Goal: Task Accomplishment & Management: Manage account settings

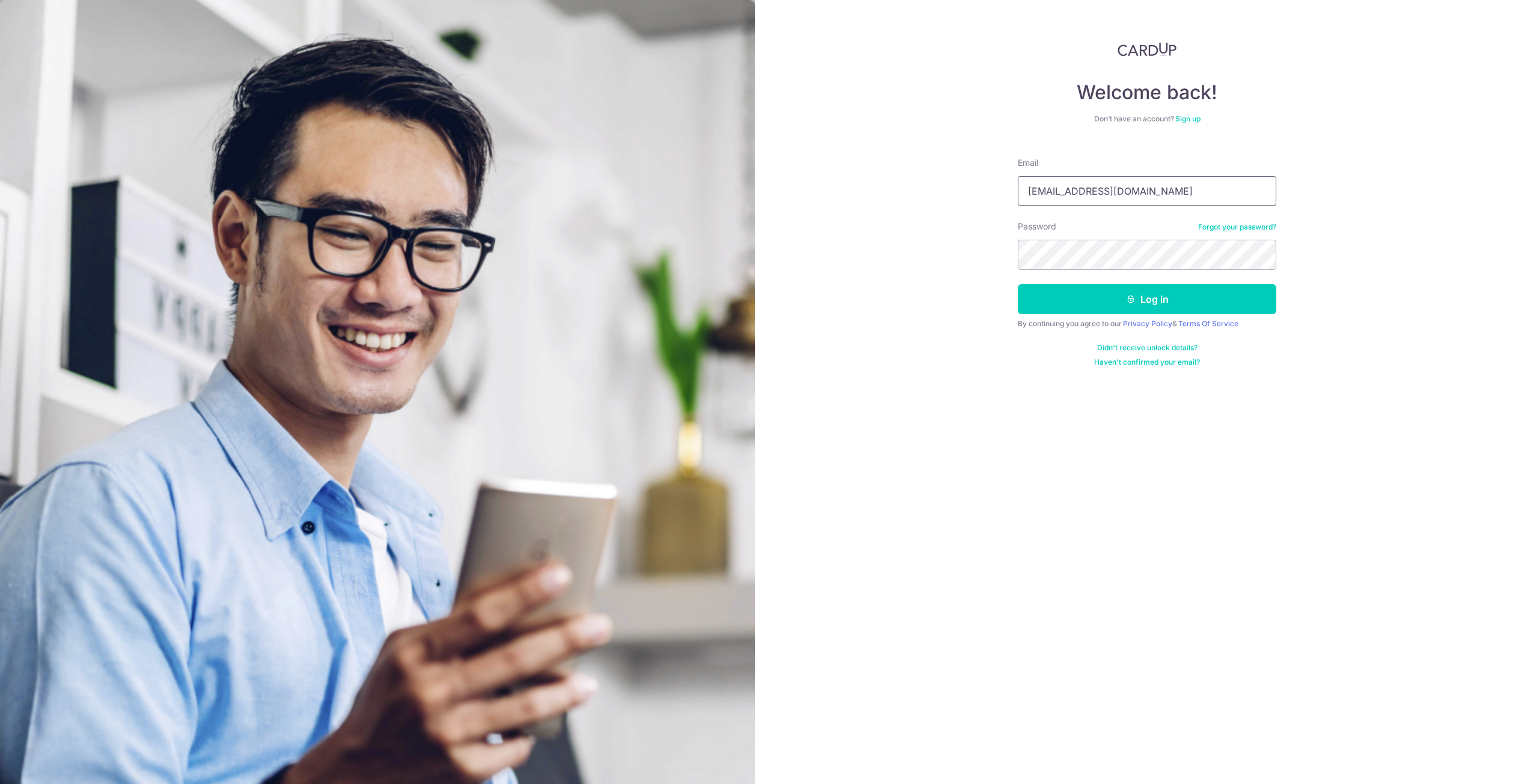
type input "[EMAIL_ADDRESS][DOMAIN_NAME]"
click at [1066, 305] on button "Log in" at bounding box center [1147, 299] width 259 height 30
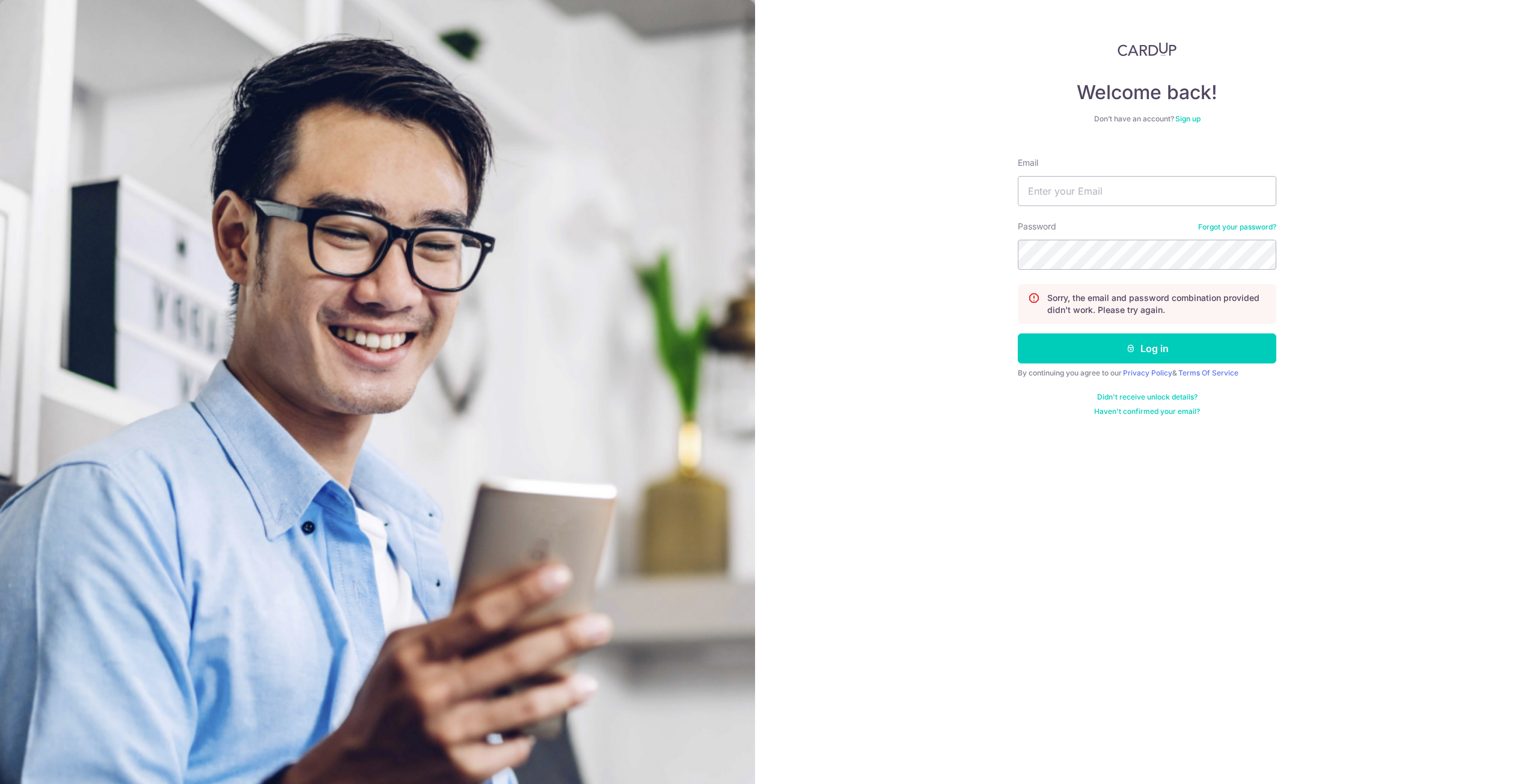
click at [1076, 207] on form "Email Password Forgot your password? Sorry, the email and password combination …" at bounding box center [1147, 282] width 259 height 269
click at [1072, 198] on input "Email" at bounding box center [1147, 191] width 259 height 30
type input "fooshiwei1989@gmail.com"
click at [1118, 363] on button "Log in" at bounding box center [1147, 348] width 259 height 30
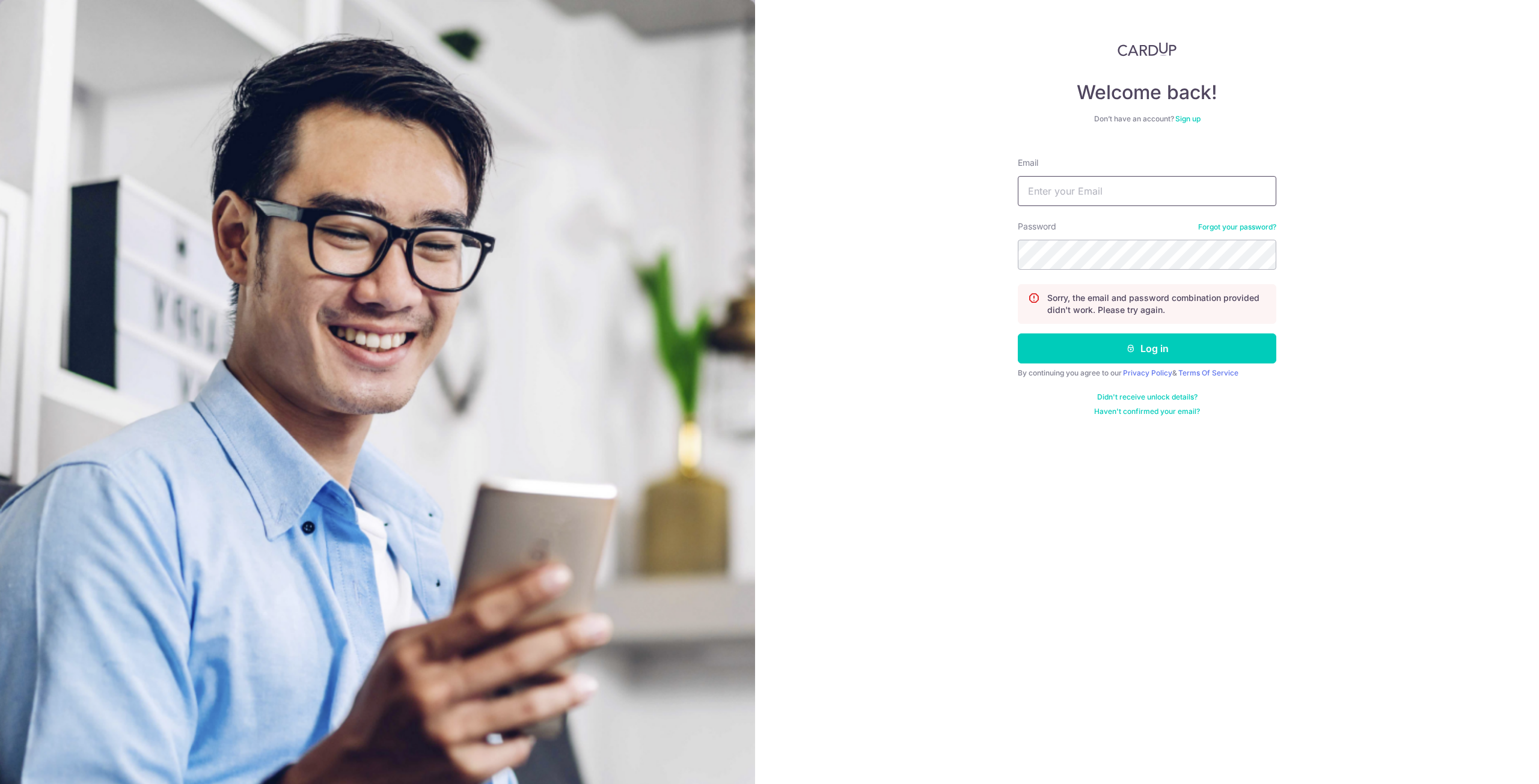
click at [1121, 188] on input "Email" at bounding box center [1147, 191] width 259 height 30
type input "fooshiwei1989@gmail.com"
click at [874, 245] on div "Welcome back! Don’t have an account? Sign up Email fooshiwei1989@gmail.com Pass…" at bounding box center [1147, 392] width 784 height 784
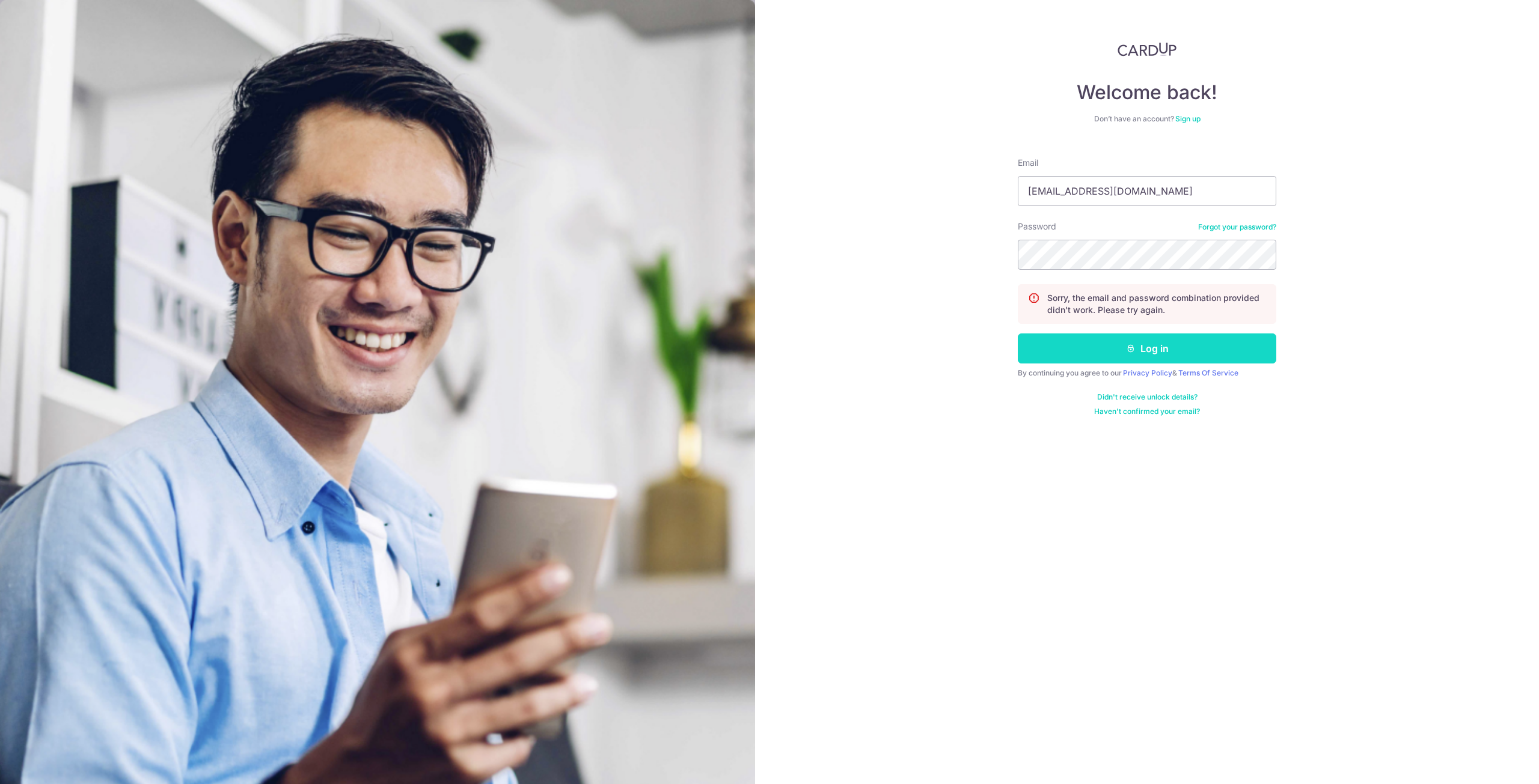
click at [1172, 348] on button "Log in" at bounding box center [1147, 348] width 259 height 30
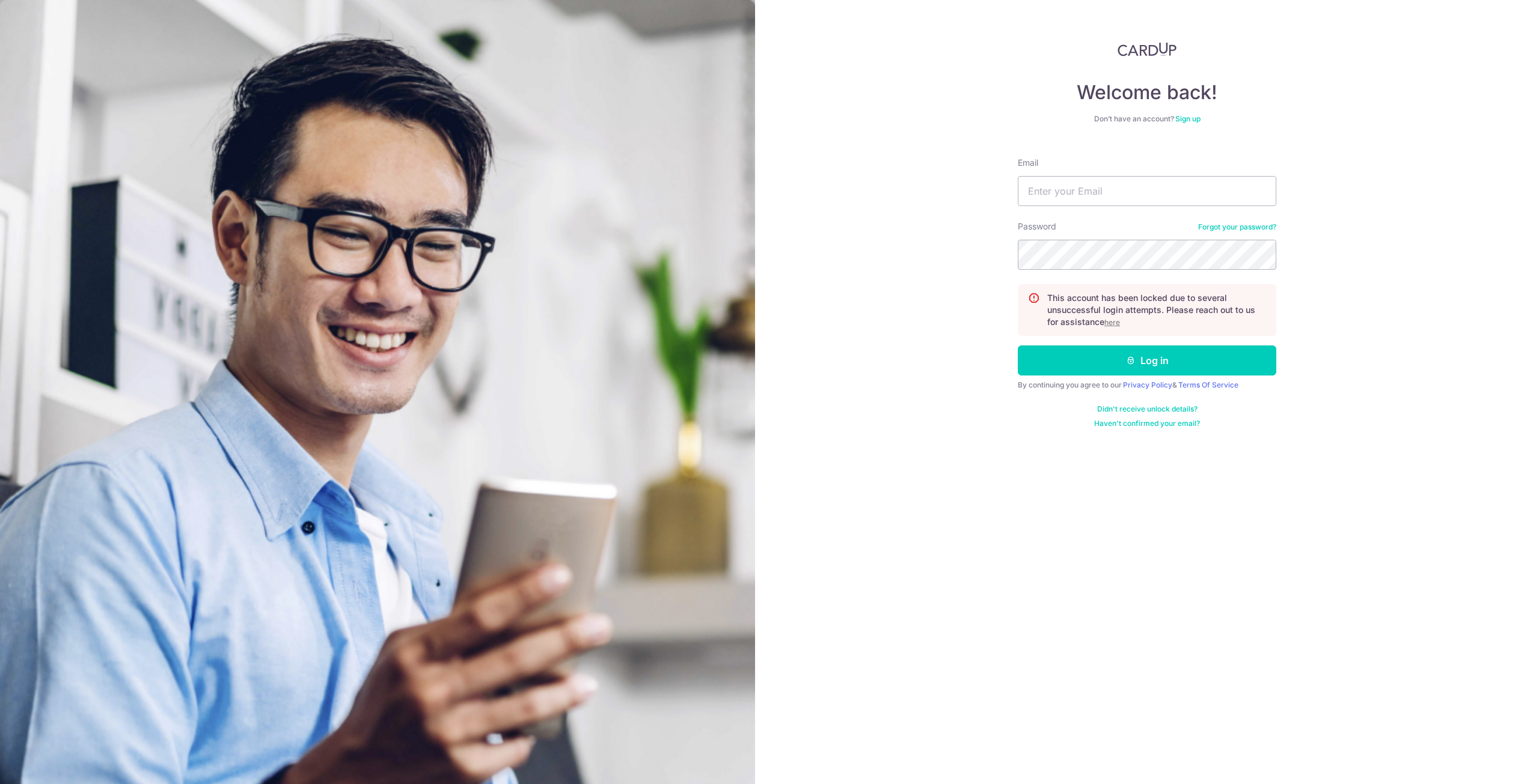
click at [1114, 322] on u "here" at bounding box center [1112, 322] width 15 height 9
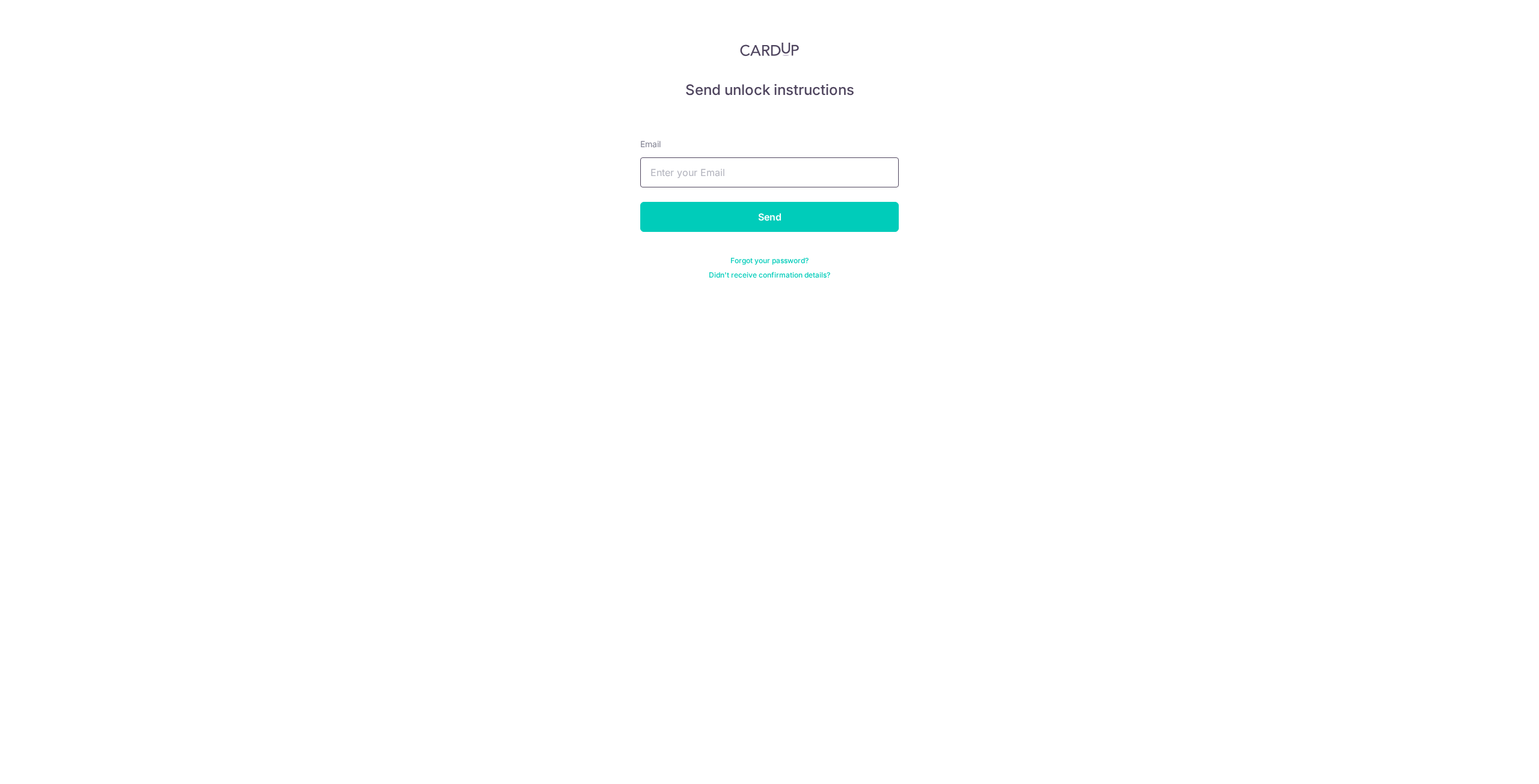
click at [760, 182] on input "text" at bounding box center [770, 172] width 259 height 30
type input "[EMAIL_ADDRESS][DOMAIN_NAME]"
click at [751, 217] on input "Send" at bounding box center [770, 217] width 259 height 30
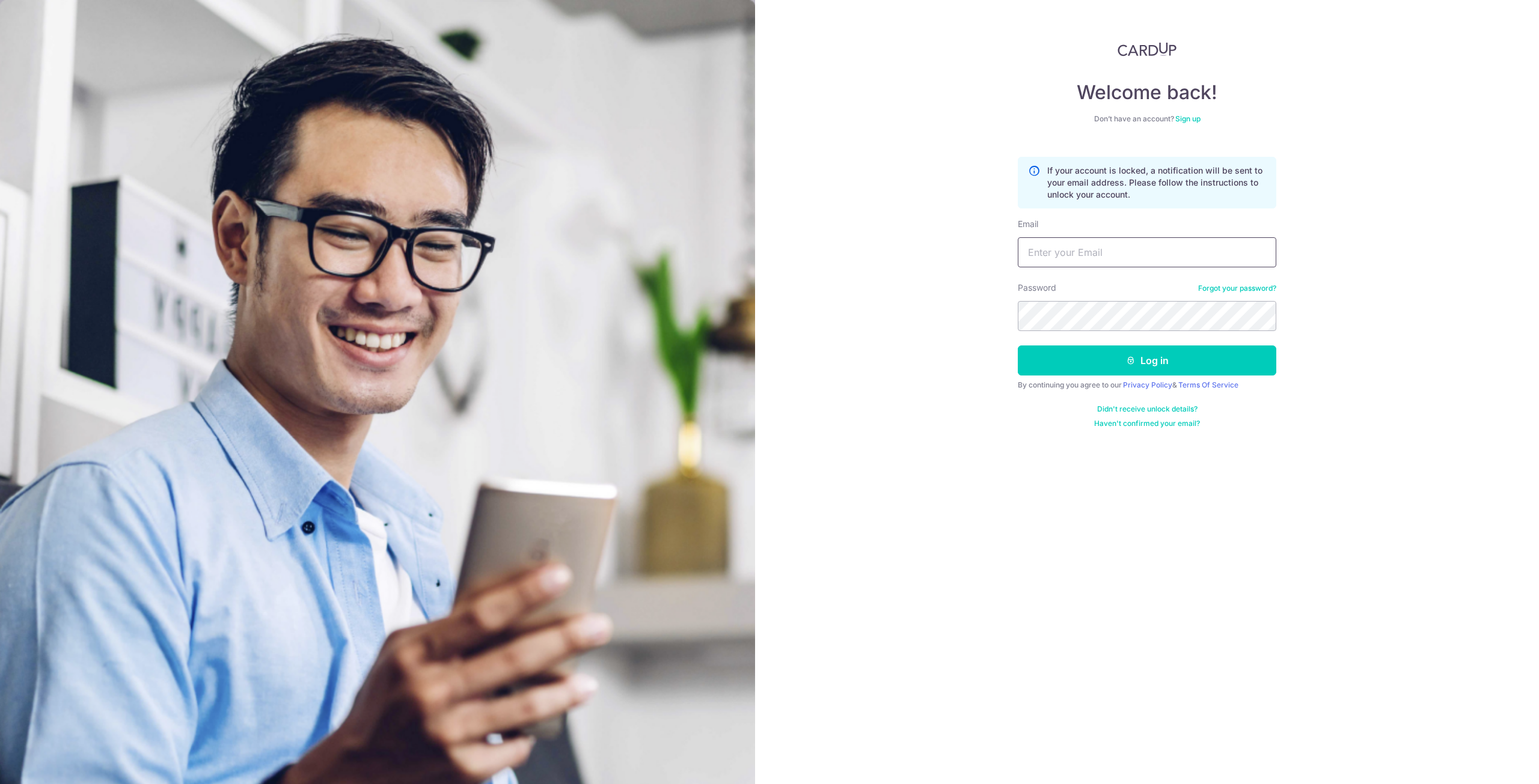
click at [1049, 257] on input "Email" at bounding box center [1147, 252] width 259 height 30
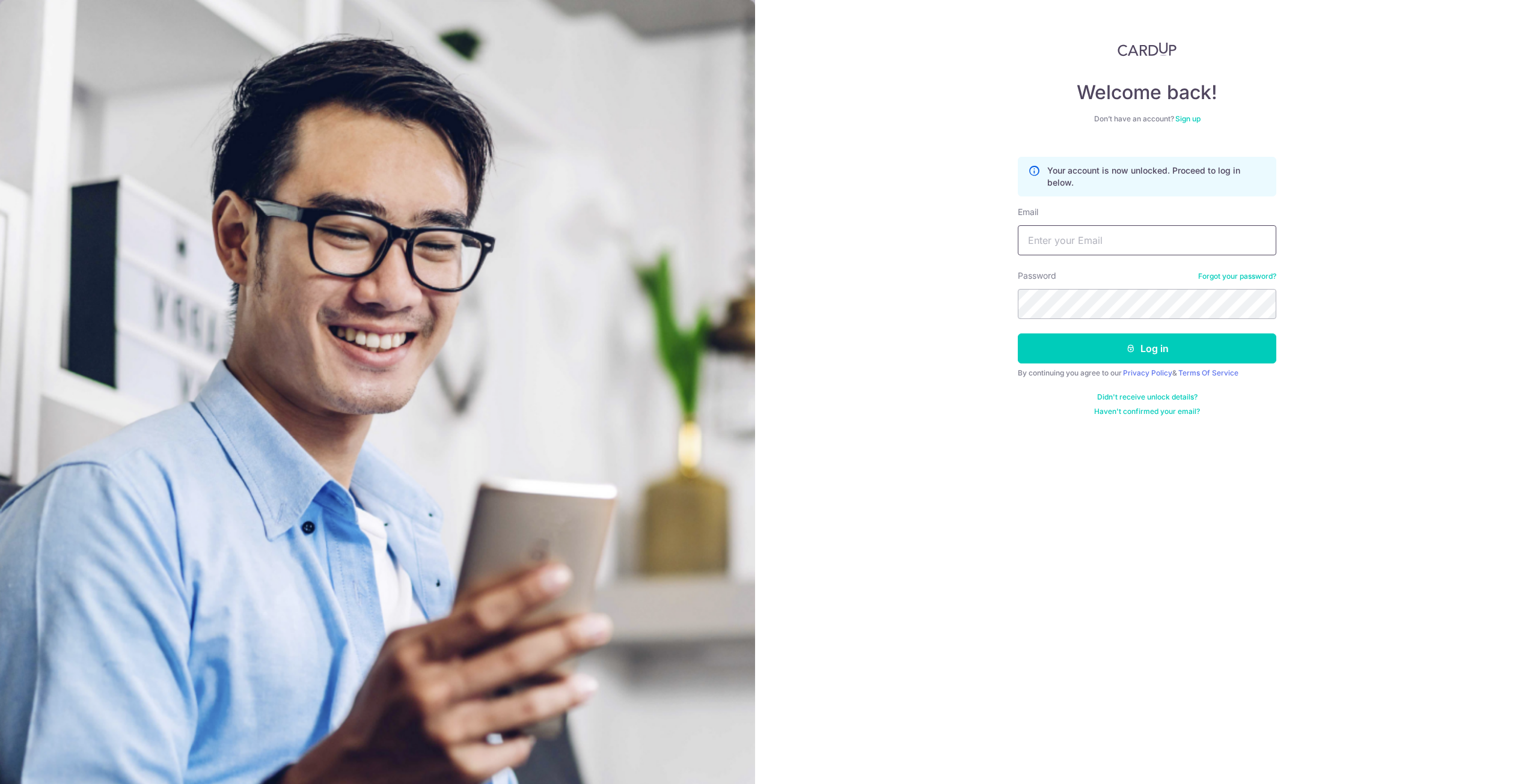
click at [1074, 231] on input "Email" at bounding box center [1147, 240] width 259 height 30
type input "[EMAIL_ADDRESS][DOMAIN_NAME]"
click at [1102, 348] on button "Log in" at bounding box center [1147, 348] width 259 height 30
drag, startPoint x: 1078, startPoint y: 297, endPoint x: 1164, endPoint y: 305, distance: 86.4
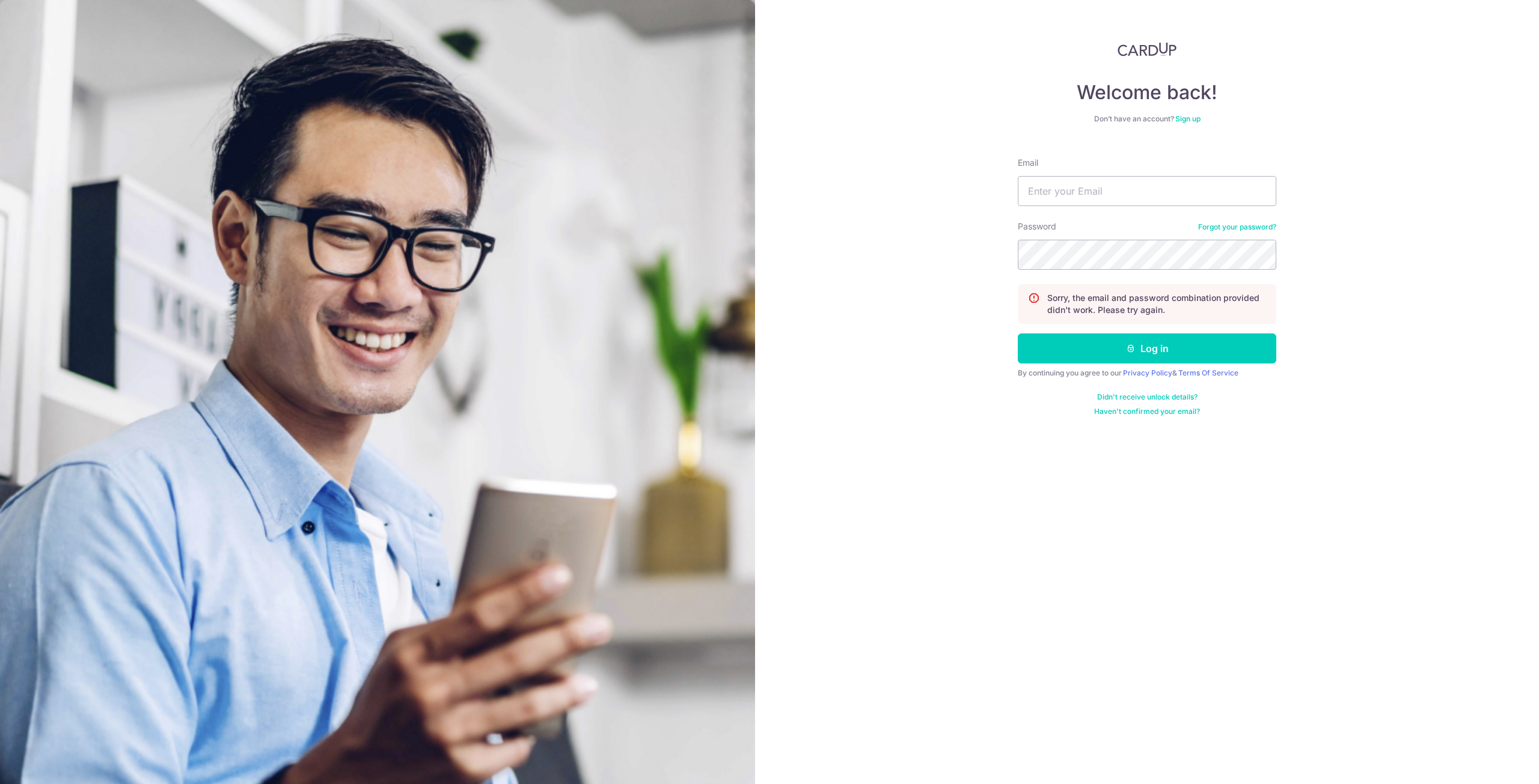
click at [1164, 305] on p "Sorry, the email and password combination provided didn't work. Please try agai…" at bounding box center [1156, 304] width 218 height 24
click at [1166, 306] on p "Sorry, the email and password combination provided didn't work. Please try agai…" at bounding box center [1156, 304] width 218 height 24
click at [1101, 217] on form "Email Password Forgot your password? Sorry, the email and password combination …" at bounding box center [1147, 282] width 259 height 269
click at [1100, 192] on input "Email" at bounding box center [1147, 191] width 259 height 30
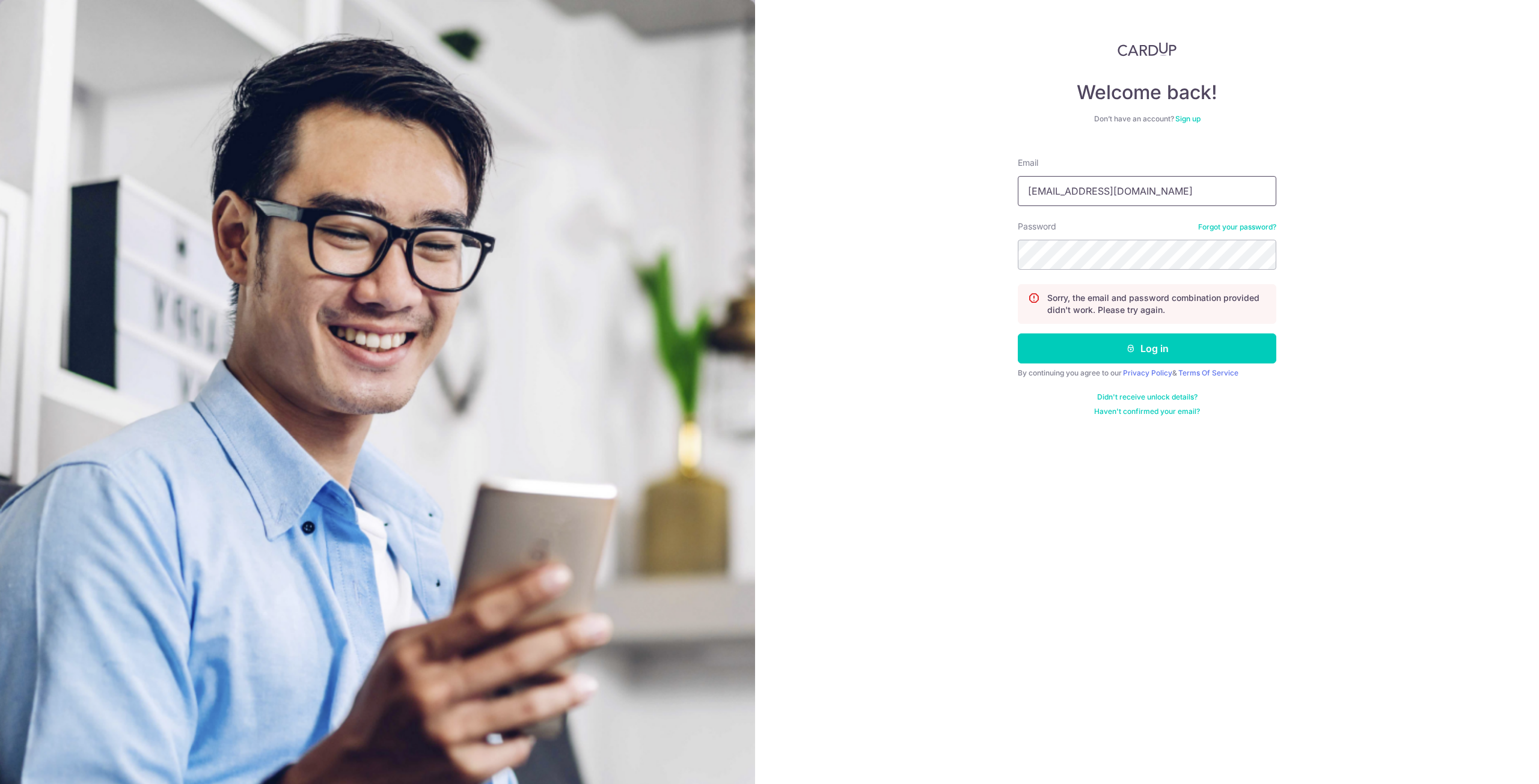
type input "[EMAIL_ADDRESS][DOMAIN_NAME]"
click at [1104, 340] on button "Log in" at bounding box center [1147, 348] width 259 height 30
click at [1047, 203] on input "Email" at bounding box center [1147, 191] width 259 height 30
click at [1226, 230] on link "Forgot your password?" at bounding box center [1236, 227] width 78 height 9
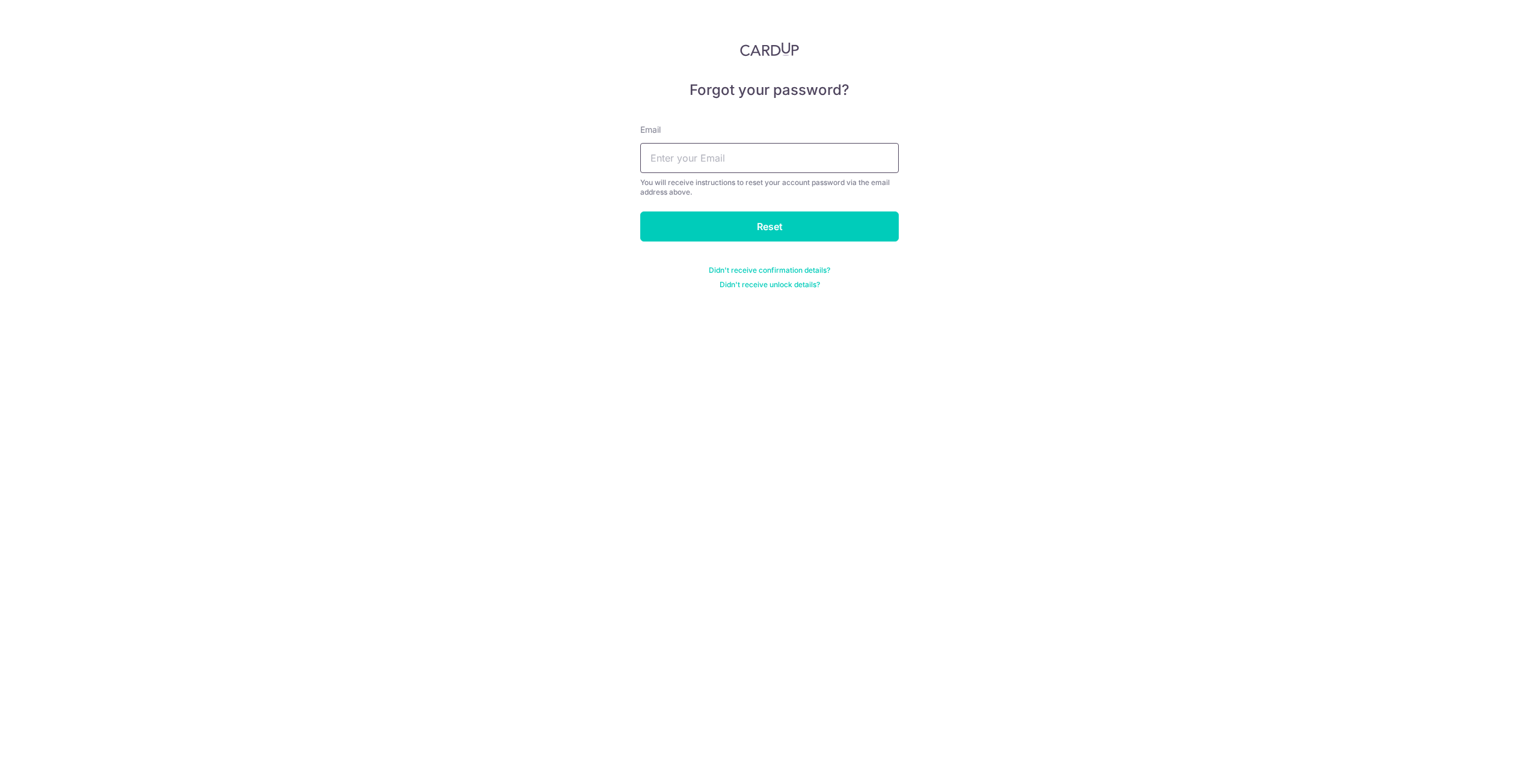
click at [672, 163] on input "text" at bounding box center [770, 157] width 259 height 30
type input "[EMAIL_ADDRESS][DOMAIN_NAME]"
click at [641, 211] on input "Reset" at bounding box center [770, 226] width 259 height 30
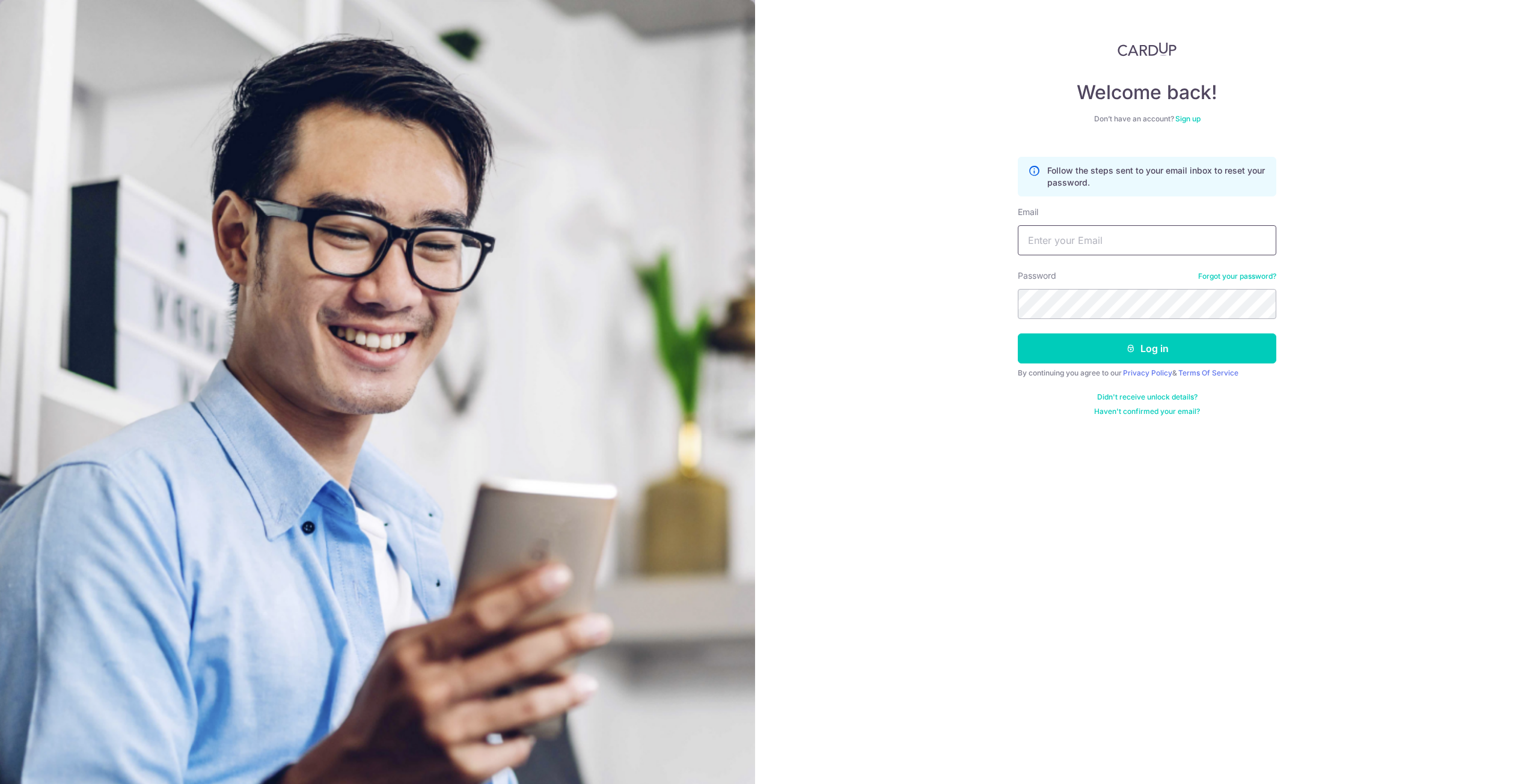
click at [1083, 244] on input "Email" at bounding box center [1147, 240] width 259 height 30
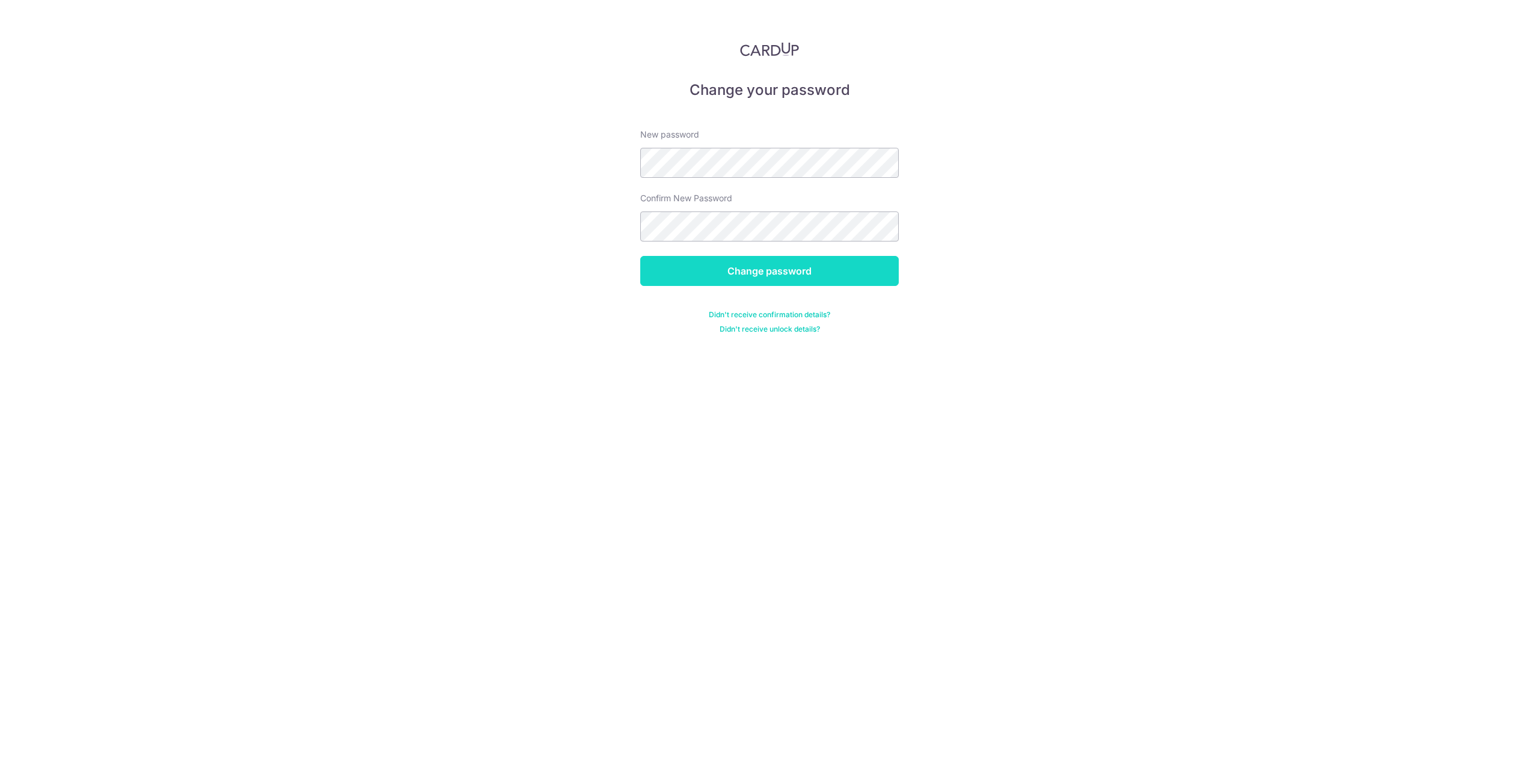
click at [730, 271] on input "Change password" at bounding box center [770, 271] width 259 height 30
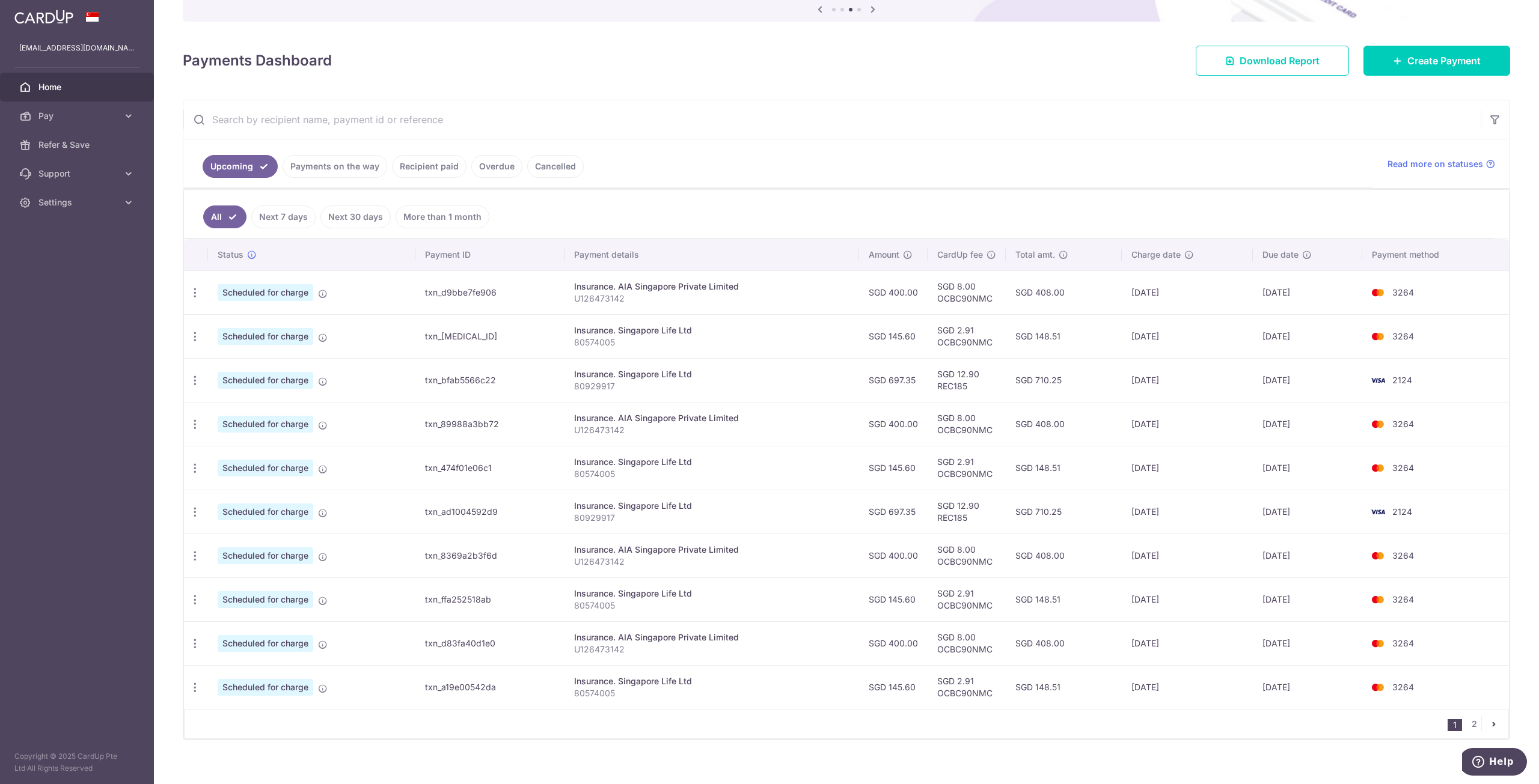
scroll to position [144, 0]
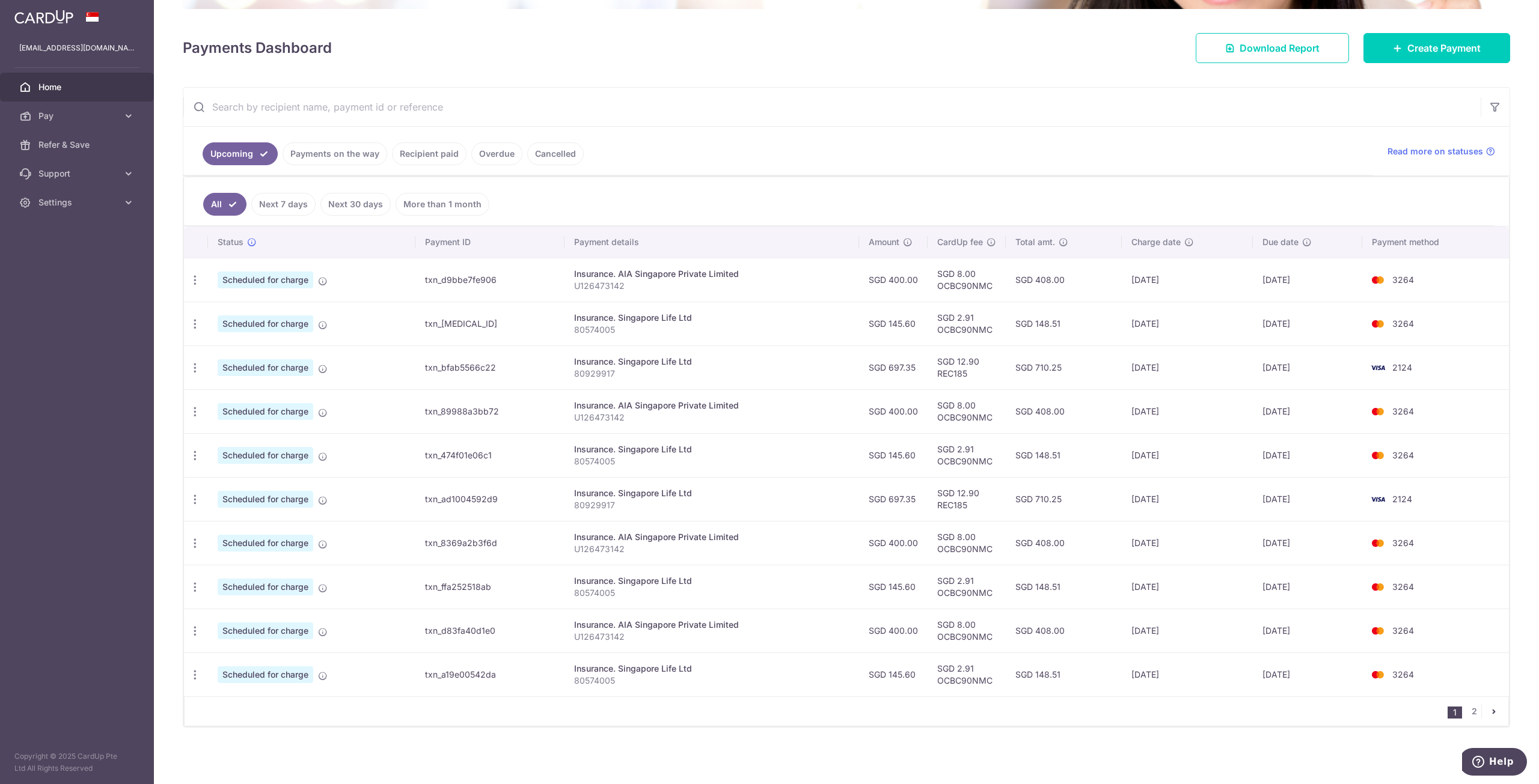
drag, startPoint x: 1273, startPoint y: 325, endPoint x: 1309, endPoint y: 322, distance: 36.1
click at [1309, 322] on td "[DATE]" at bounding box center [1308, 323] width 110 height 44
drag, startPoint x: 1156, startPoint y: 324, endPoint x: 1163, endPoint y: 325, distance: 7.1
click at [1163, 325] on td "[DATE]" at bounding box center [1187, 323] width 131 height 44
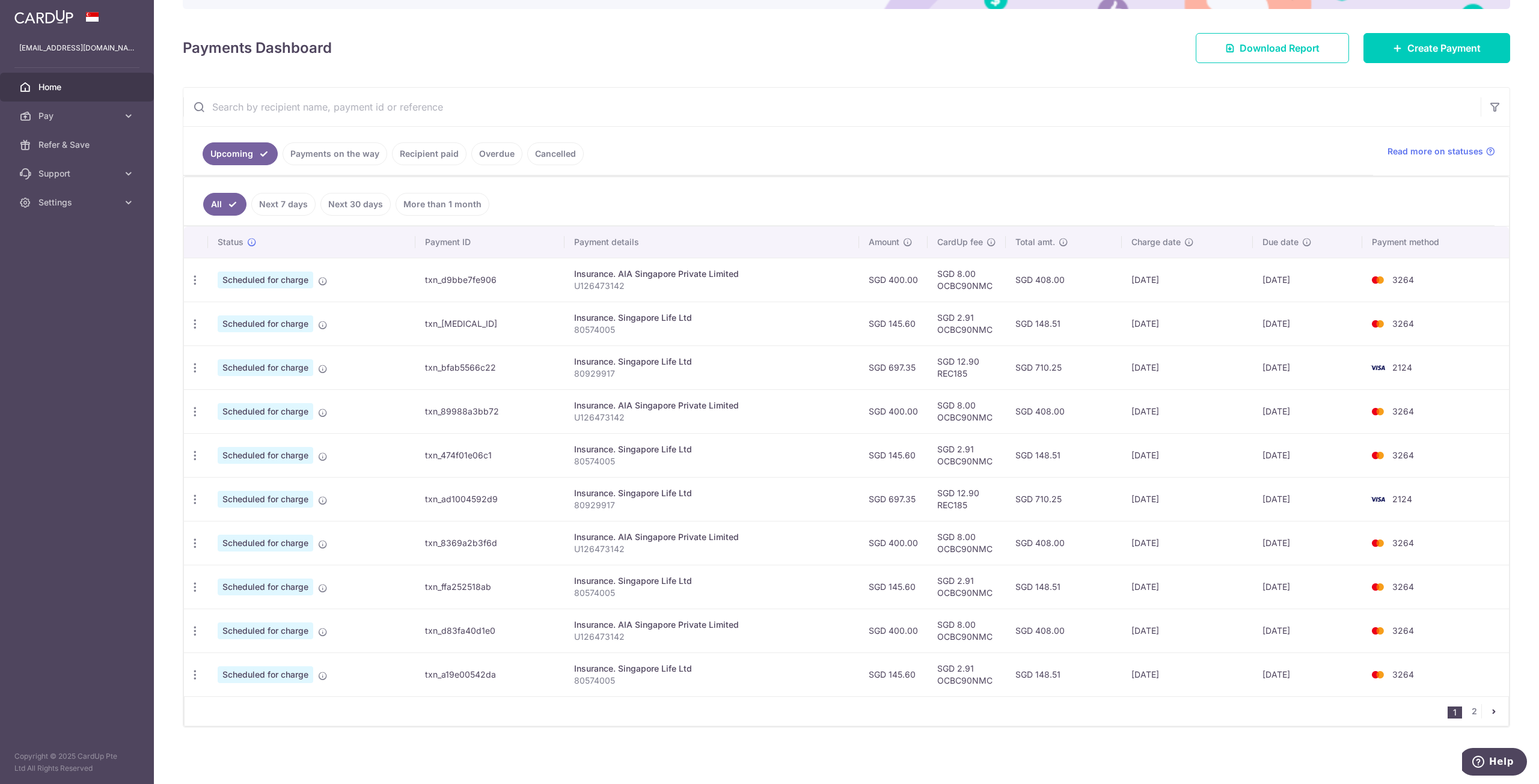
click at [1163, 325] on td "[DATE]" at bounding box center [1187, 323] width 131 height 44
drag, startPoint x: 1264, startPoint y: 364, endPoint x: 1288, endPoint y: 366, distance: 24.1
click at [1288, 366] on td "[DATE]" at bounding box center [1308, 367] width 110 height 44
click at [430, 159] on link "Recipient paid" at bounding box center [429, 154] width 75 height 23
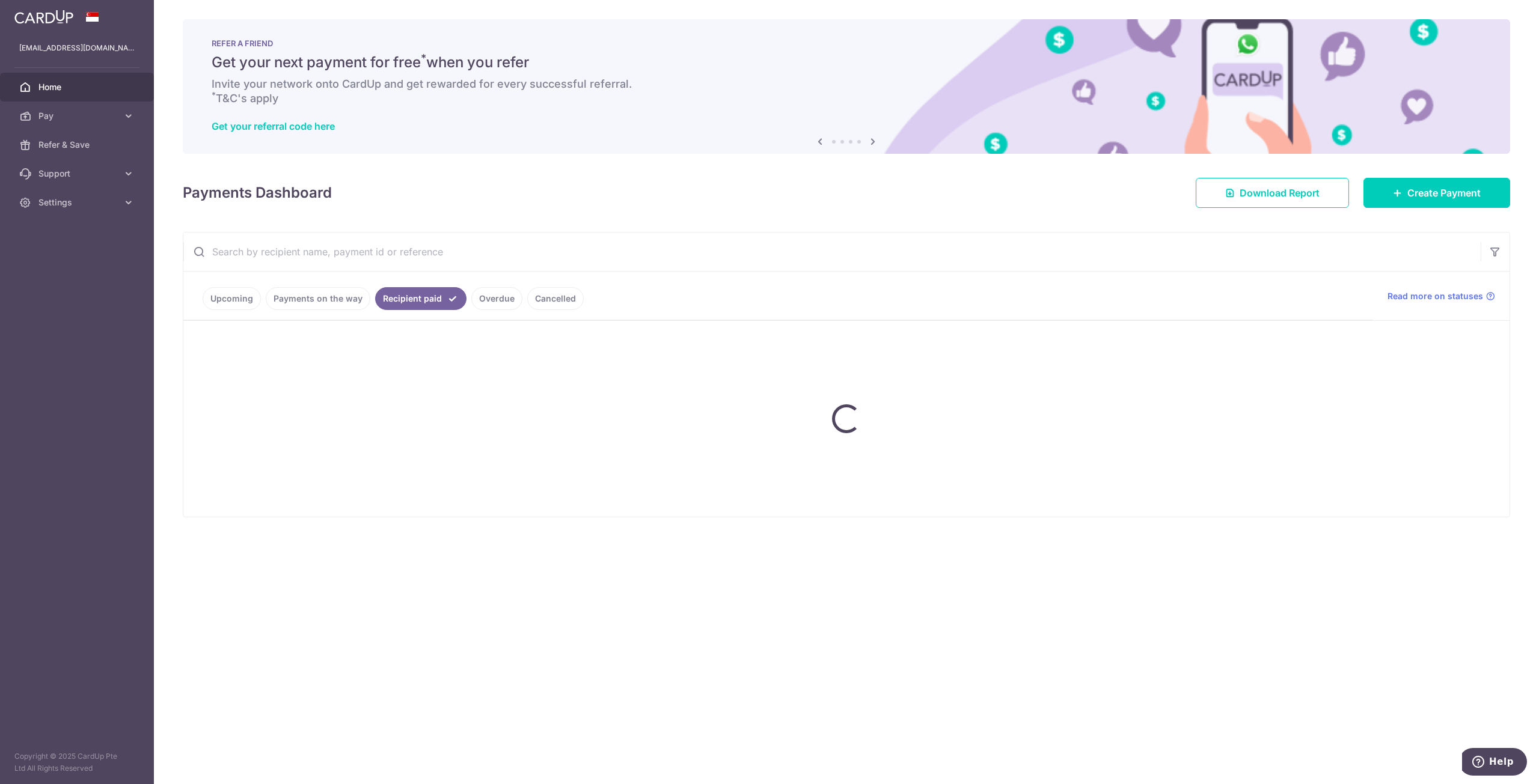
scroll to position [0, 0]
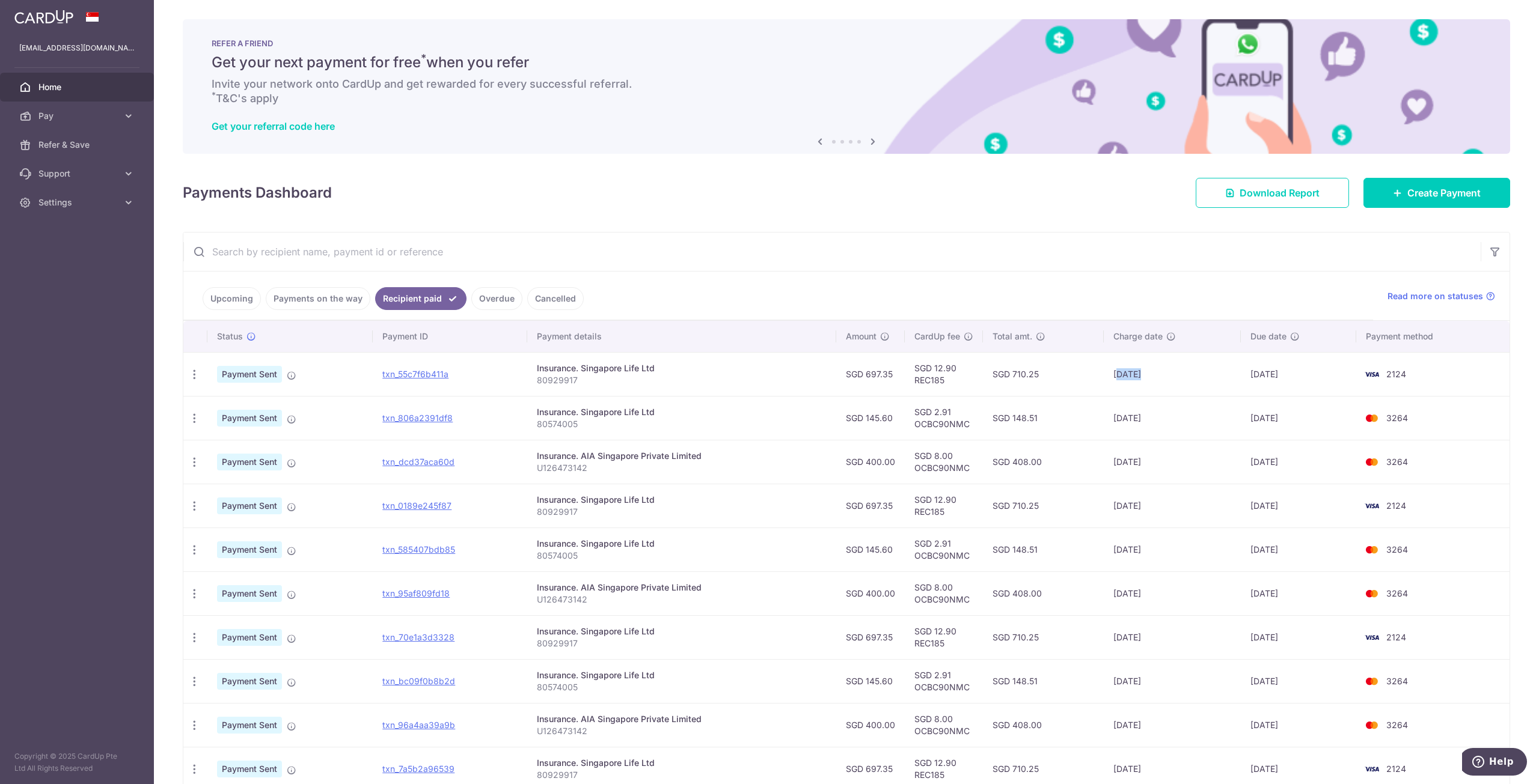
drag, startPoint x: 1116, startPoint y: 372, endPoint x: 1144, endPoint y: 375, distance: 28.2
click at [1144, 375] on td "01/10/2025" at bounding box center [1172, 374] width 137 height 44
click at [1145, 375] on td "01/10/2025" at bounding box center [1172, 374] width 137 height 44
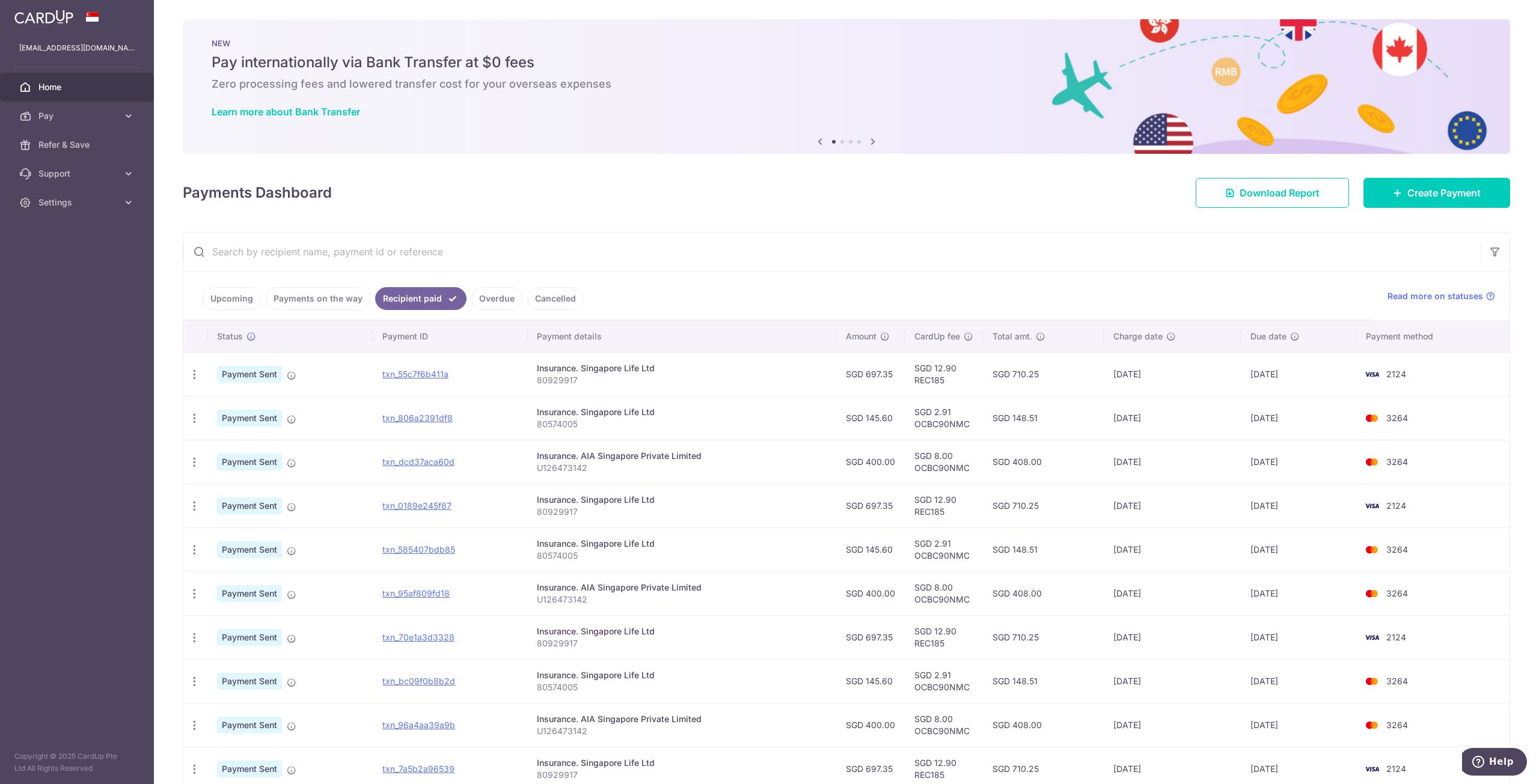
click at [1146, 380] on td "01/10/2025" at bounding box center [1172, 374] width 137 height 44
drag, startPoint x: 1148, startPoint y: 375, endPoint x: 1131, endPoint y: 372, distance: 17.3
click at [1131, 372] on td "01/10/2025" at bounding box center [1172, 374] width 137 height 44
click at [1142, 372] on td "01/10/2025" at bounding box center [1172, 374] width 137 height 44
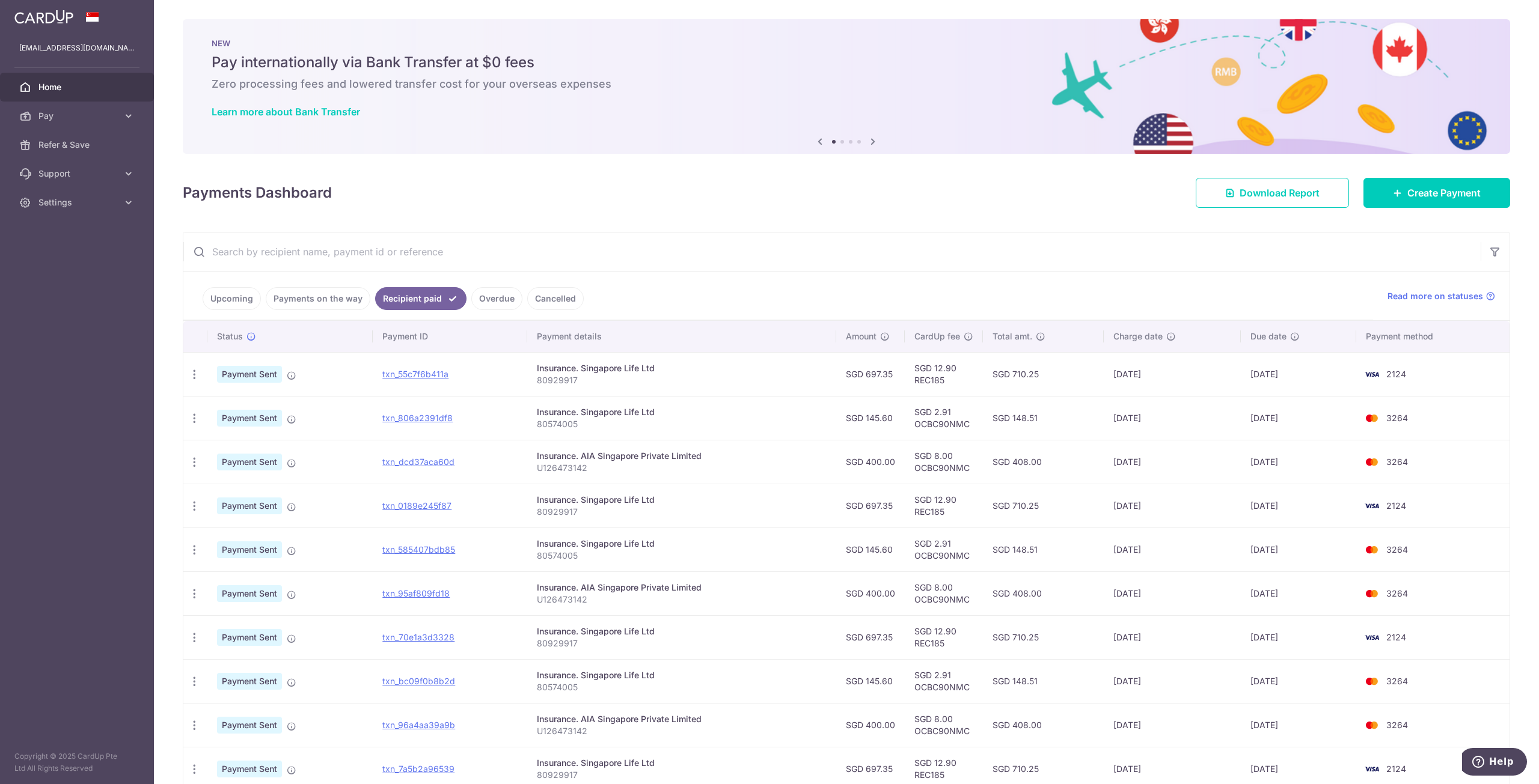
drag, startPoint x: 1155, startPoint y: 375, endPoint x: 1121, endPoint y: 371, distance: 34.2
click at [1121, 371] on td "01/10/2025" at bounding box center [1172, 374] width 137 height 44
click at [1131, 372] on td "01/10/2025" at bounding box center [1172, 374] width 137 height 44
drag, startPoint x: 1145, startPoint y: 376, endPoint x: 1130, endPoint y: 375, distance: 15.0
click at [1130, 375] on td "01/10/2025" at bounding box center [1172, 374] width 137 height 44
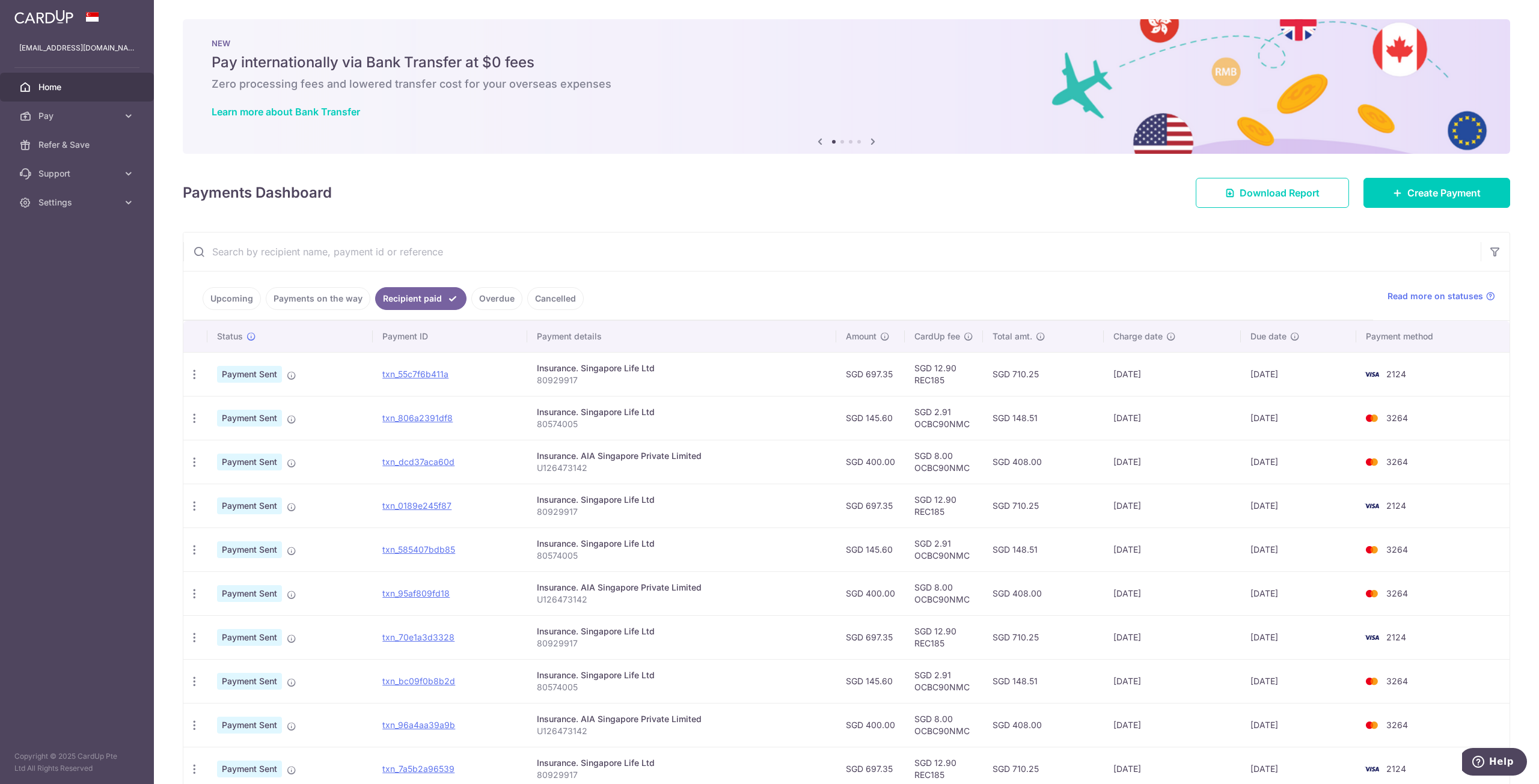
click at [1136, 375] on td "01/10/2025" at bounding box center [1172, 374] width 137 height 44
click at [1140, 378] on td "01/10/2025" at bounding box center [1172, 374] width 137 height 44
drag, startPoint x: 1135, startPoint y: 413, endPoint x: 1122, endPoint y: 411, distance: 13.2
click at [1122, 411] on td "26/09/2025" at bounding box center [1172, 418] width 137 height 44
click at [1141, 414] on td "26/09/2025" at bounding box center [1172, 418] width 137 height 44
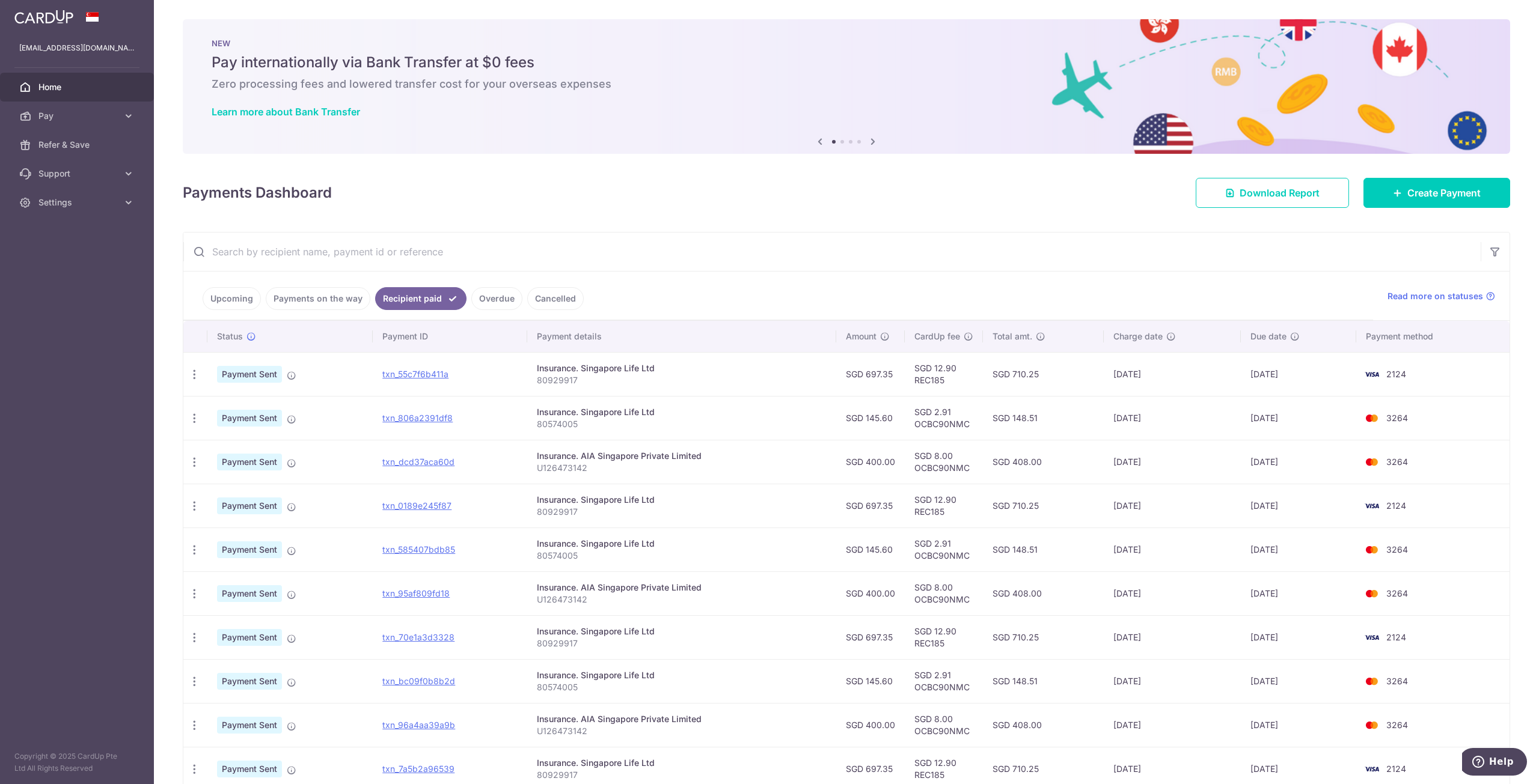
click at [212, 299] on link "Upcoming" at bounding box center [232, 298] width 58 height 23
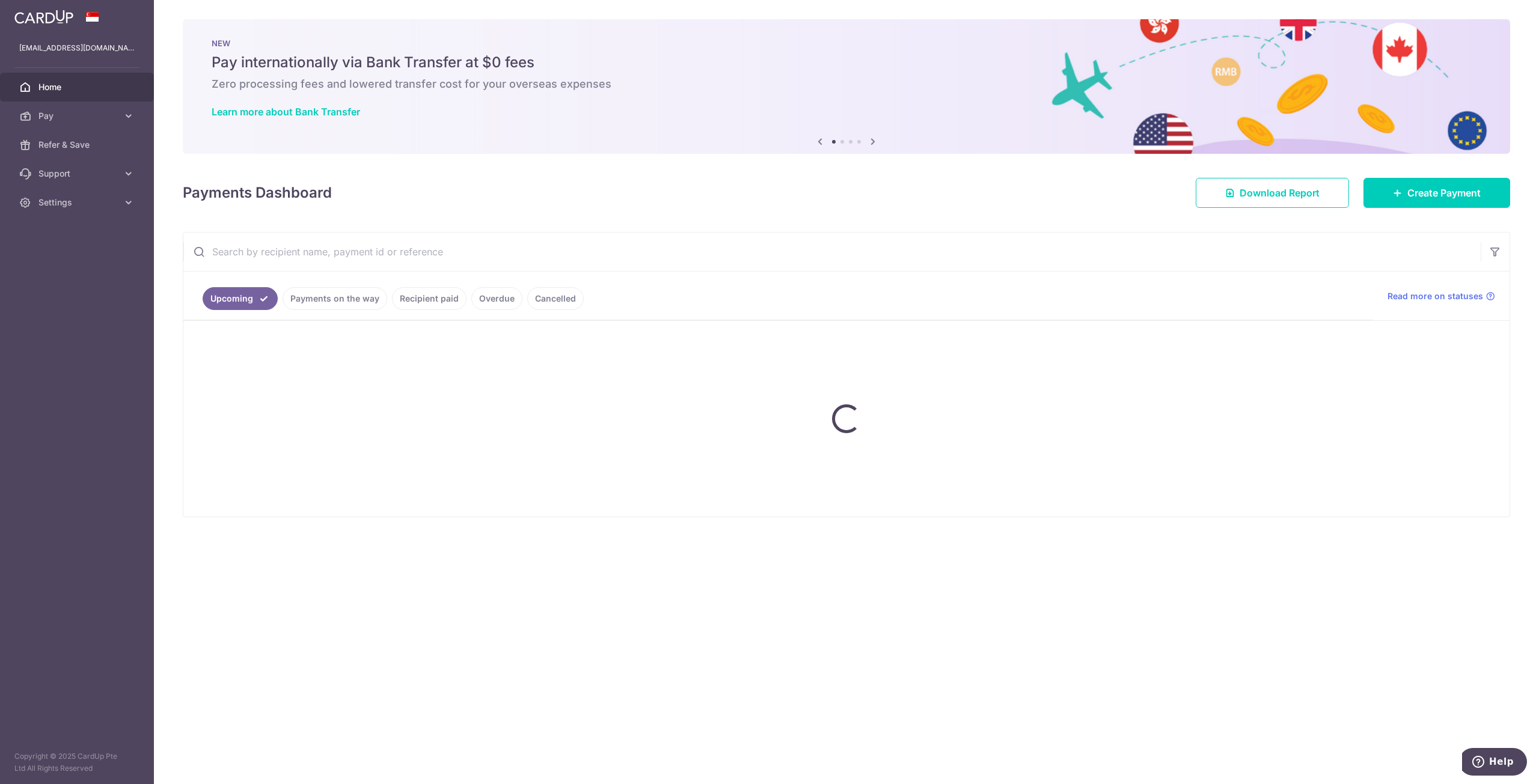
click at [290, 302] on ul "Upcoming Payments on the way Recipient paid Overdue Cancelled" at bounding box center [778, 296] width 1190 height 49
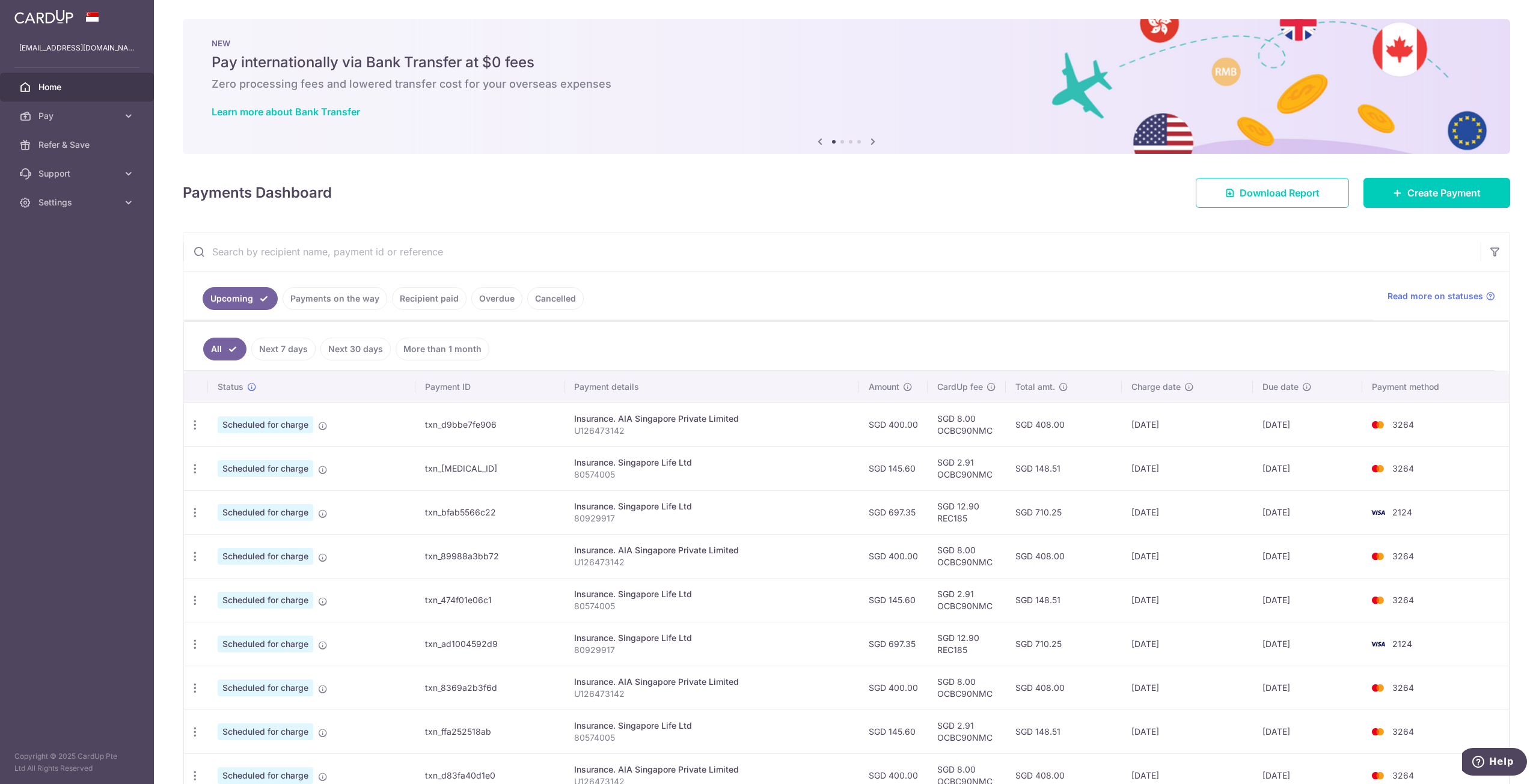
click at [328, 300] on link "Payments on the way" at bounding box center [335, 298] width 105 height 23
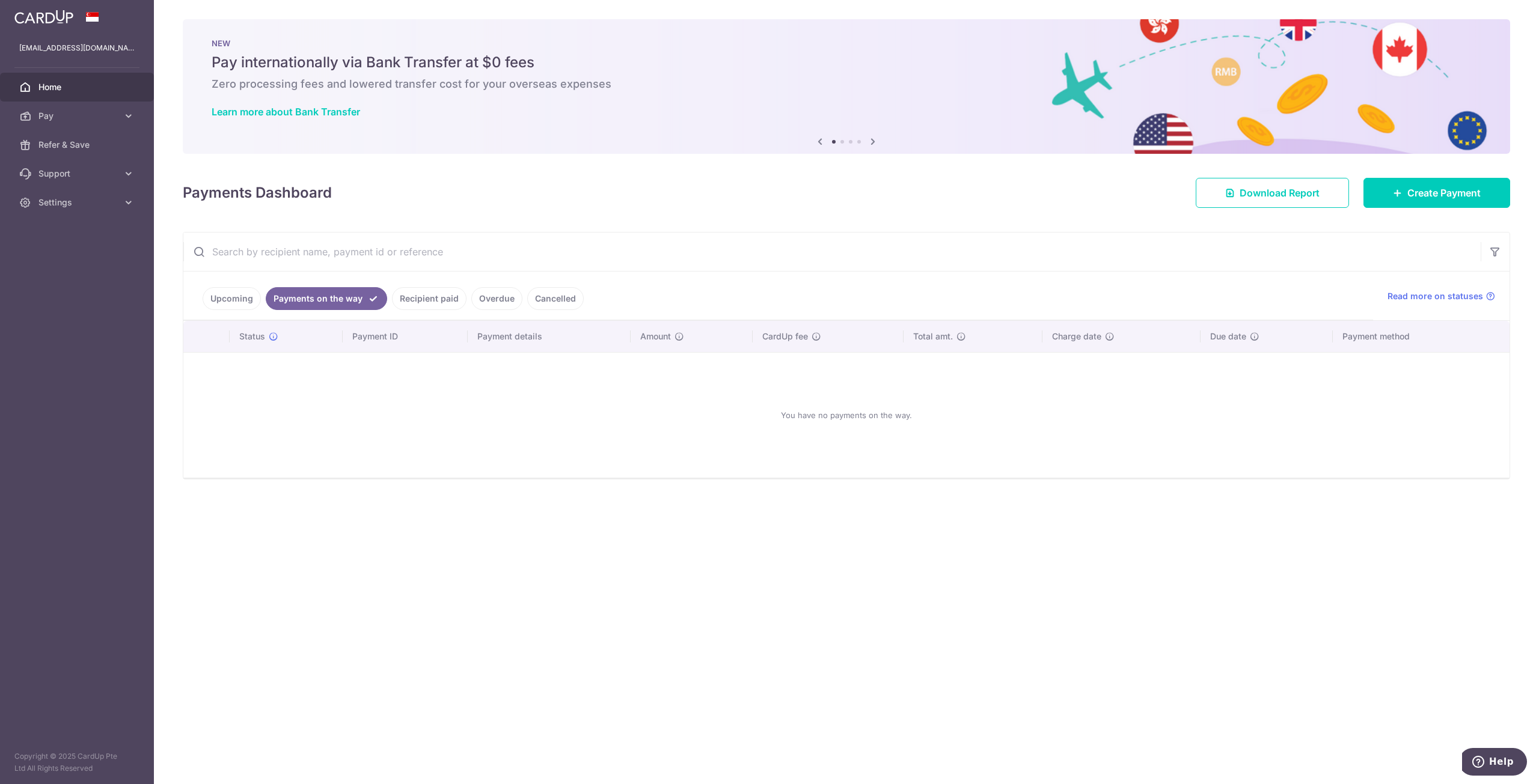
click at [244, 297] on link "Upcoming" at bounding box center [232, 298] width 58 height 23
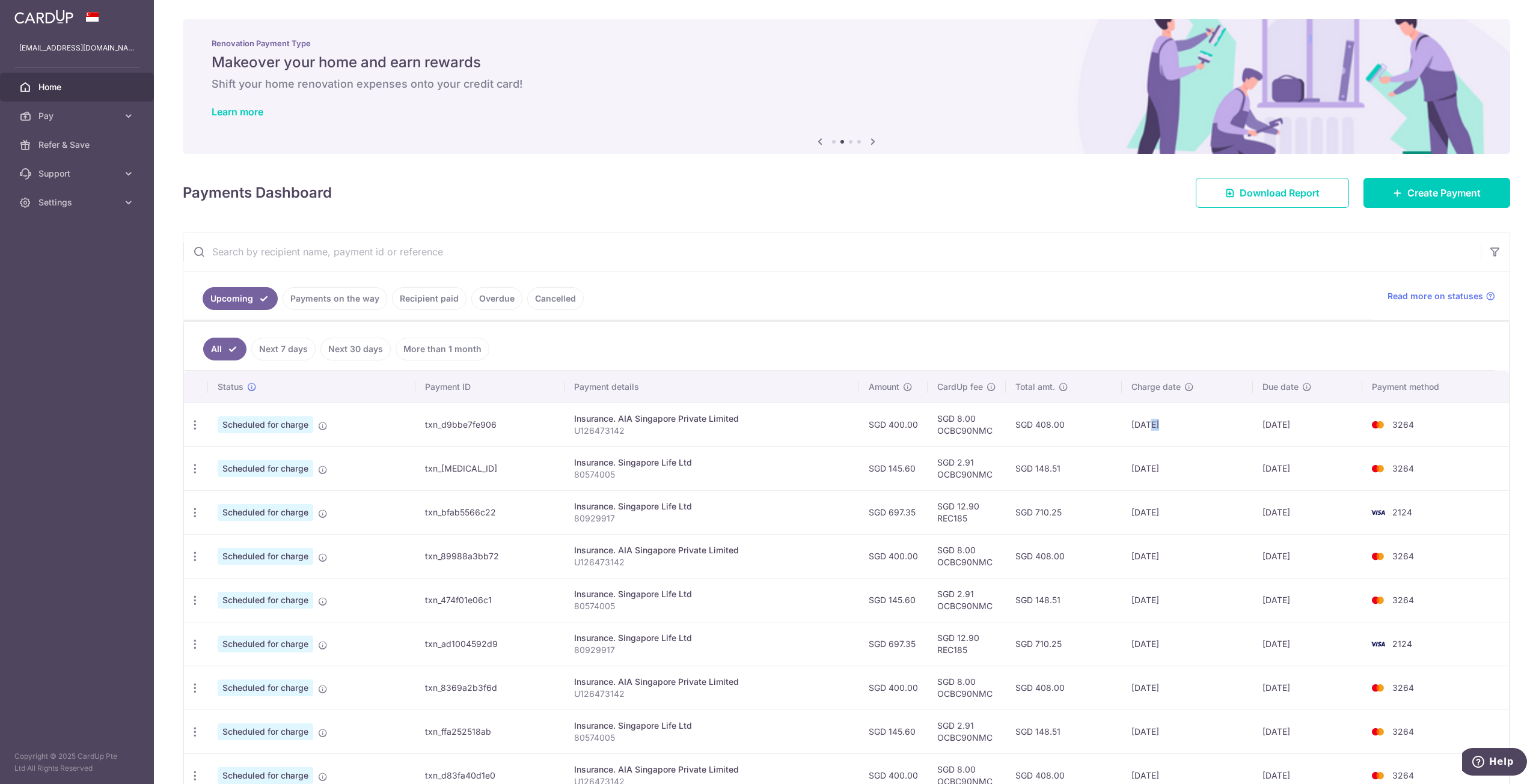
drag, startPoint x: 1148, startPoint y: 426, endPoint x: 1160, endPoint y: 426, distance: 12.0
click at [1158, 426] on td "[DATE]" at bounding box center [1187, 424] width 131 height 44
click at [1160, 426] on td "[DATE]" at bounding box center [1187, 424] width 131 height 44
click at [1157, 428] on td "[DATE]" at bounding box center [1187, 424] width 131 height 44
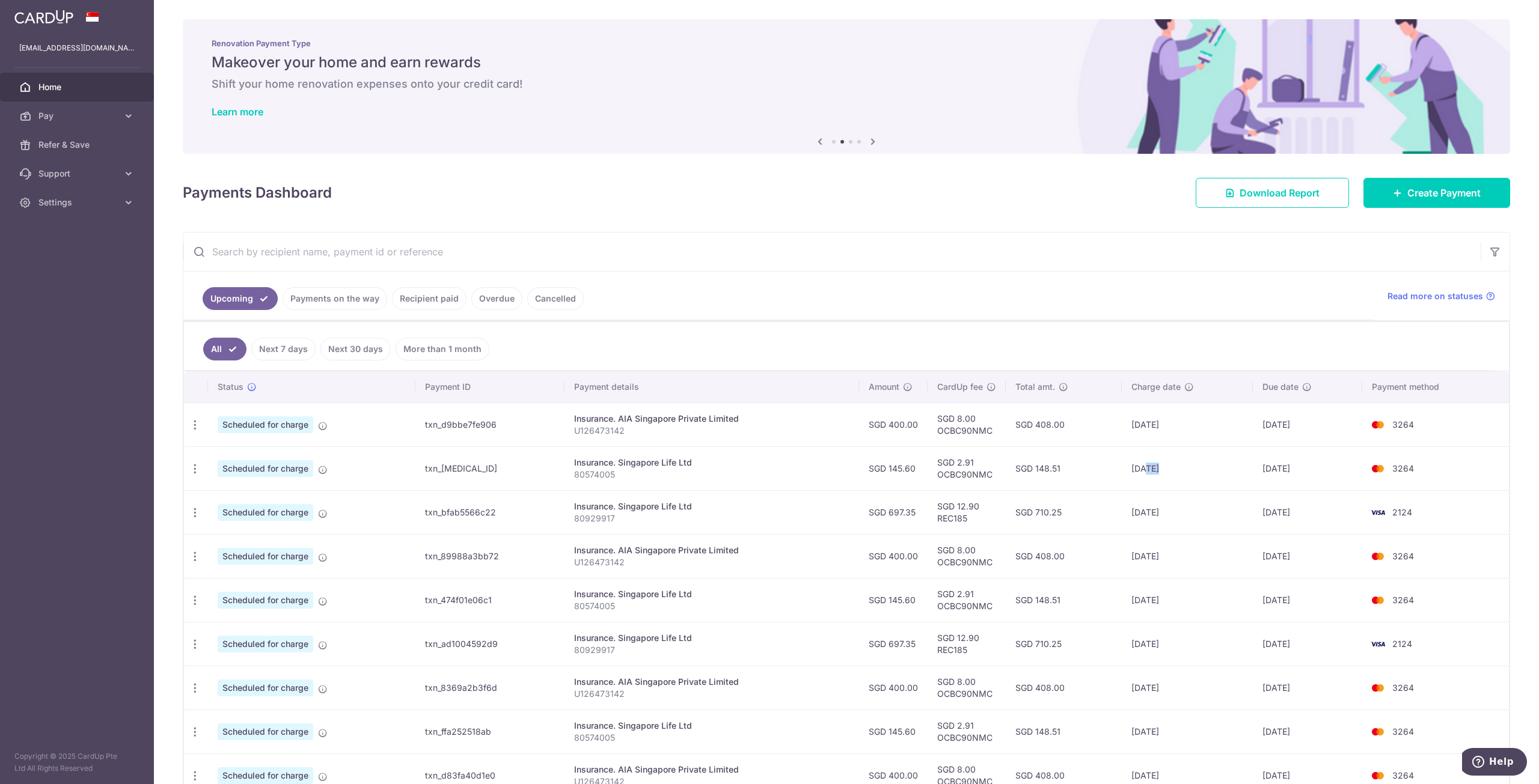
drag, startPoint x: 1145, startPoint y: 465, endPoint x: 1157, endPoint y: 467, distance: 12.2
click at [1157, 467] on td "[DATE]" at bounding box center [1187, 468] width 131 height 44
drag, startPoint x: 1147, startPoint y: 469, endPoint x: 1158, endPoint y: 469, distance: 11.0
click at [1158, 469] on td "[DATE]" at bounding box center [1187, 468] width 131 height 44
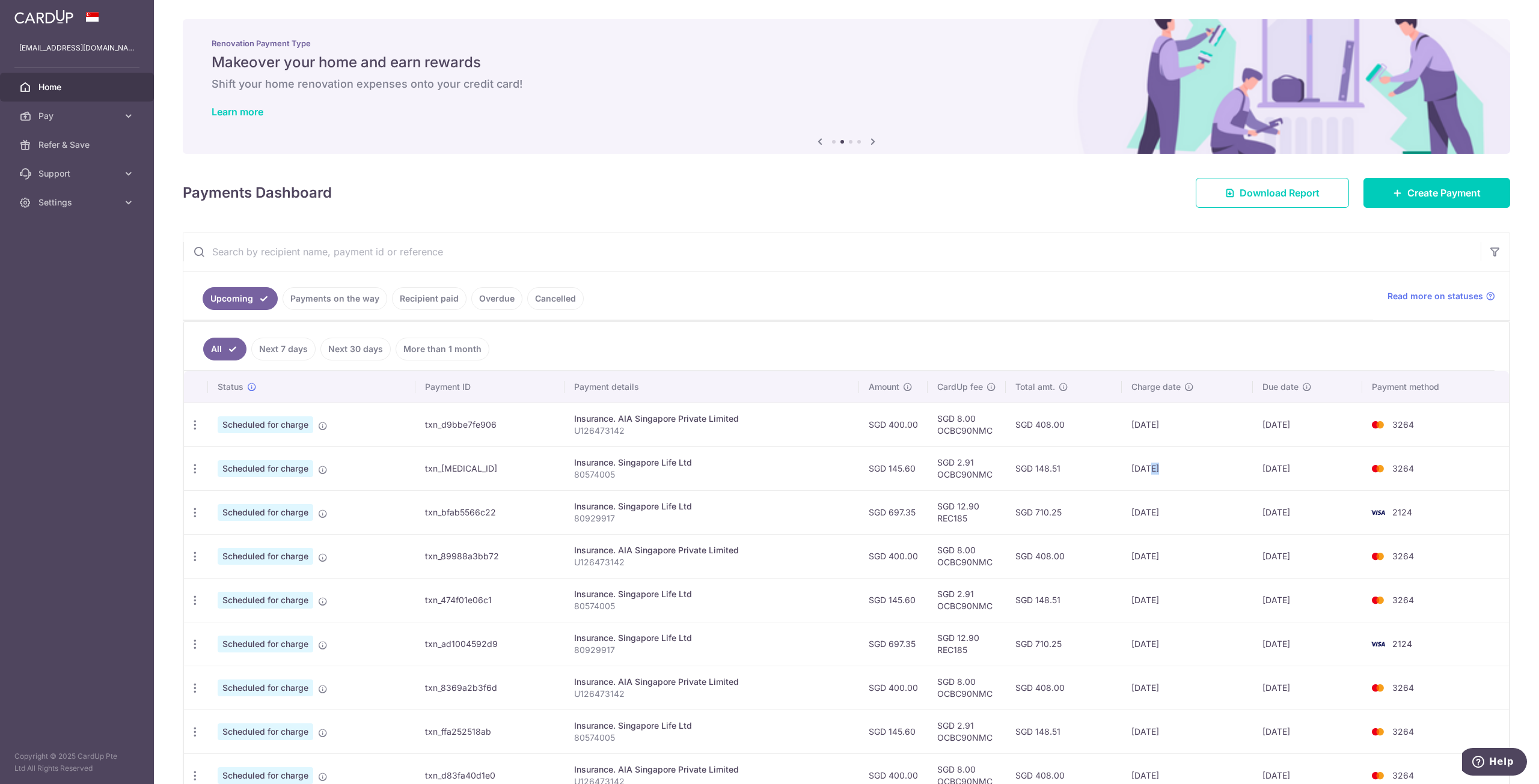
click at [1158, 469] on td "[DATE]" at bounding box center [1187, 468] width 131 height 44
click at [1150, 428] on td "[DATE]" at bounding box center [1187, 424] width 131 height 44
click at [1156, 466] on td "[DATE]" at bounding box center [1187, 468] width 131 height 44
click at [1158, 467] on td "[DATE]" at bounding box center [1187, 468] width 131 height 44
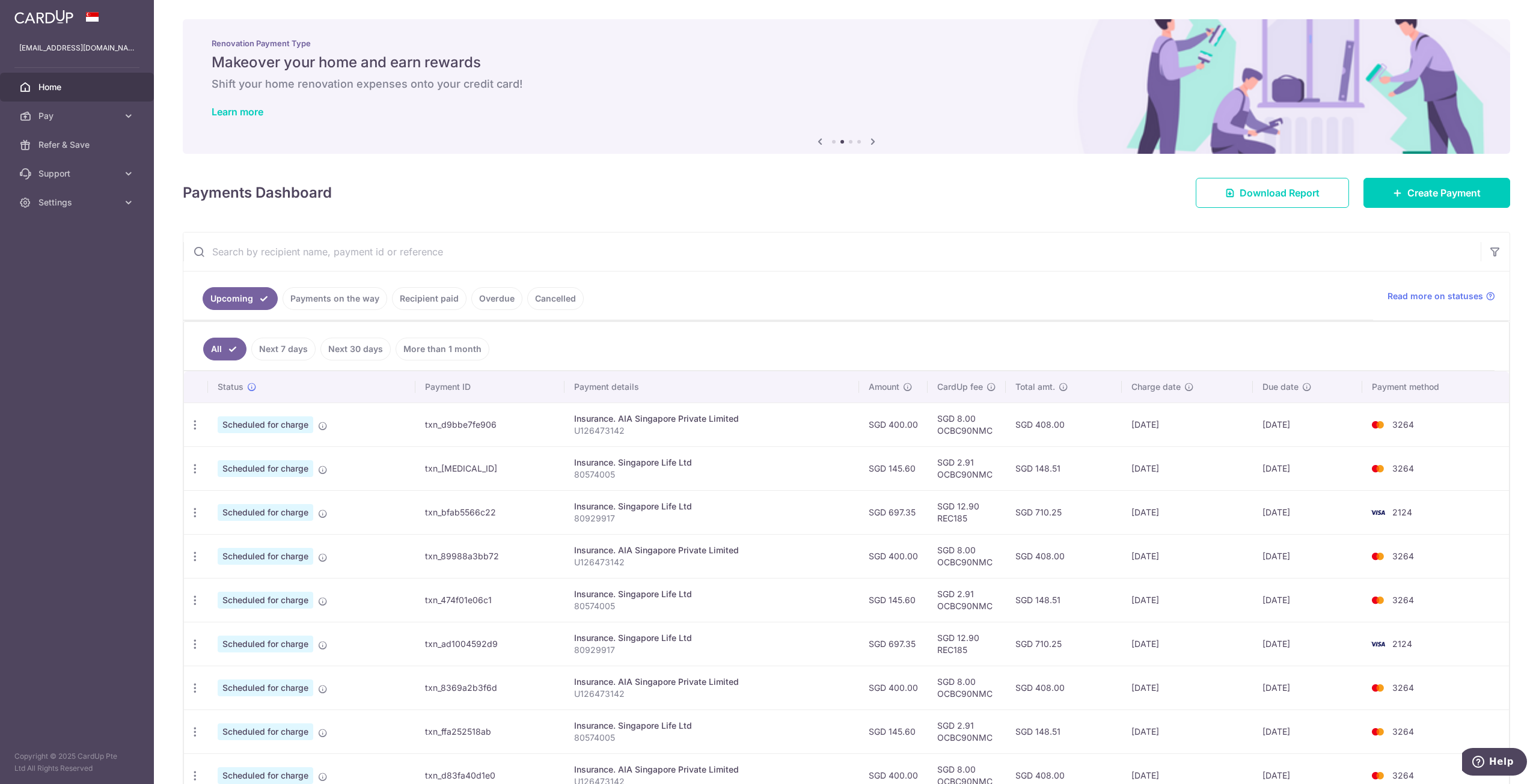
click at [1158, 467] on td "[DATE]" at bounding box center [1187, 468] width 131 height 44
click at [1156, 467] on td "[DATE]" at bounding box center [1187, 468] width 131 height 44
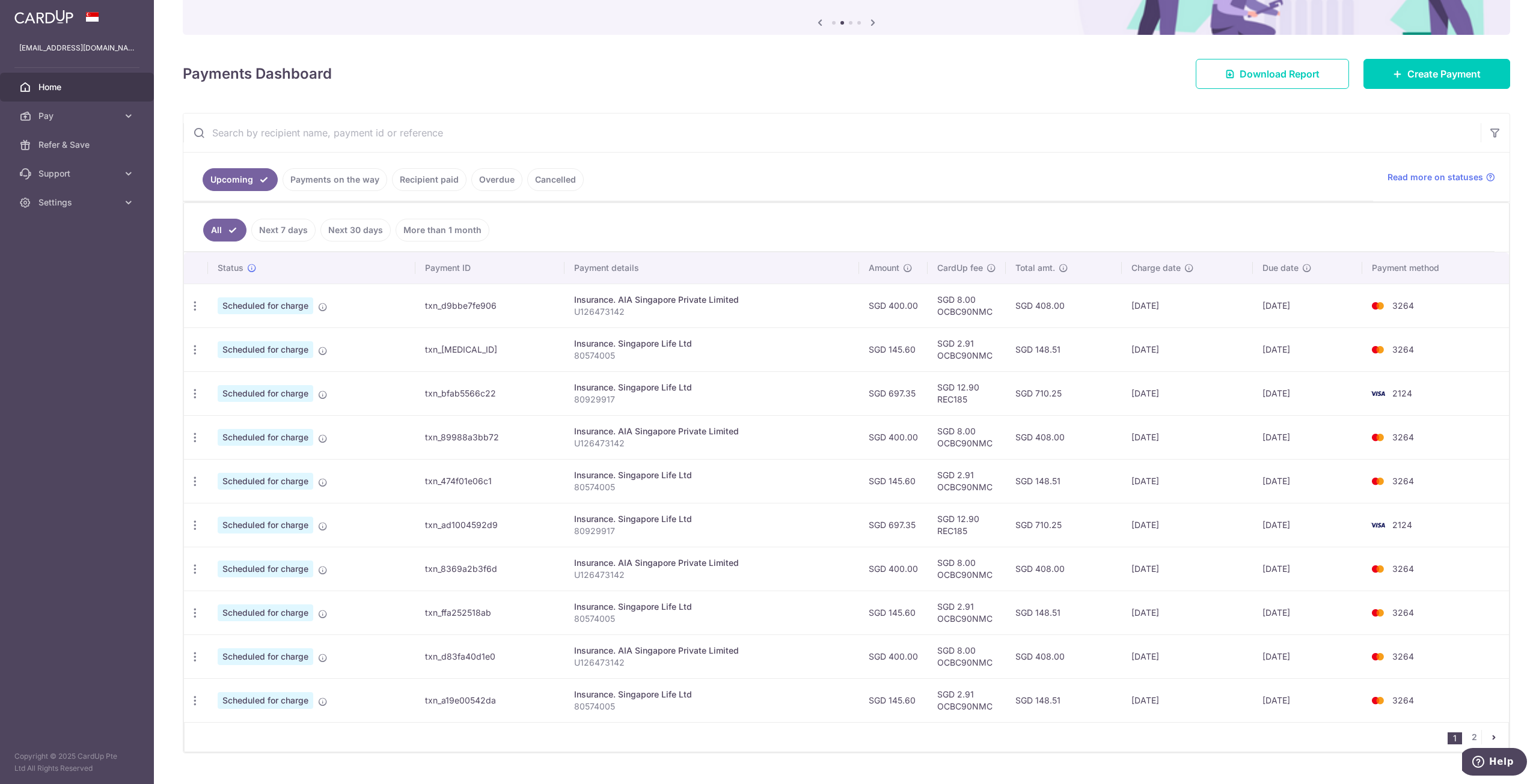
scroll to position [119, 0]
click at [199, 348] on icon "button" at bounding box center [195, 349] width 13 height 13
click at [243, 382] on span "Update payment" at bounding box center [259, 382] width 82 height 15
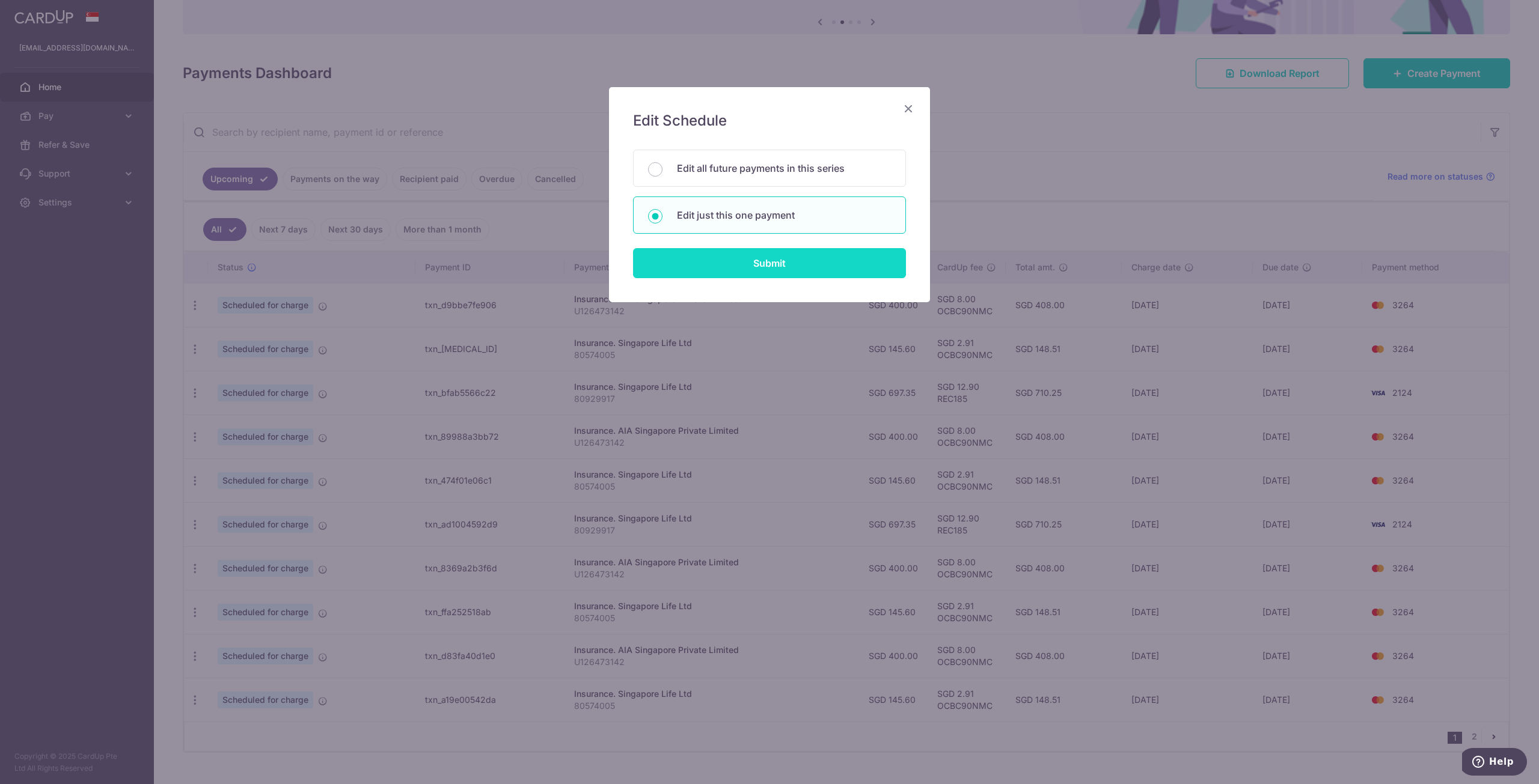
click at [743, 264] on input "Submit" at bounding box center [769, 263] width 273 height 30
radio input "true"
type input "145.60"
type input "[DATE]"
type input "80574005"
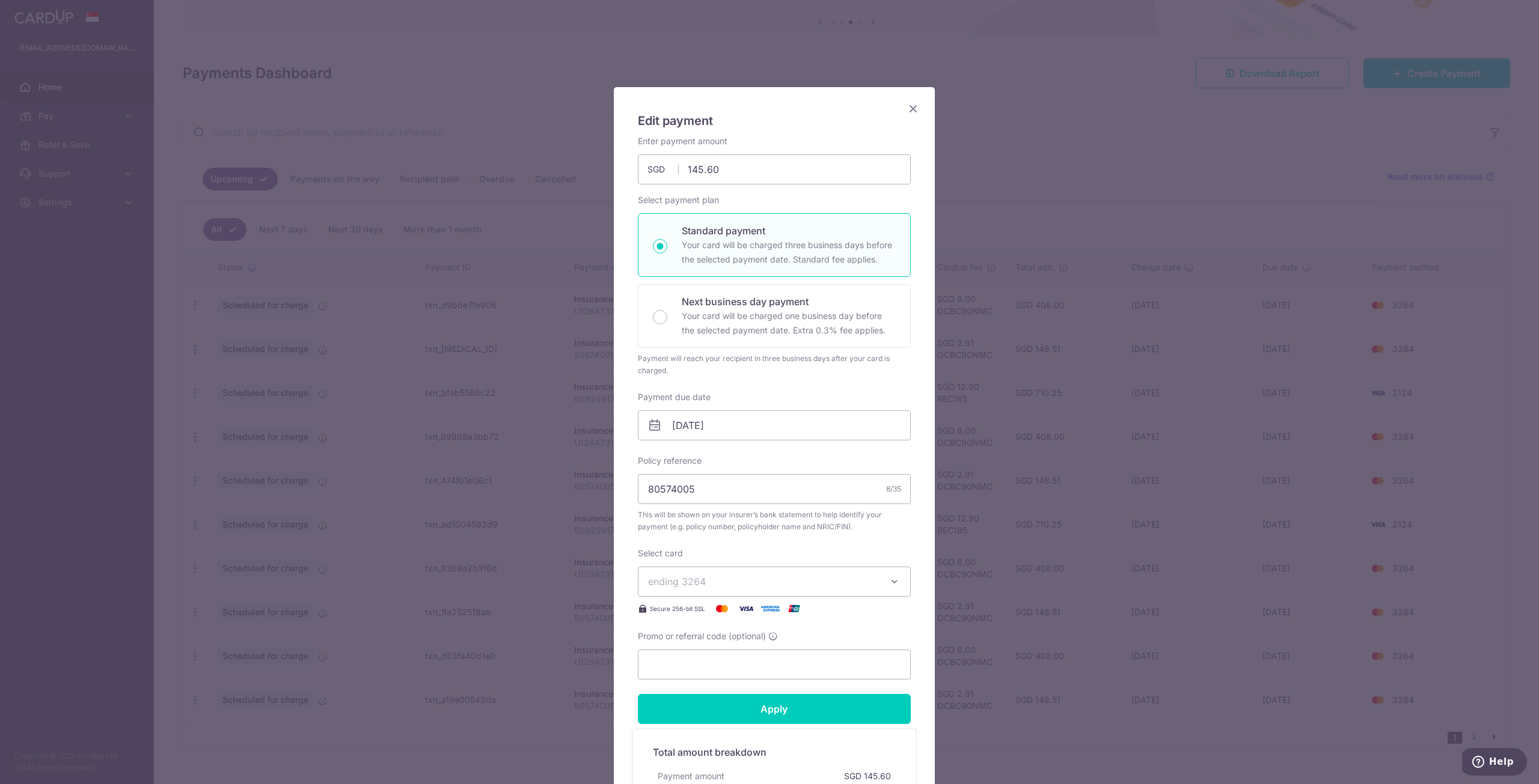
type input "OCBC90NMC"
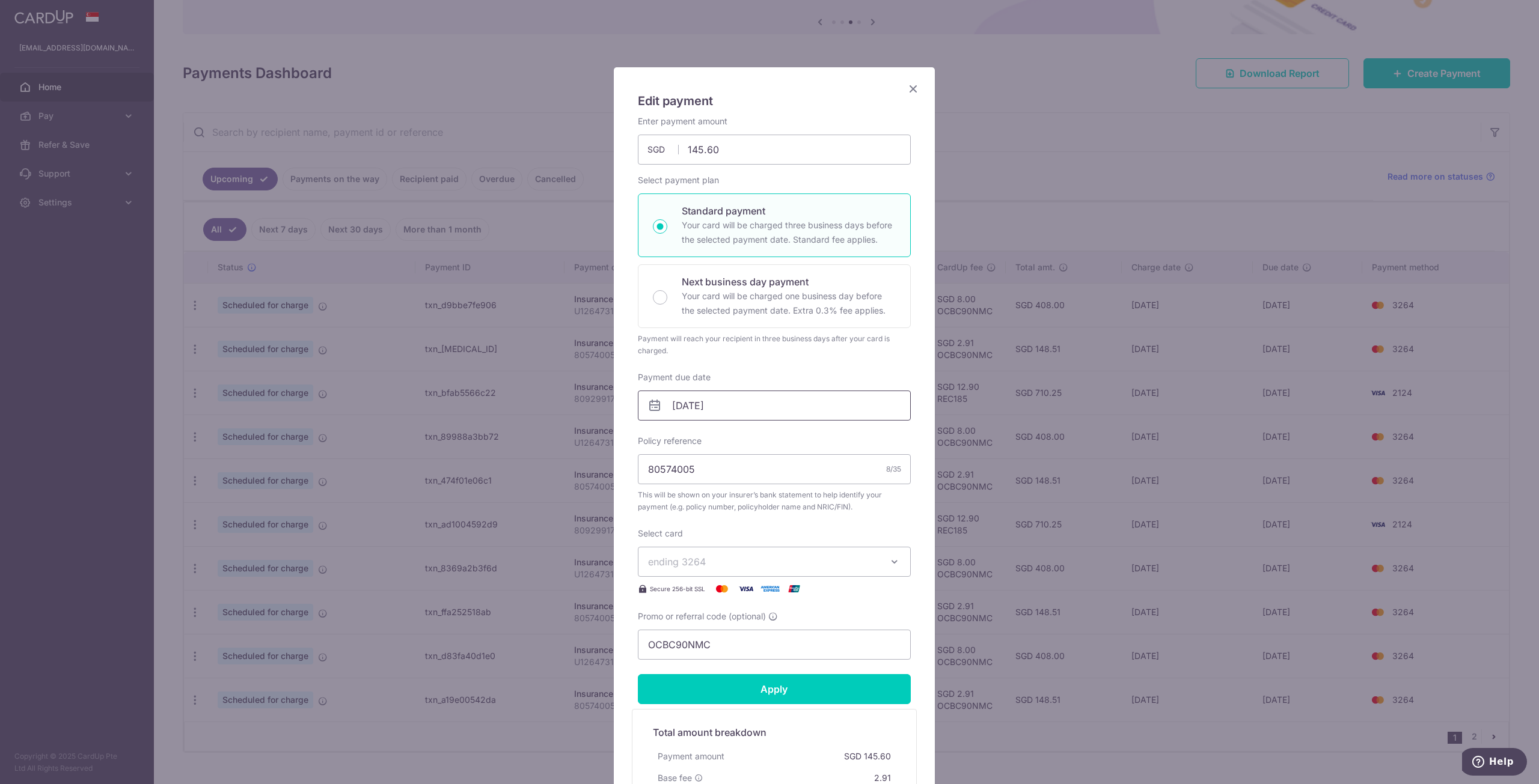
scroll to position [19, 0]
click at [908, 88] on icon "Close" at bounding box center [913, 89] width 15 height 15
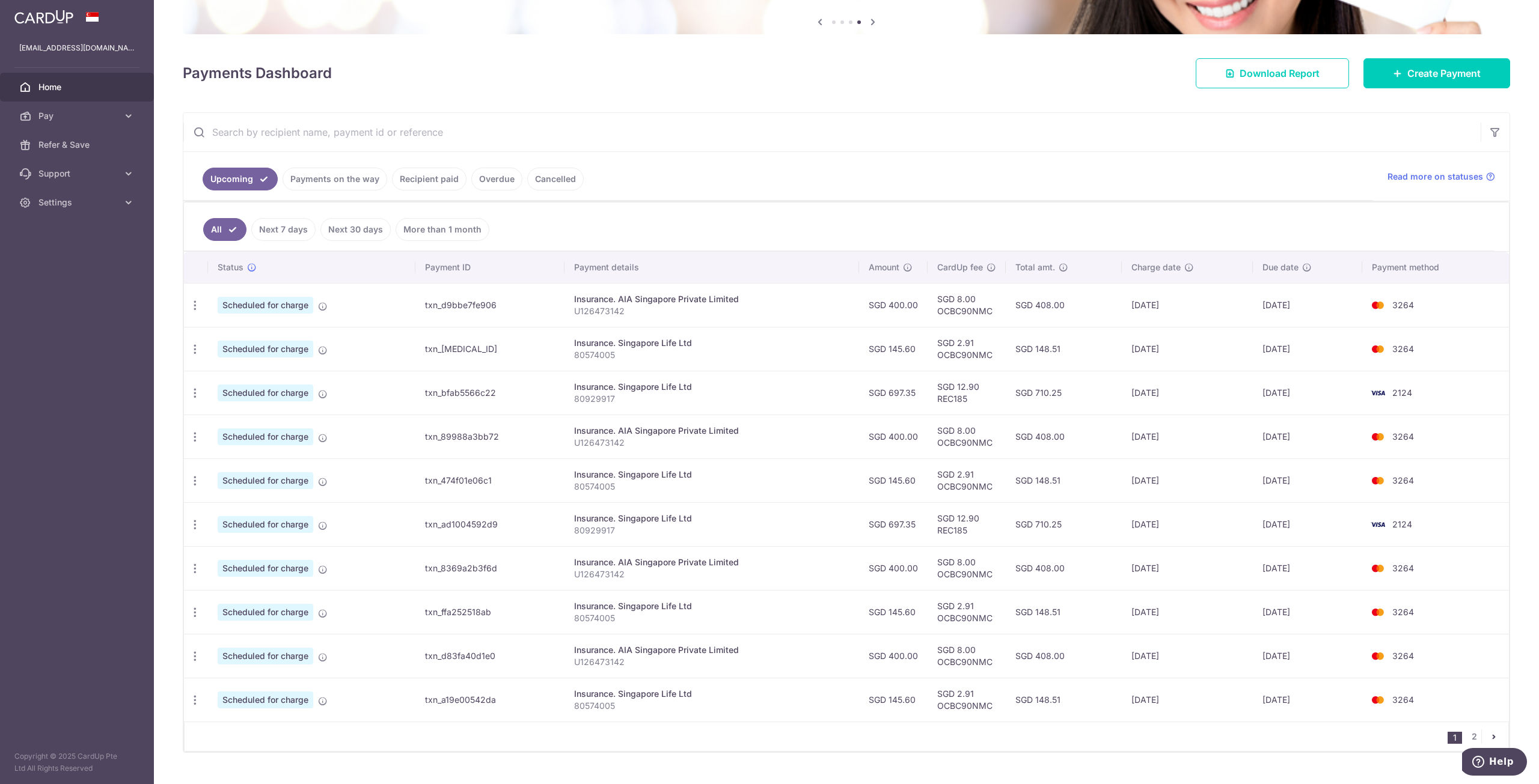
drag, startPoint x: 1143, startPoint y: 394, endPoint x: 1162, endPoint y: 393, distance: 19.0
click at [1162, 393] on td "[DATE]" at bounding box center [1187, 392] width 131 height 44
drag, startPoint x: 1154, startPoint y: 440, endPoint x: 1156, endPoint y: 459, distance: 19.1
click at [1154, 441] on td "[DATE]" at bounding box center [1187, 436] width 131 height 44
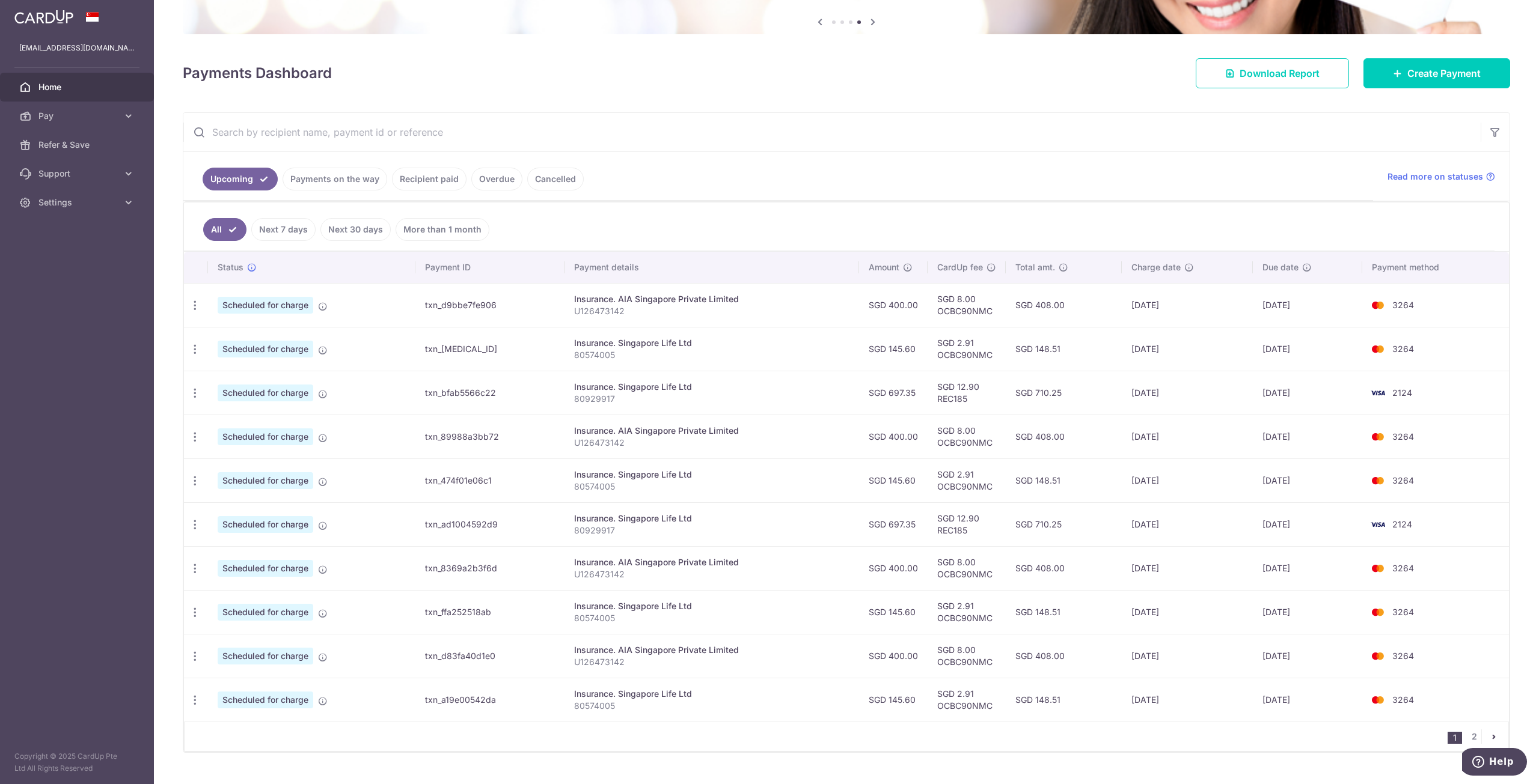
drag, startPoint x: 1158, startPoint y: 479, endPoint x: 1166, endPoint y: 480, distance: 8.1
click at [1163, 480] on td "[DATE]" at bounding box center [1187, 480] width 131 height 44
click at [1156, 478] on td "[DATE]" at bounding box center [1187, 480] width 131 height 44
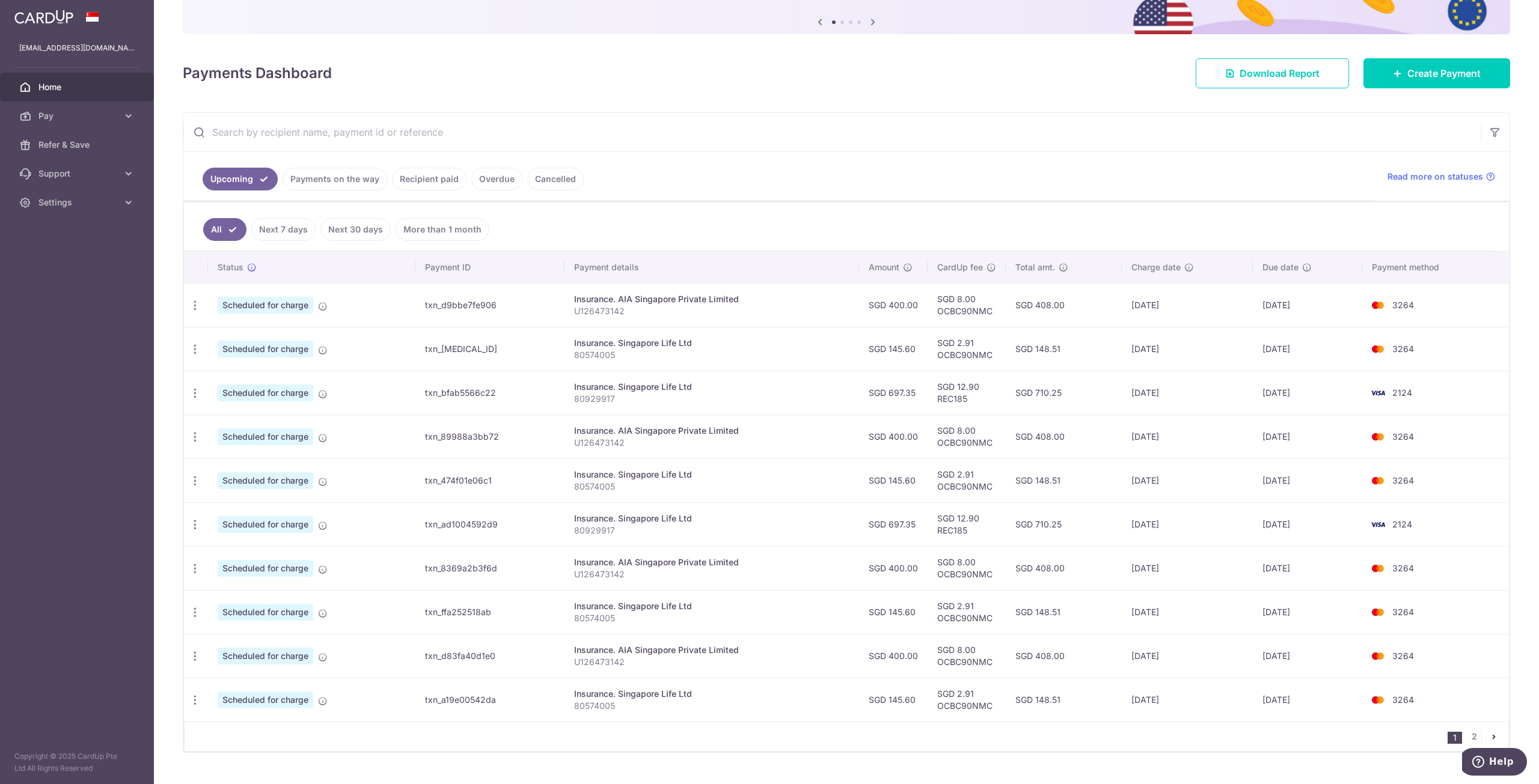
drag, startPoint x: 1148, startPoint y: 351, endPoint x: 1160, endPoint y: 357, distance: 13.4
click at [1160, 357] on td "[DATE]" at bounding box center [1187, 348] width 131 height 44
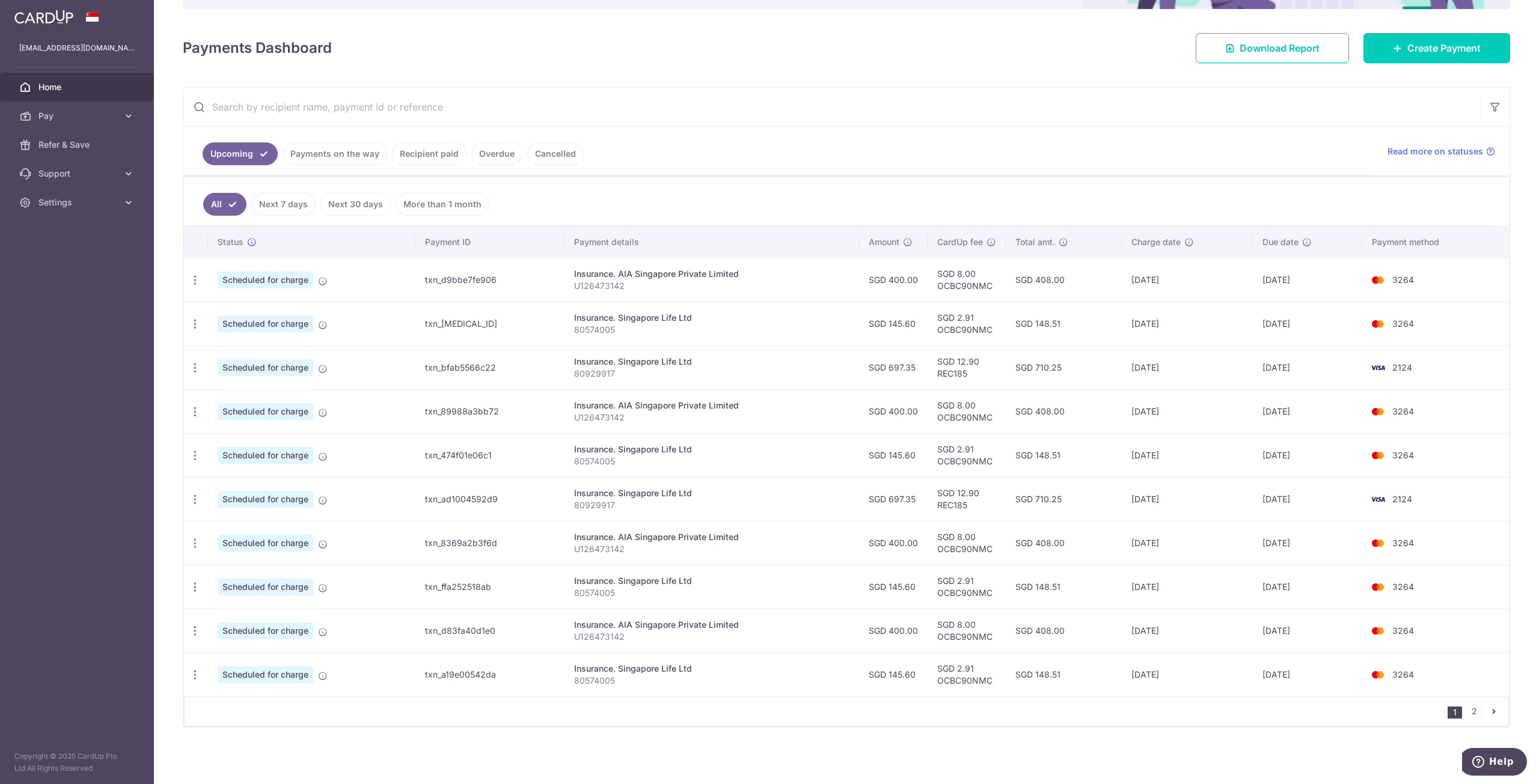
drag, startPoint x: 1135, startPoint y: 456, endPoint x: 1156, endPoint y: 458, distance: 21.1
click at [1156, 458] on td "[DATE]" at bounding box center [1187, 455] width 131 height 44
click at [1148, 502] on td "[DATE]" at bounding box center [1187, 499] width 131 height 44
click at [1155, 546] on td "[DATE]" at bounding box center [1187, 542] width 131 height 44
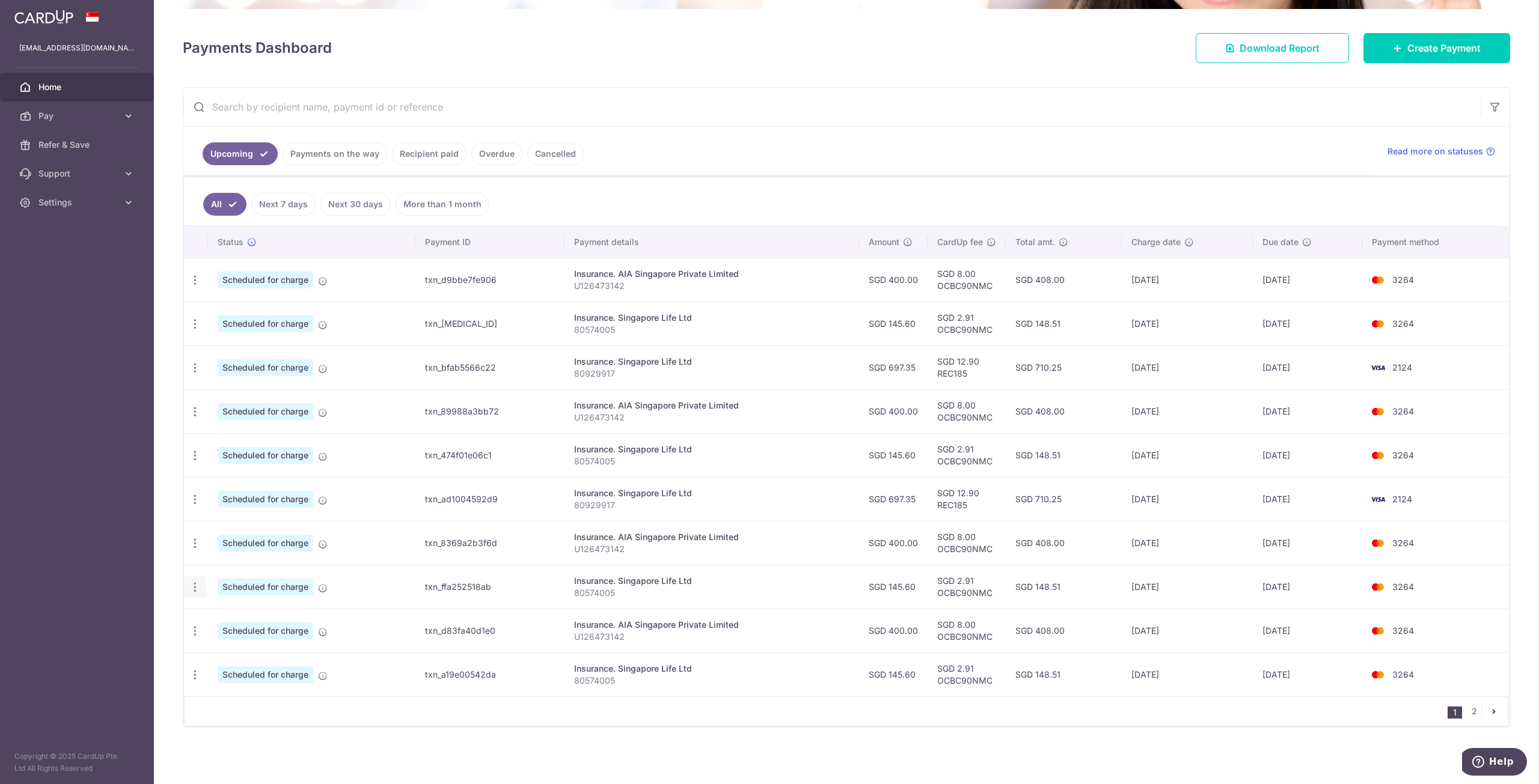
click at [202, 588] on div "Update payment Cancel payment Upload doc" at bounding box center [195, 587] width 22 height 22
click at [199, 588] on icon "button" at bounding box center [195, 587] width 13 height 13
click at [263, 617] on span "Update payment" at bounding box center [259, 620] width 82 height 15
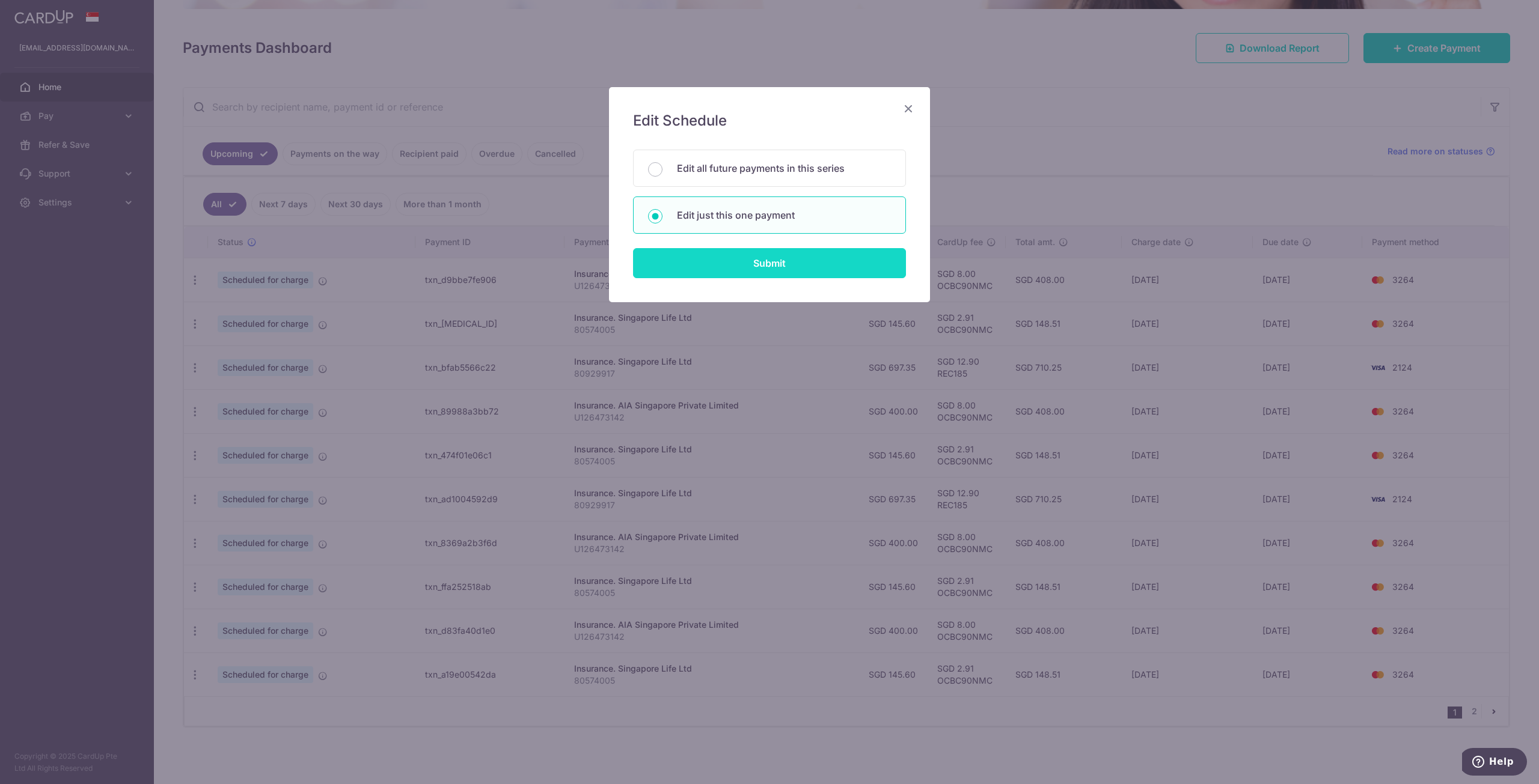
click at [798, 265] on input "Submit" at bounding box center [769, 263] width 273 height 30
radio input "true"
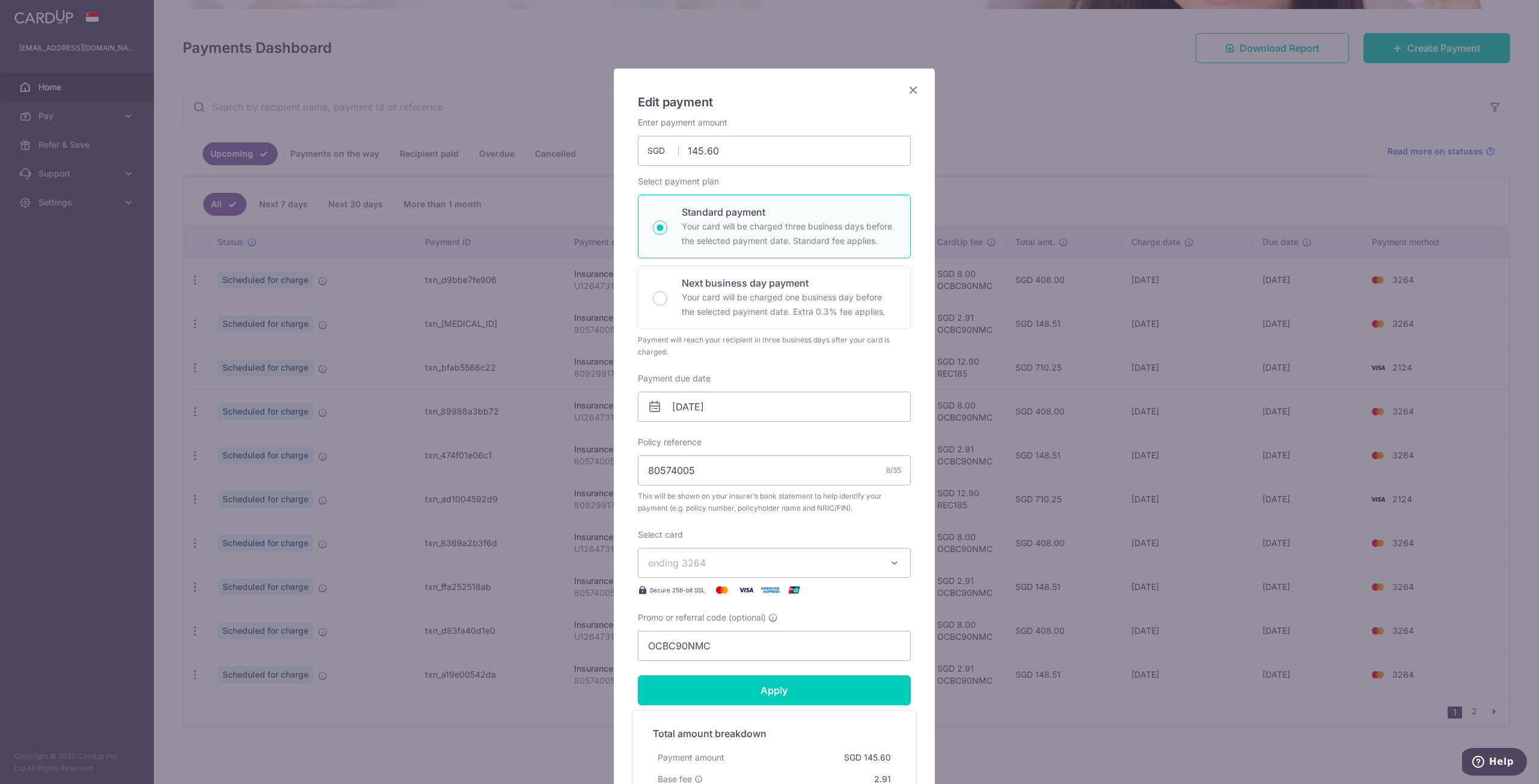
scroll to position [0, 0]
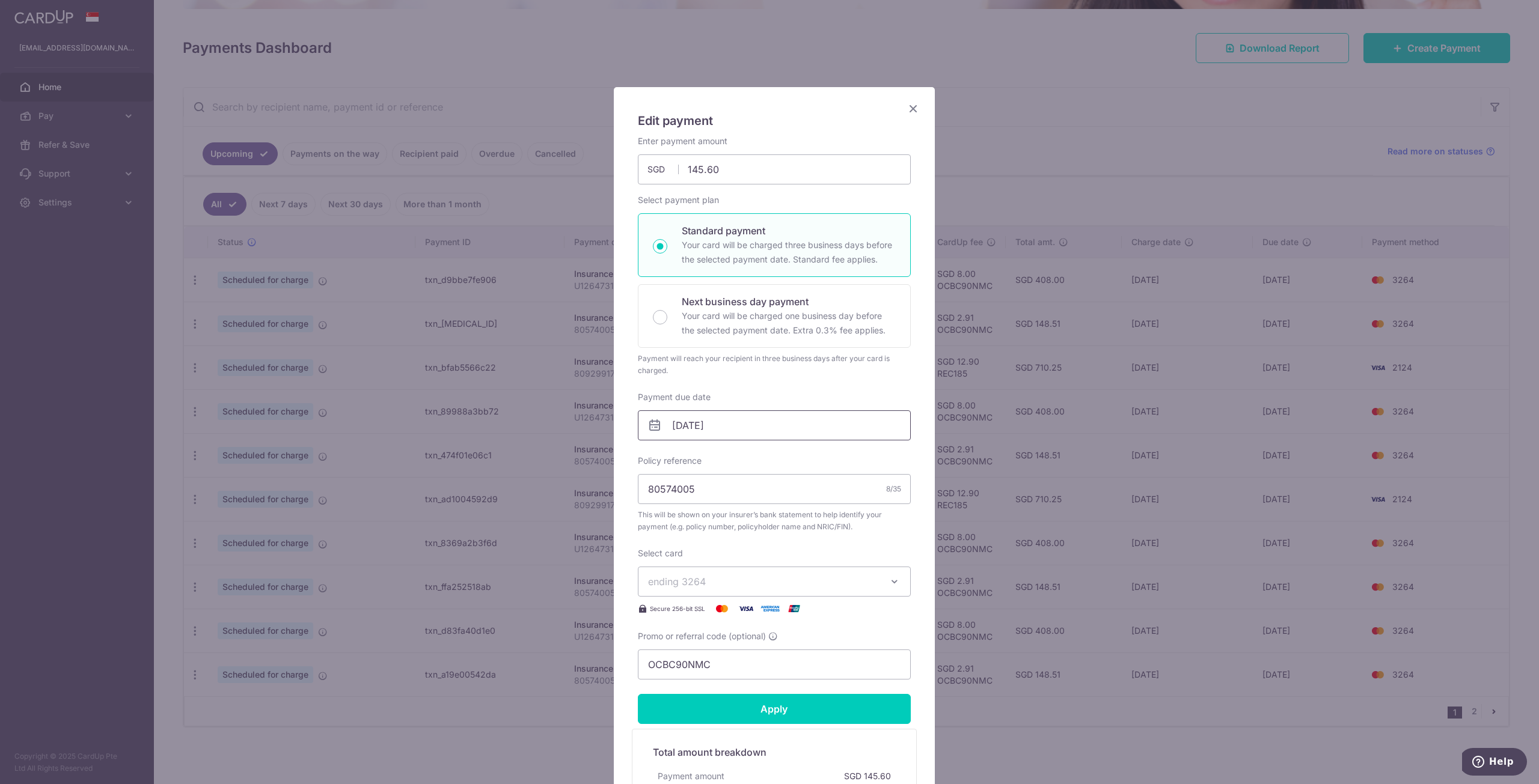
click at [745, 425] on input "02/01/2026" at bounding box center [774, 426] width 273 height 30
click at [758, 514] on link "1" at bounding box center [754, 511] width 19 height 19
type input "[DATE]"
click at [783, 707] on input "Apply" at bounding box center [774, 709] width 273 height 30
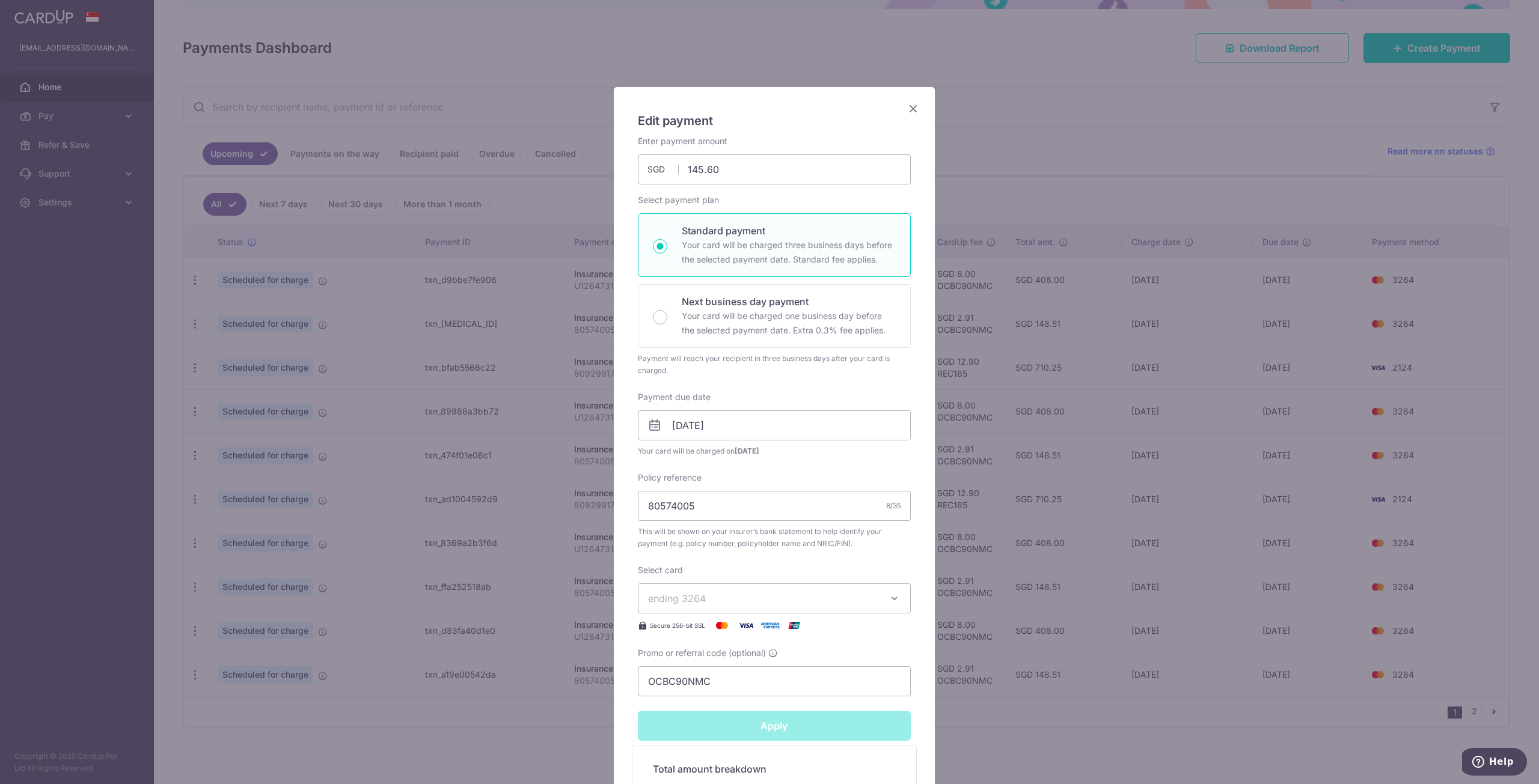
type input "Successfully Applied"
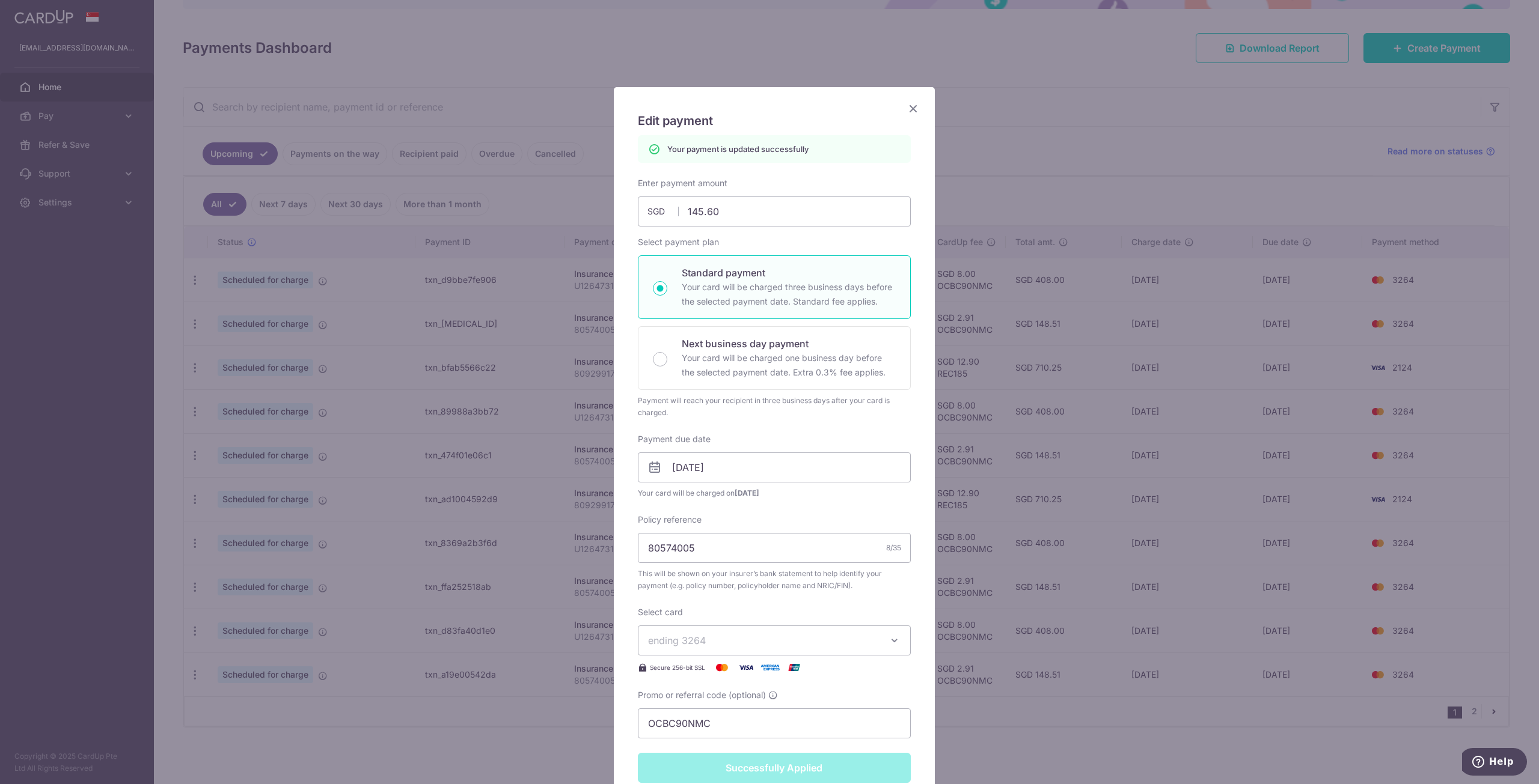
click at [909, 108] on icon "Close" at bounding box center [913, 107] width 15 height 15
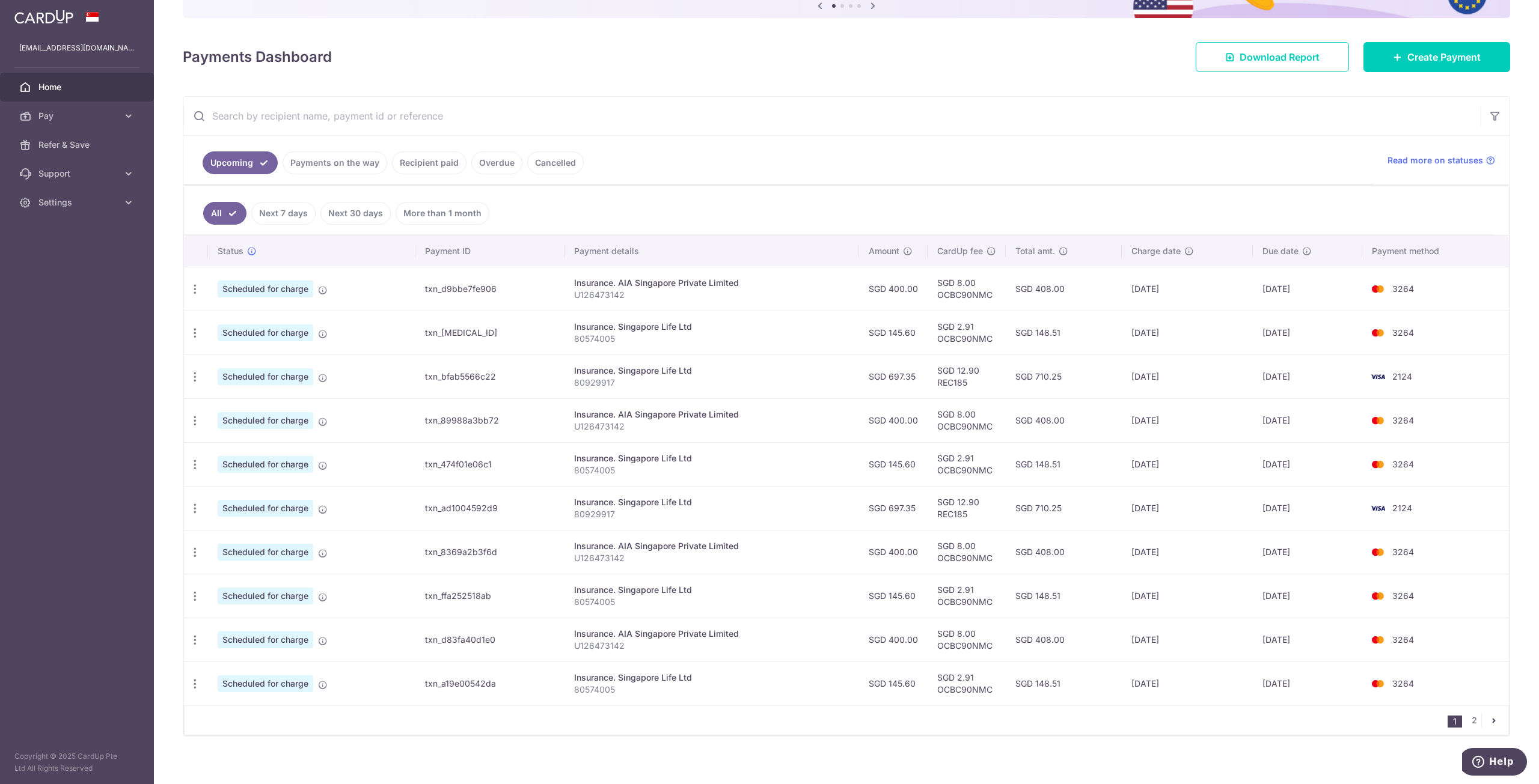
scroll to position [138, 0]
drag, startPoint x: 1144, startPoint y: 635, endPoint x: 1152, endPoint y: 642, distance: 10.6
click at [1152, 642] on td "[DATE]" at bounding box center [1187, 638] width 131 height 44
drag, startPoint x: 1144, startPoint y: 683, endPoint x: 1162, endPoint y: 683, distance: 18.0
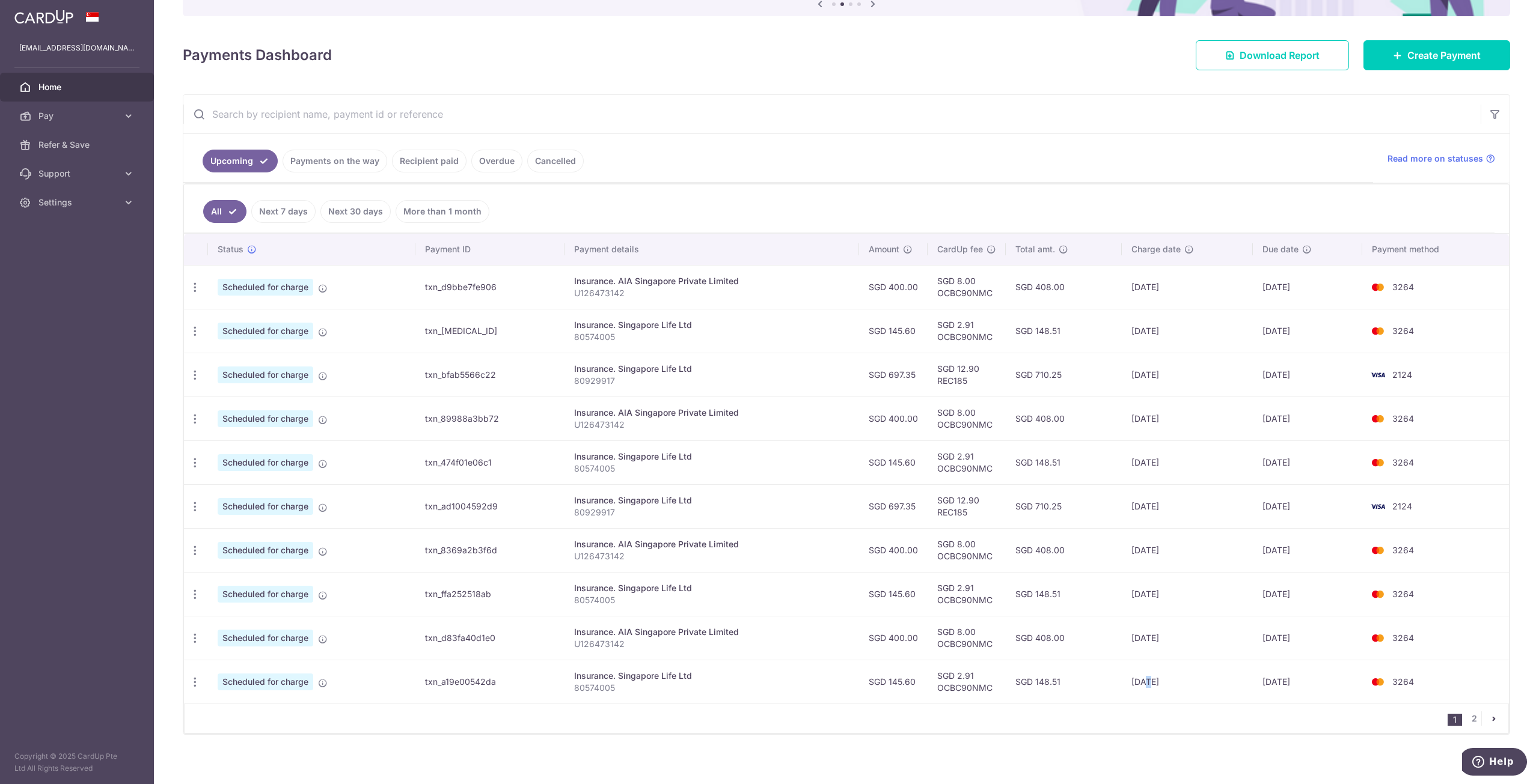
click at [1154, 683] on td "30/01/2026" at bounding box center [1187, 682] width 131 height 44
click at [1162, 683] on td "30/01/2026" at bounding box center [1187, 682] width 131 height 44
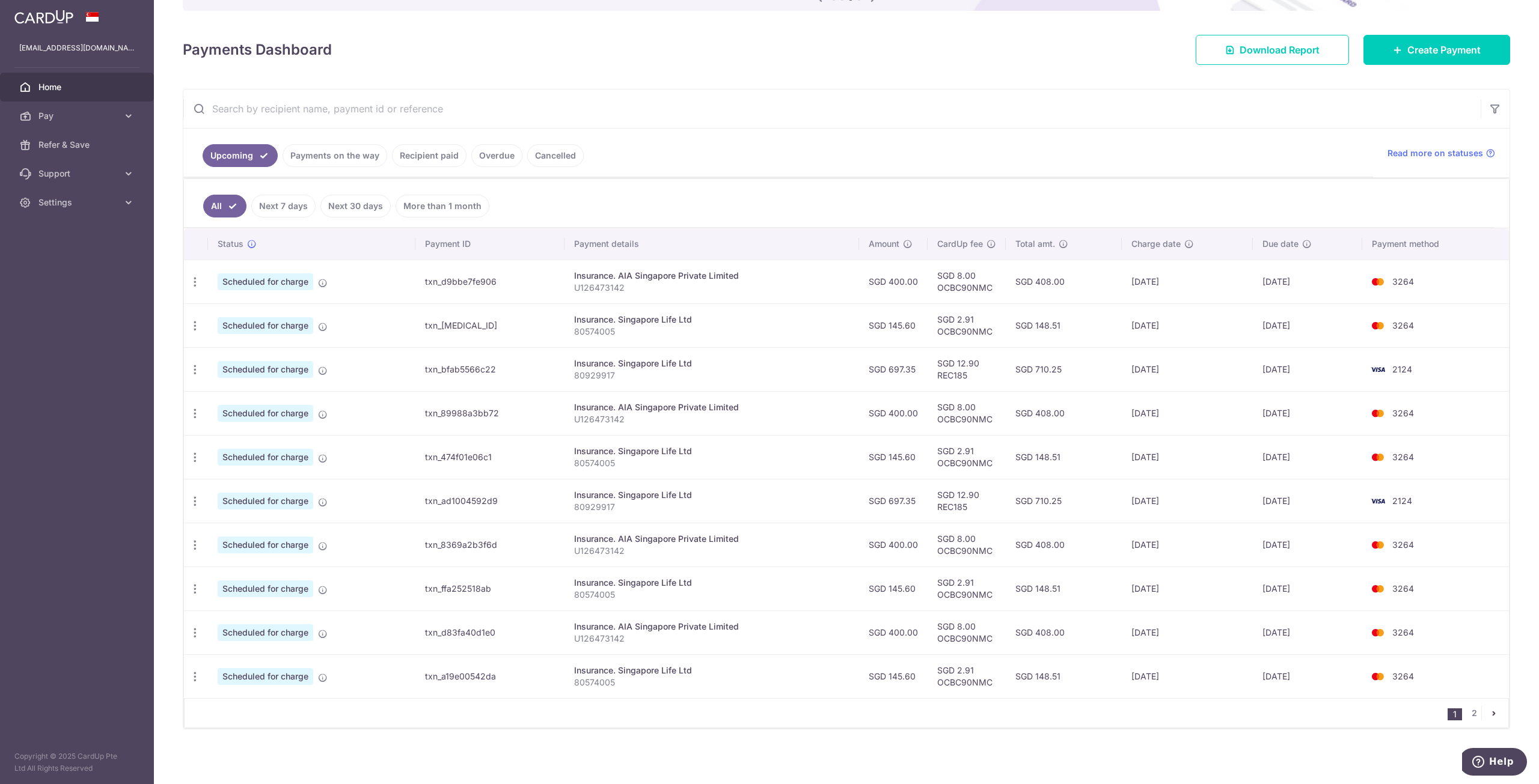
scroll to position [144, 0]
click at [195, 675] on icon "button" at bounding box center [195, 675] width 13 height 13
click at [238, 710] on span "Update payment" at bounding box center [259, 707] width 82 height 15
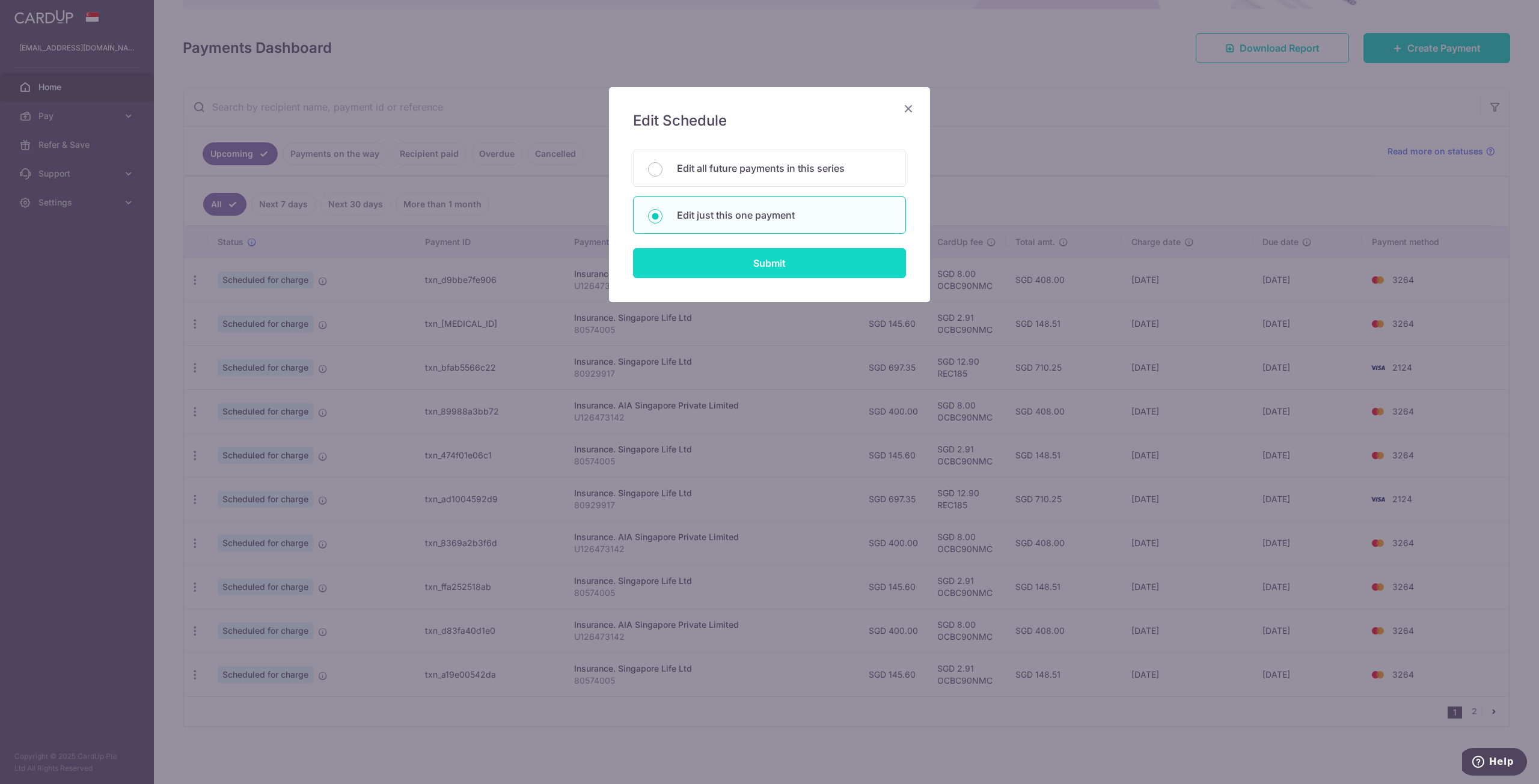
click at [750, 260] on input "Submit" at bounding box center [769, 263] width 273 height 30
radio input "true"
type input "145.60"
type input "04/02/2026"
type input "80574005"
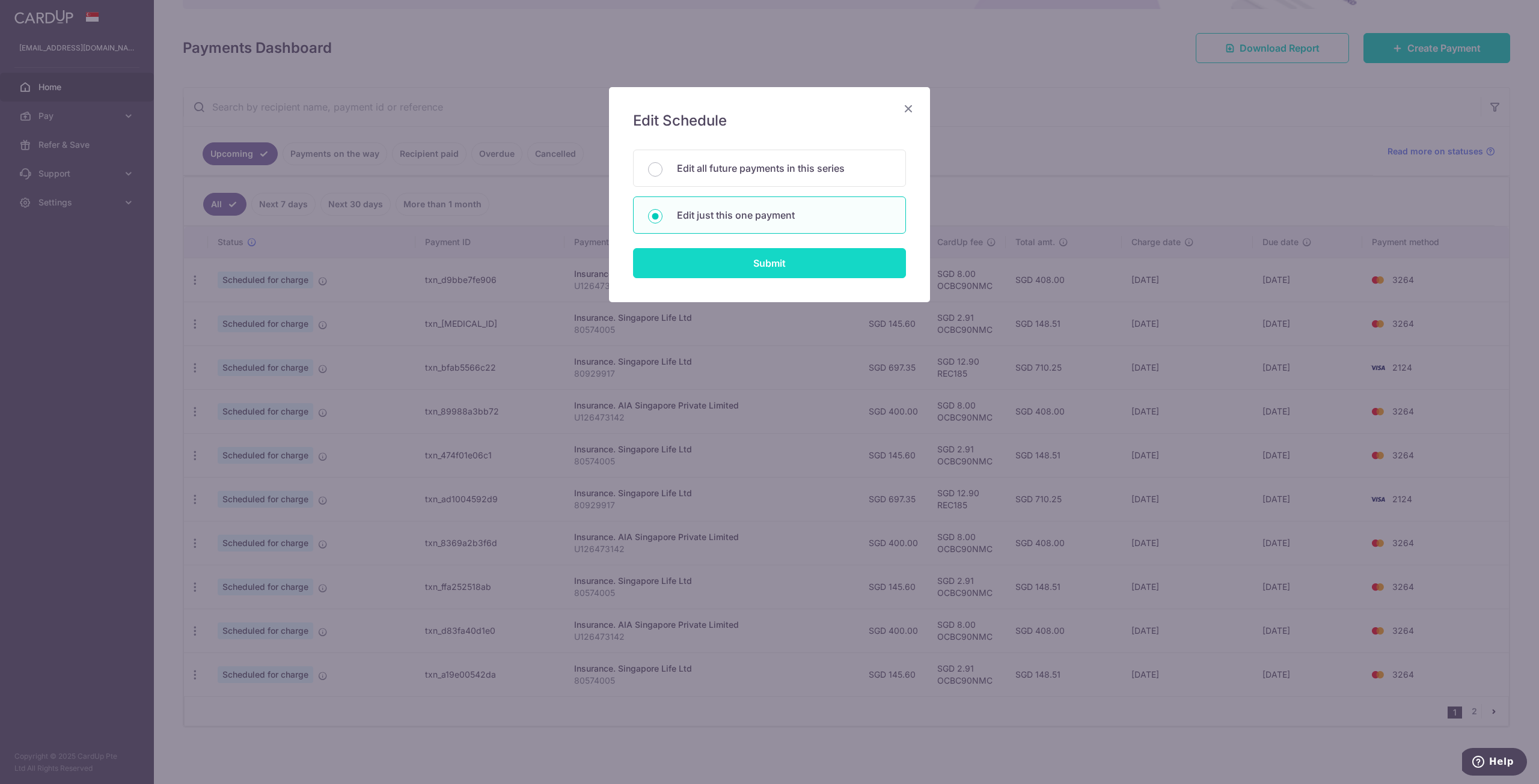
type input "OCBC90NMC"
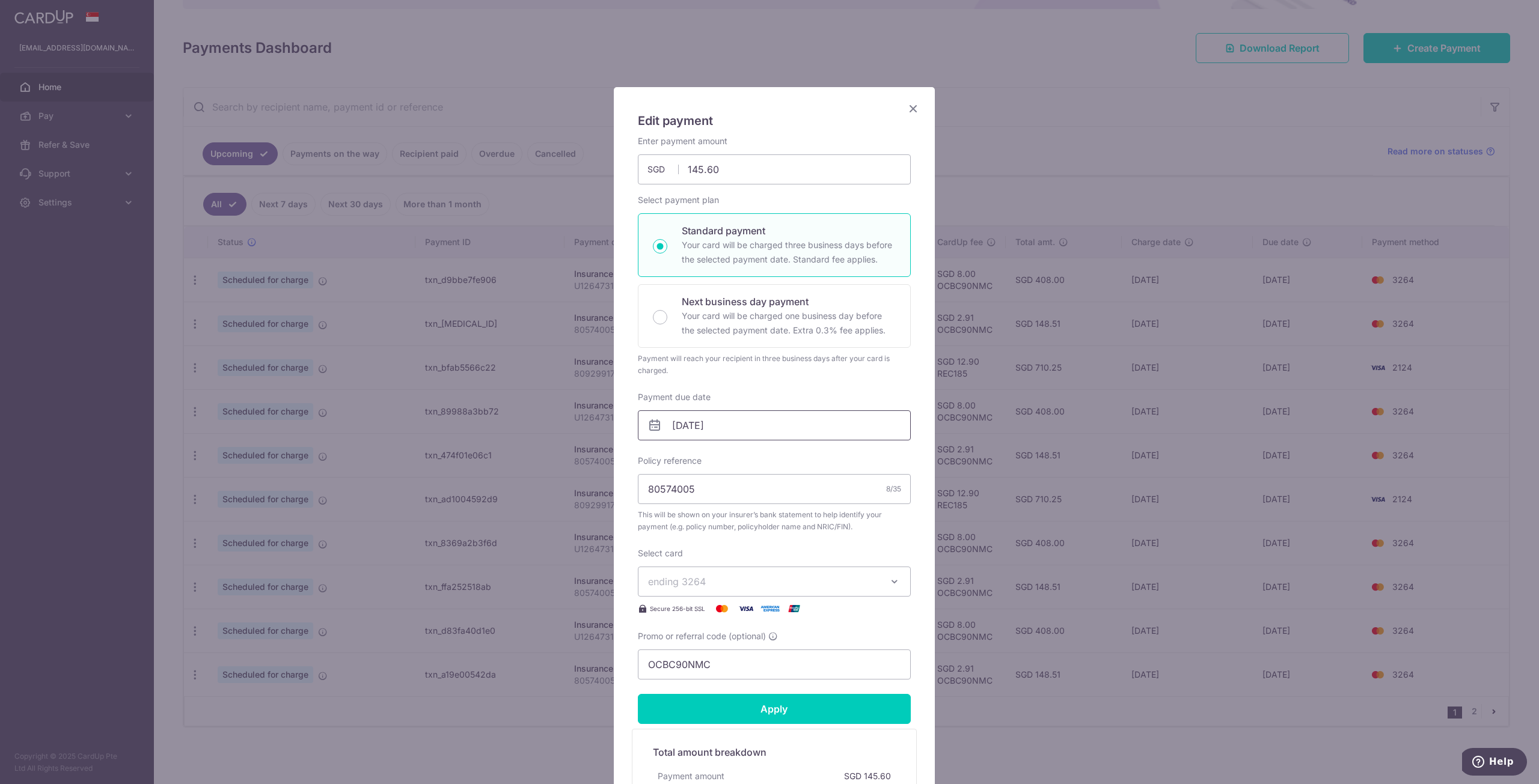
click at [720, 431] on input "04/02/2026" at bounding box center [774, 426] width 273 height 30
click at [684, 510] on link "2" at bounding box center [682, 511] width 19 height 19
type input "[DATE]"
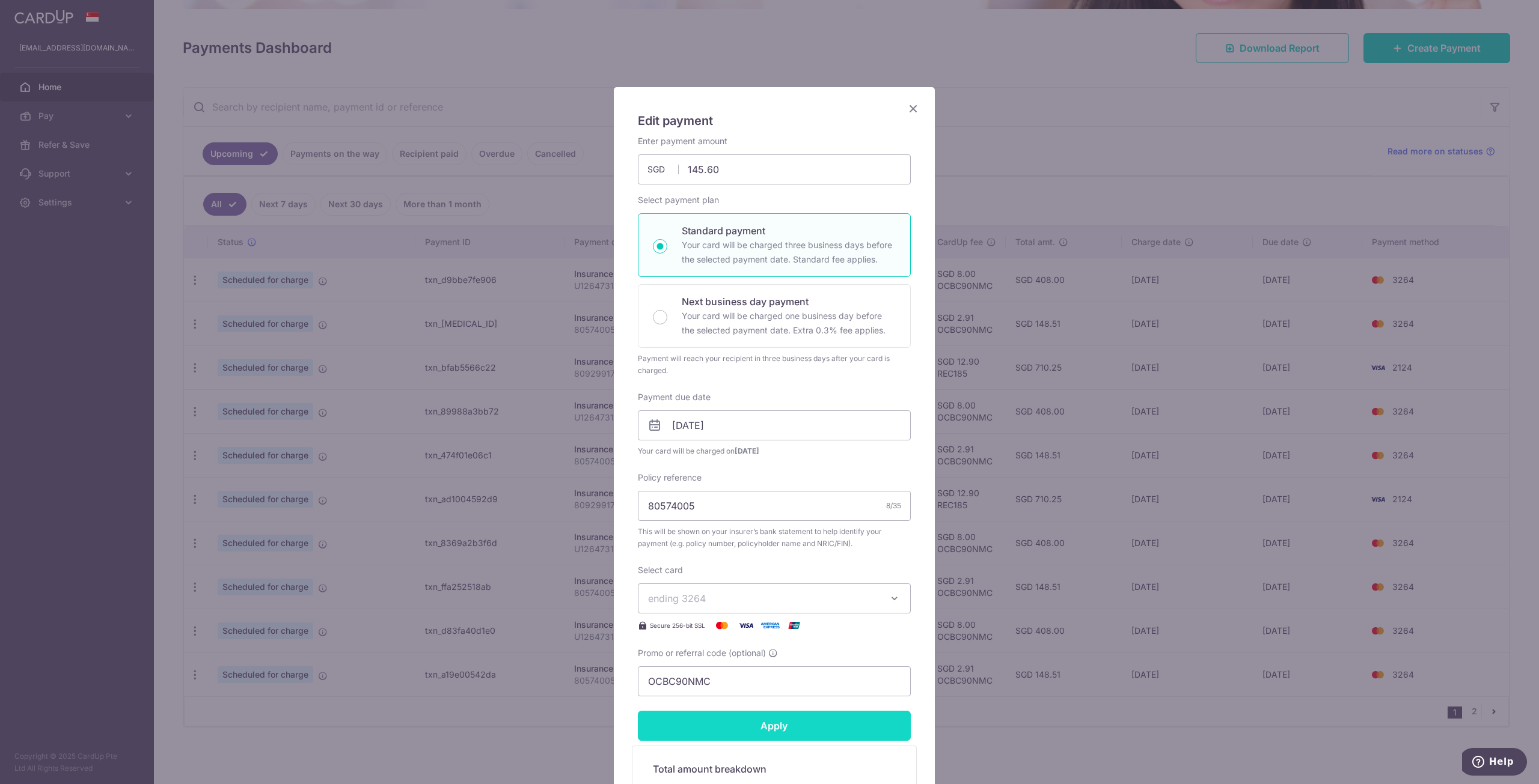
click at [812, 725] on input "Apply" at bounding box center [774, 726] width 273 height 30
type input "Successfully Applied"
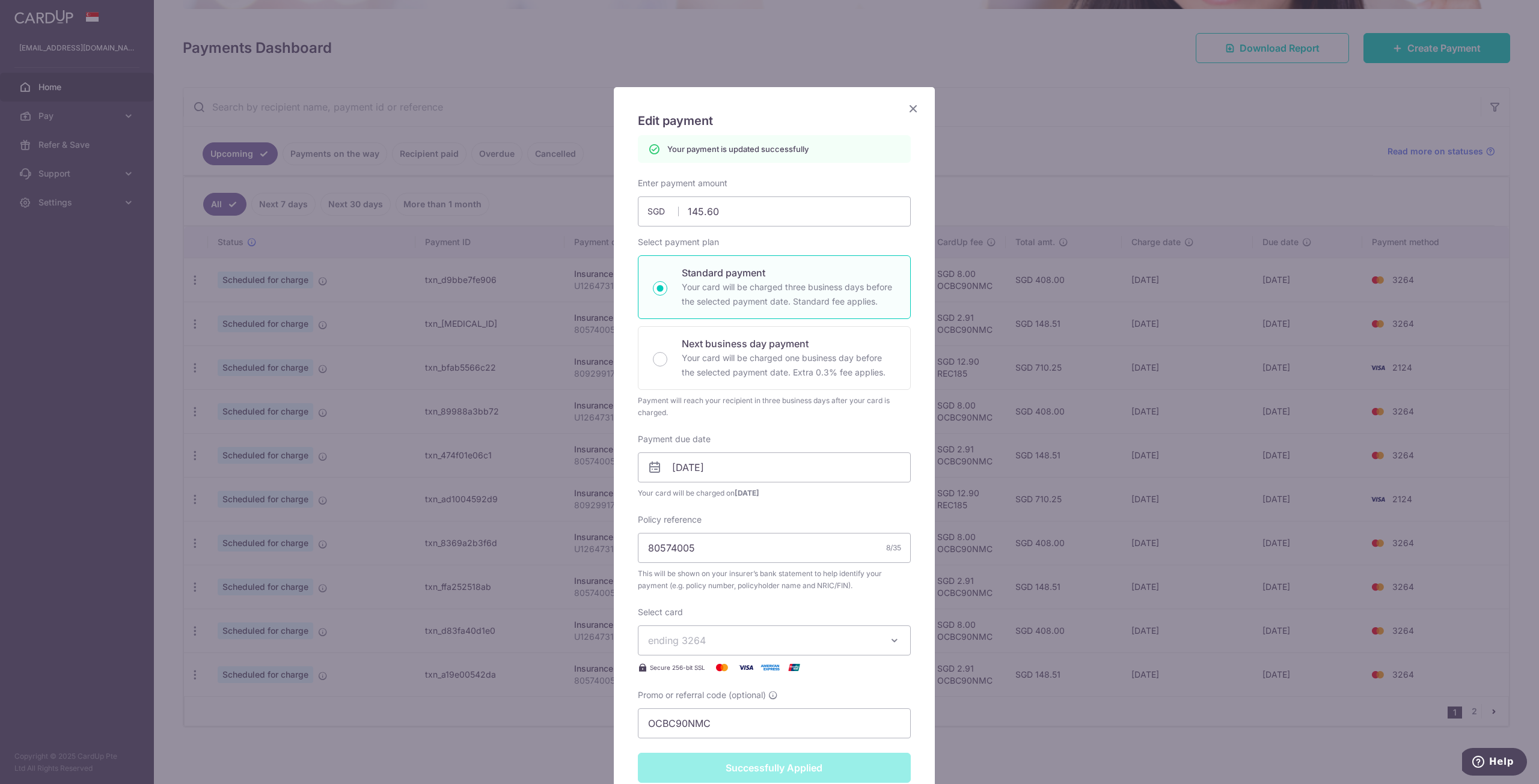
click at [909, 107] on icon "Close" at bounding box center [913, 107] width 15 height 15
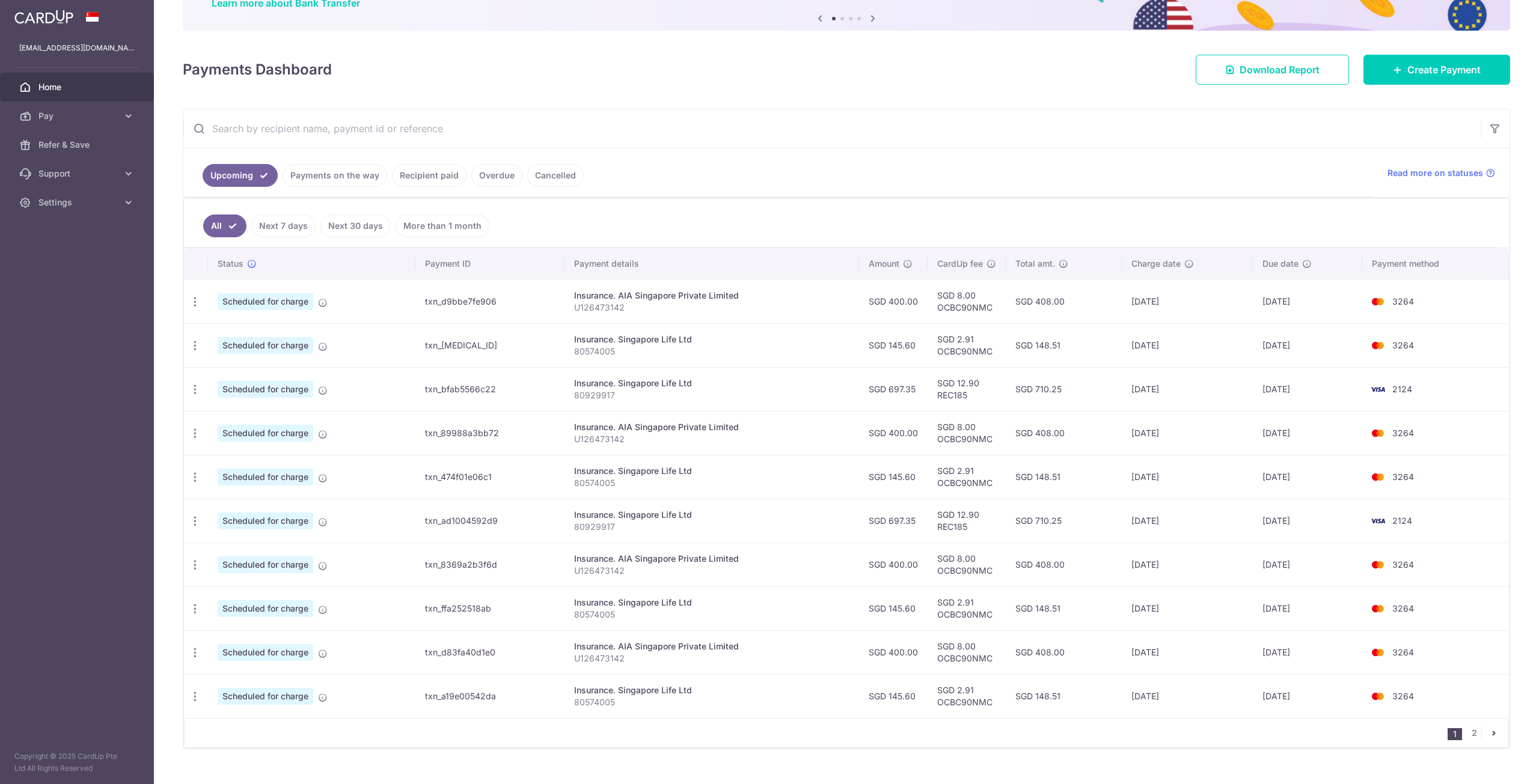
scroll to position [131, 0]
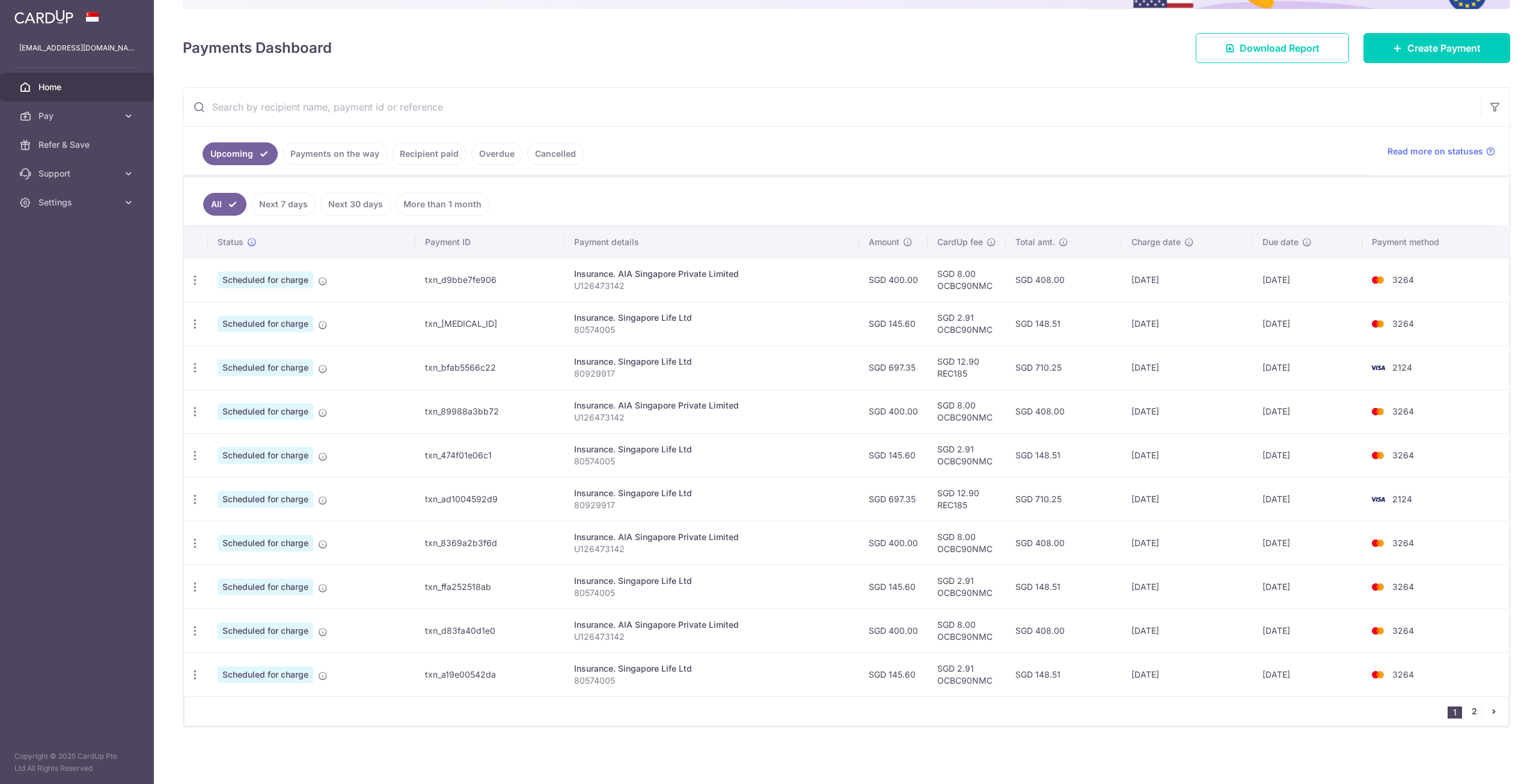
click at [1468, 713] on link "2" at bounding box center [1474, 711] width 15 height 15
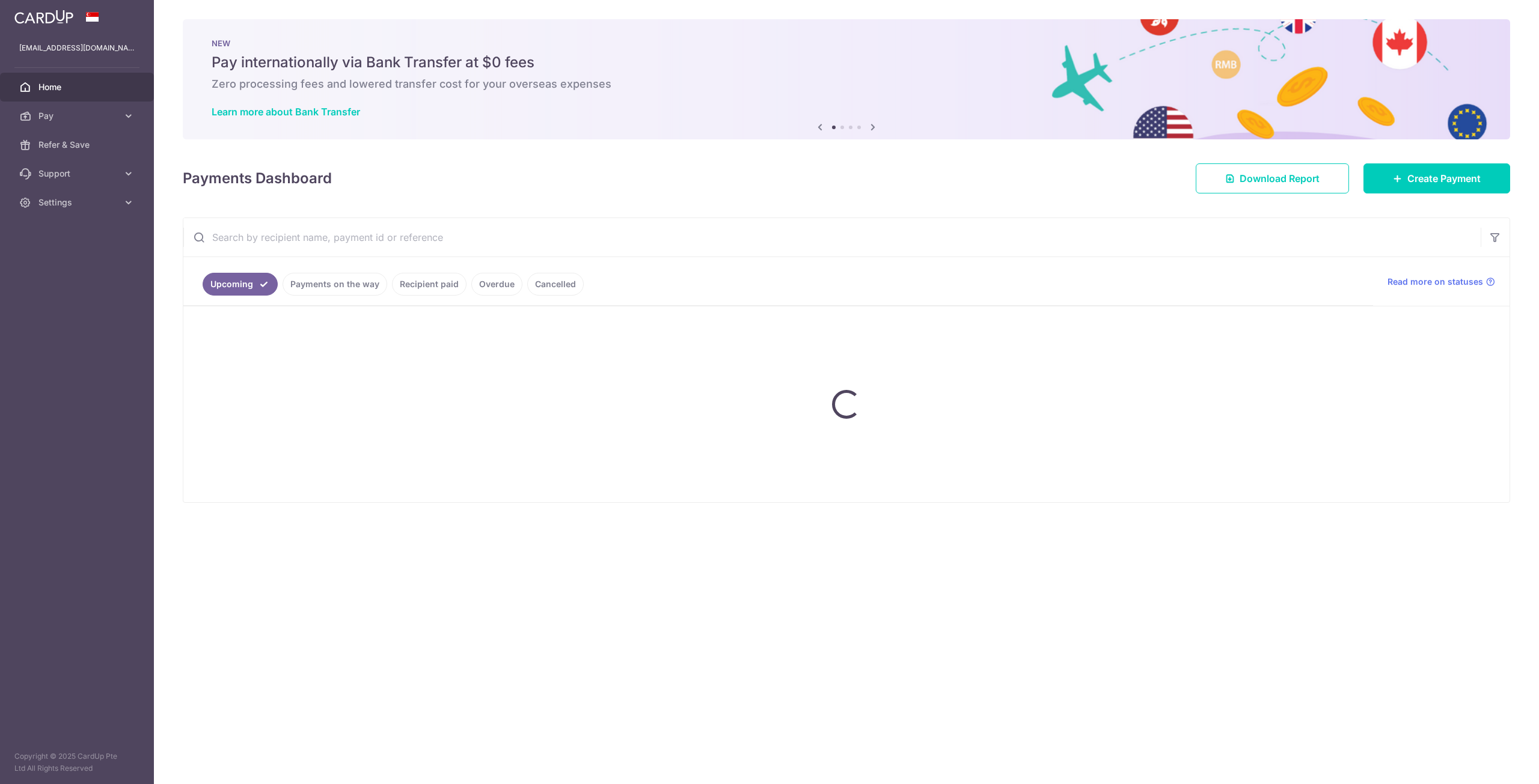
scroll to position [0, 0]
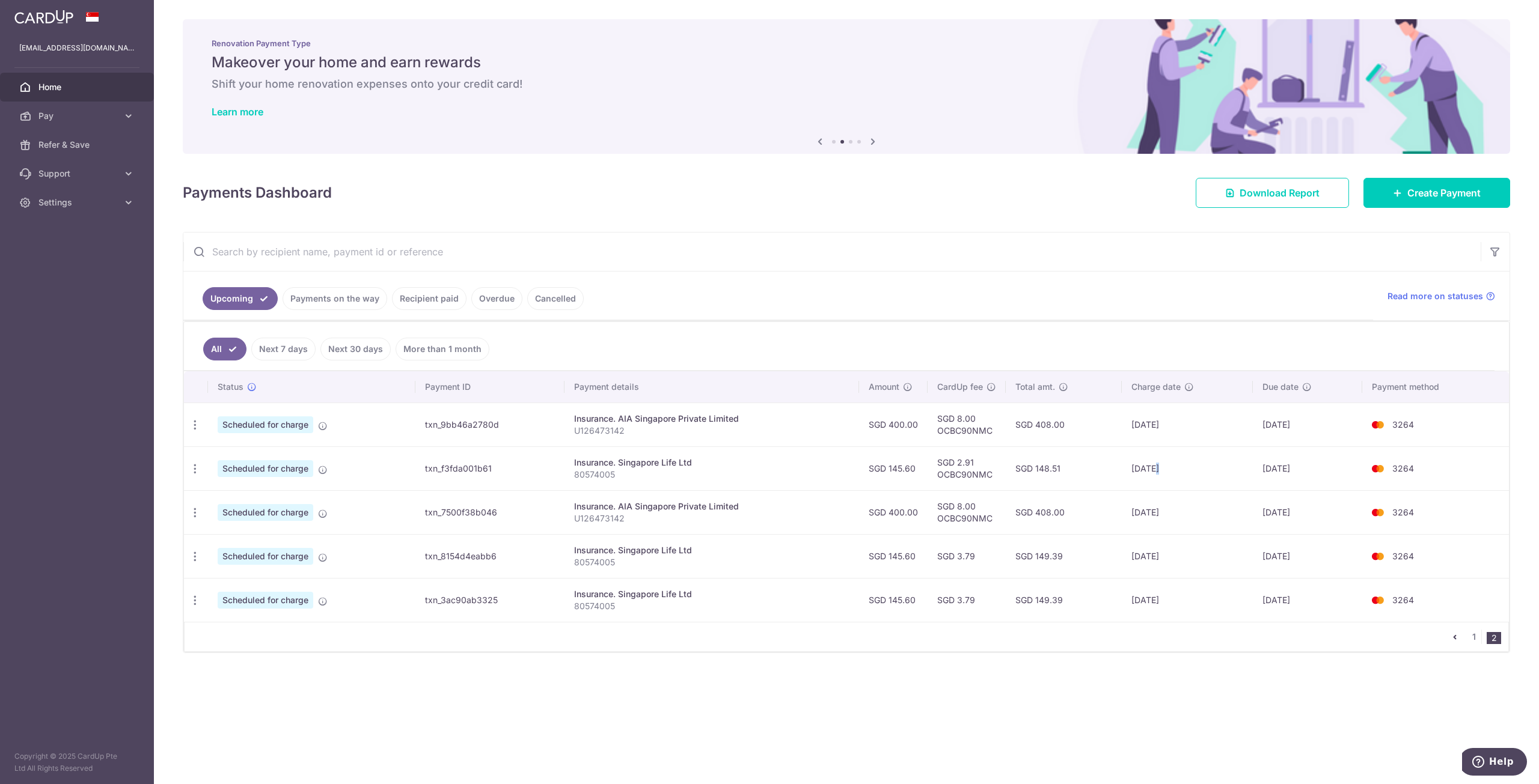
click at [1159, 468] on td "[DATE]" at bounding box center [1187, 468] width 131 height 44
click at [1164, 468] on td "[DATE]" at bounding box center [1187, 468] width 131 height 44
click at [200, 470] on icon "button" at bounding box center [195, 469] width 13 height 13
click at [227, 505] on span "Update payment" at bounding box center [259, 501] width 82 height 15
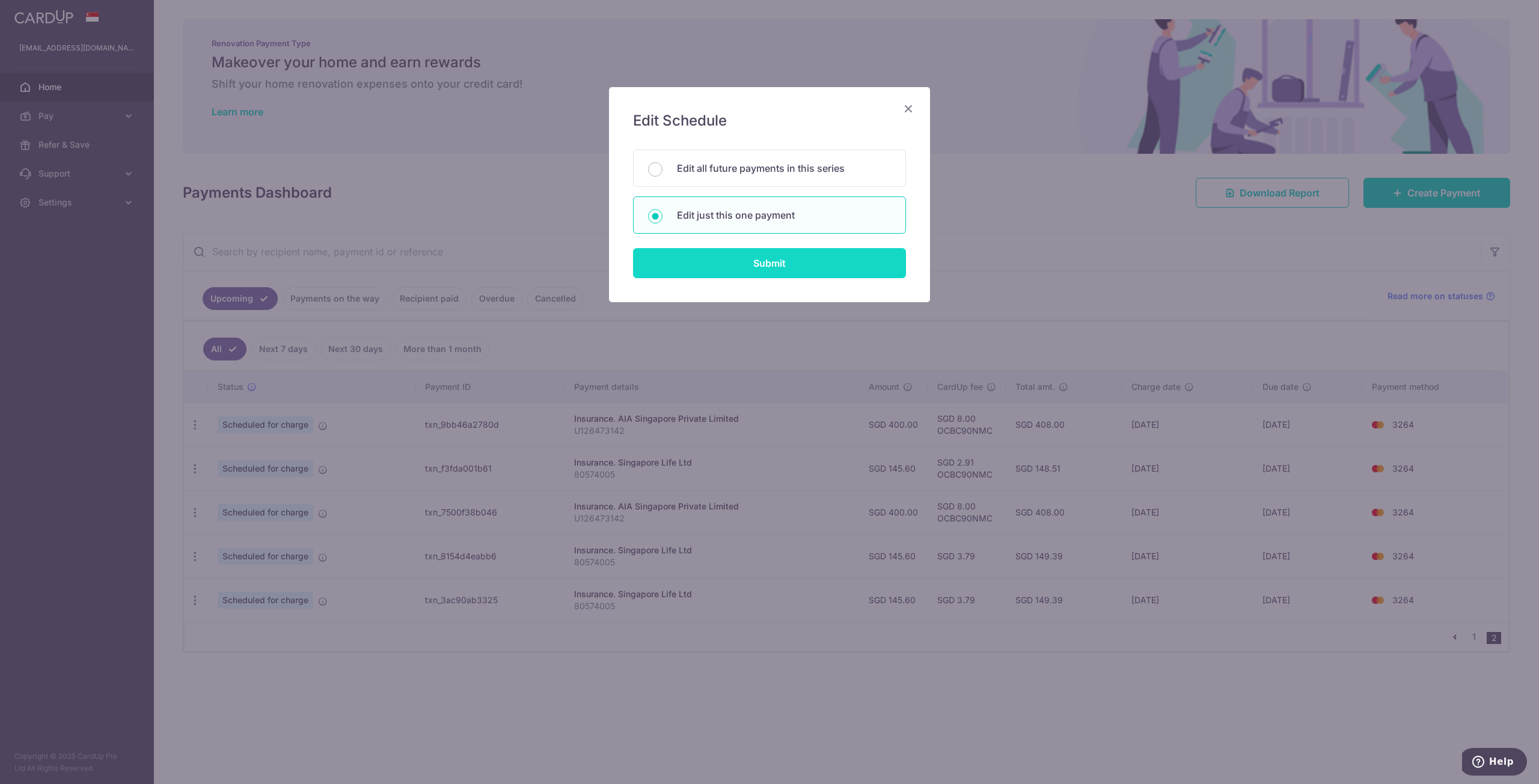
click at [797, 257] on input "Submit" at bounding box center [769, 263] width 273 height 30
radio input "true"
type input "145.60"
type input "[DATE]"
type input "80574005"
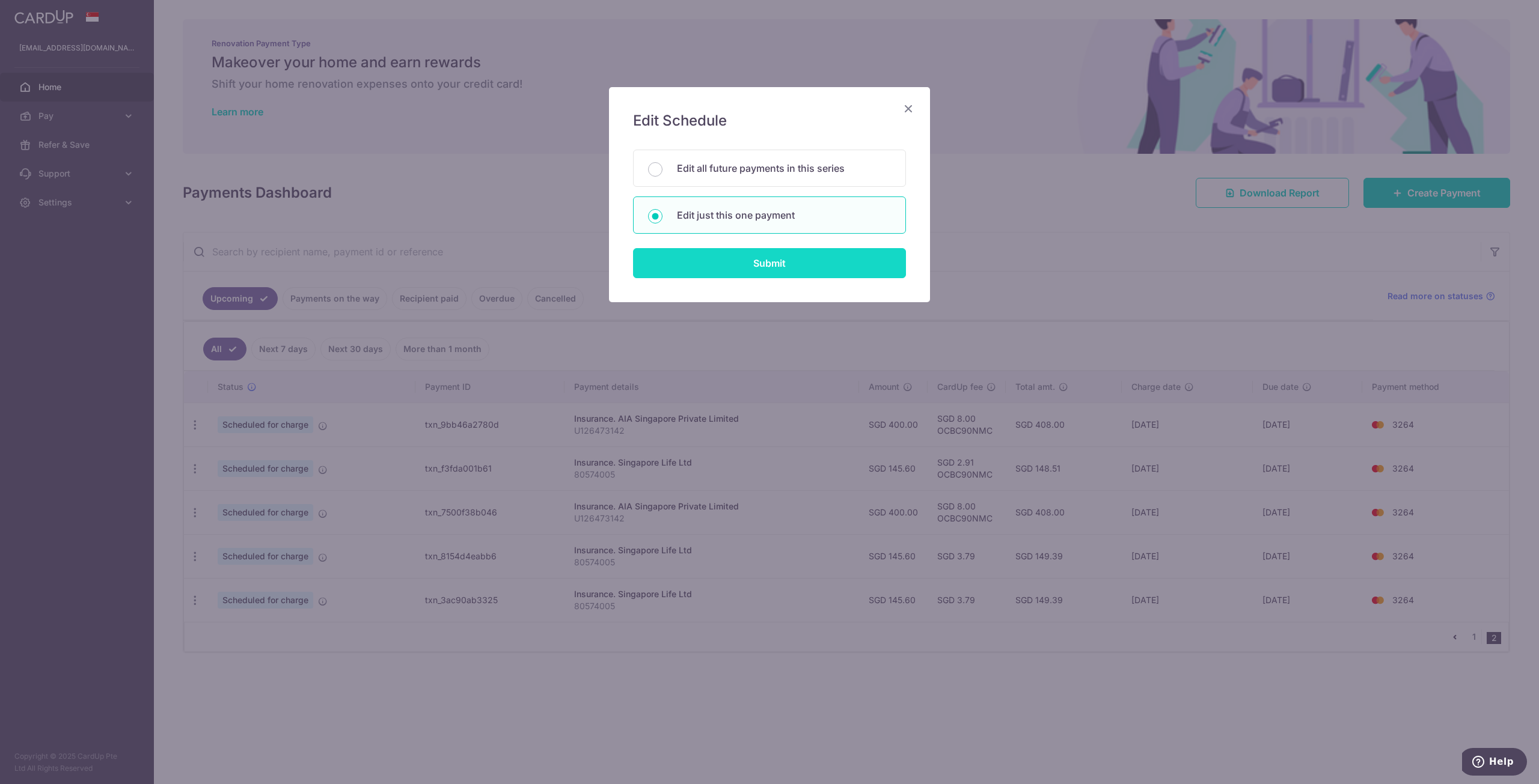
type input "OCBC90NMC"
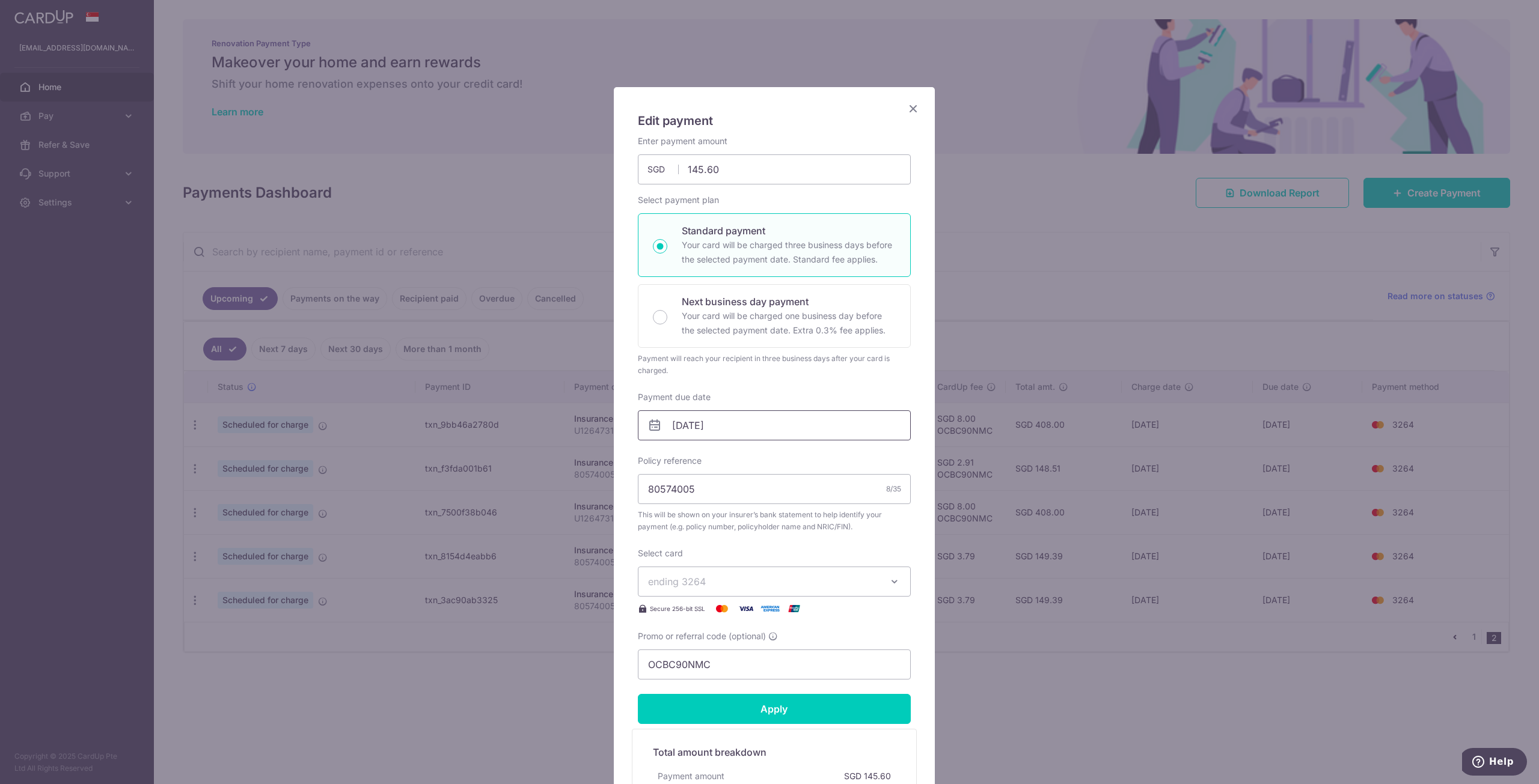
click at [774, 429] on input "[DATE]" at bounding box center [774, 426] width 273 height 30
click at [684, 516] on link "2" at bounding box center [682, 511] width 19 height 19
type input "[DATE]"
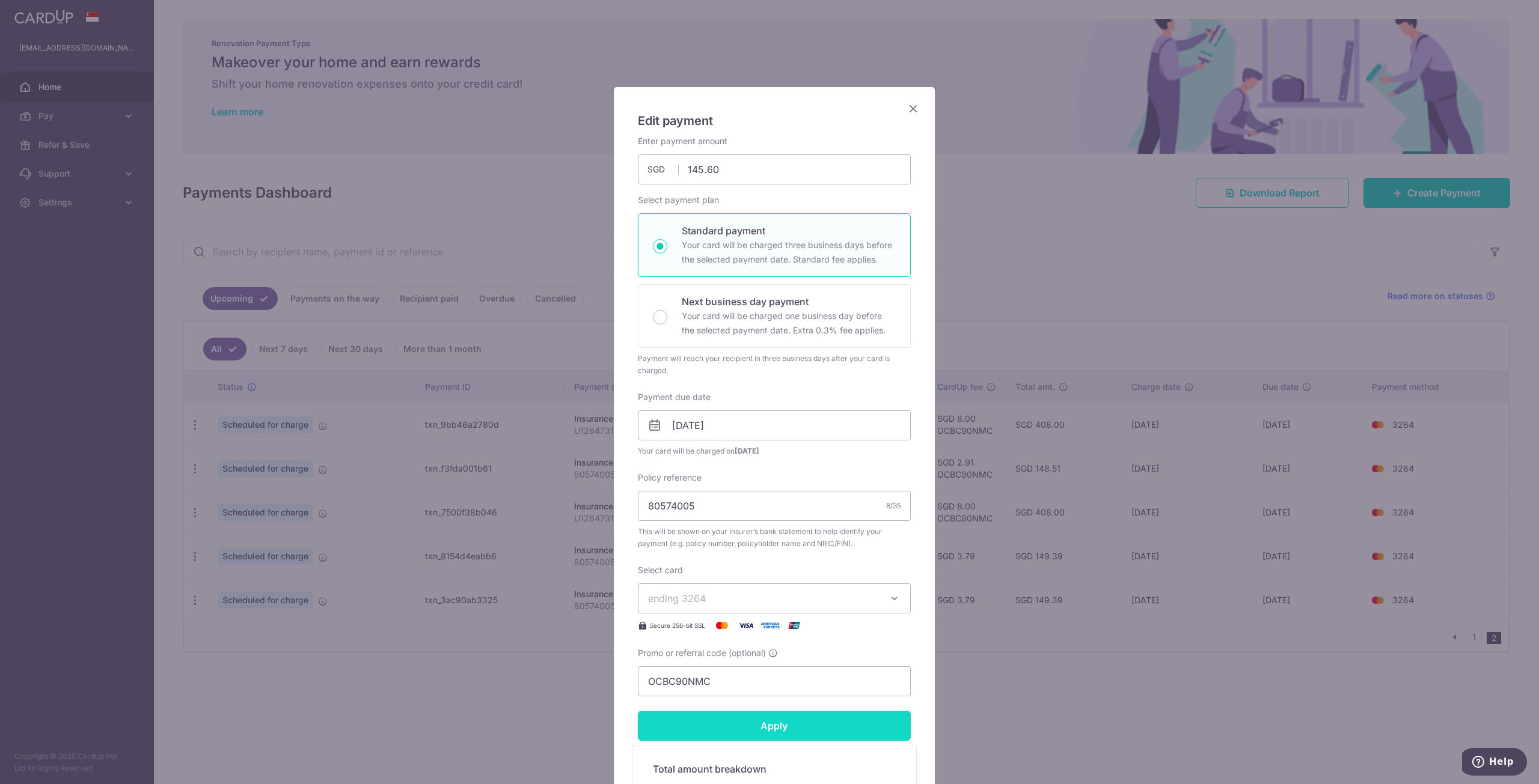
click at [755, 727] on input "Apply" at bounding box center [774, 726] width 273 height 30
type input "Successfully Applied"
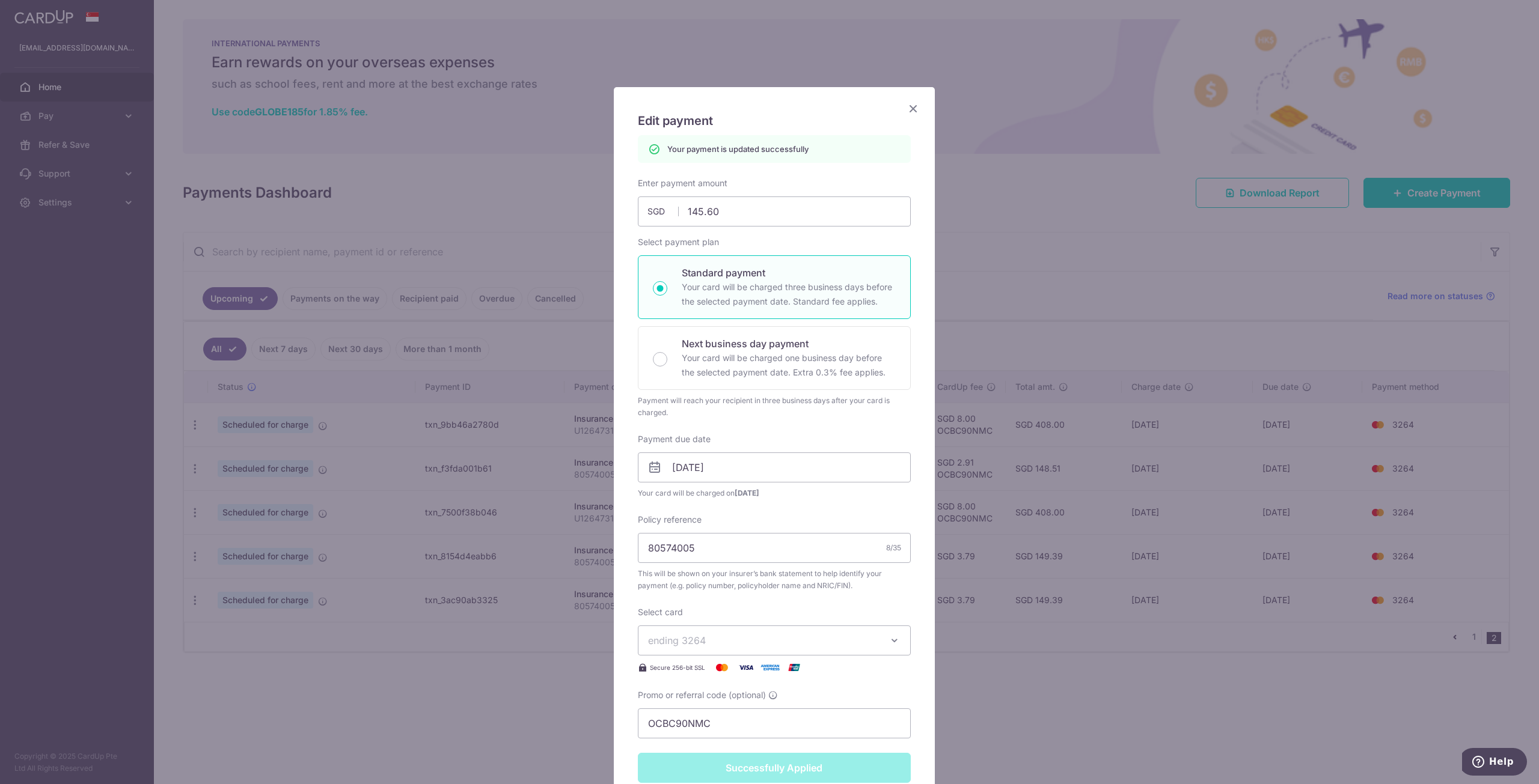
click at [910, 107] on icon "Close" at bounding box center [913, 107] width 15 height 15
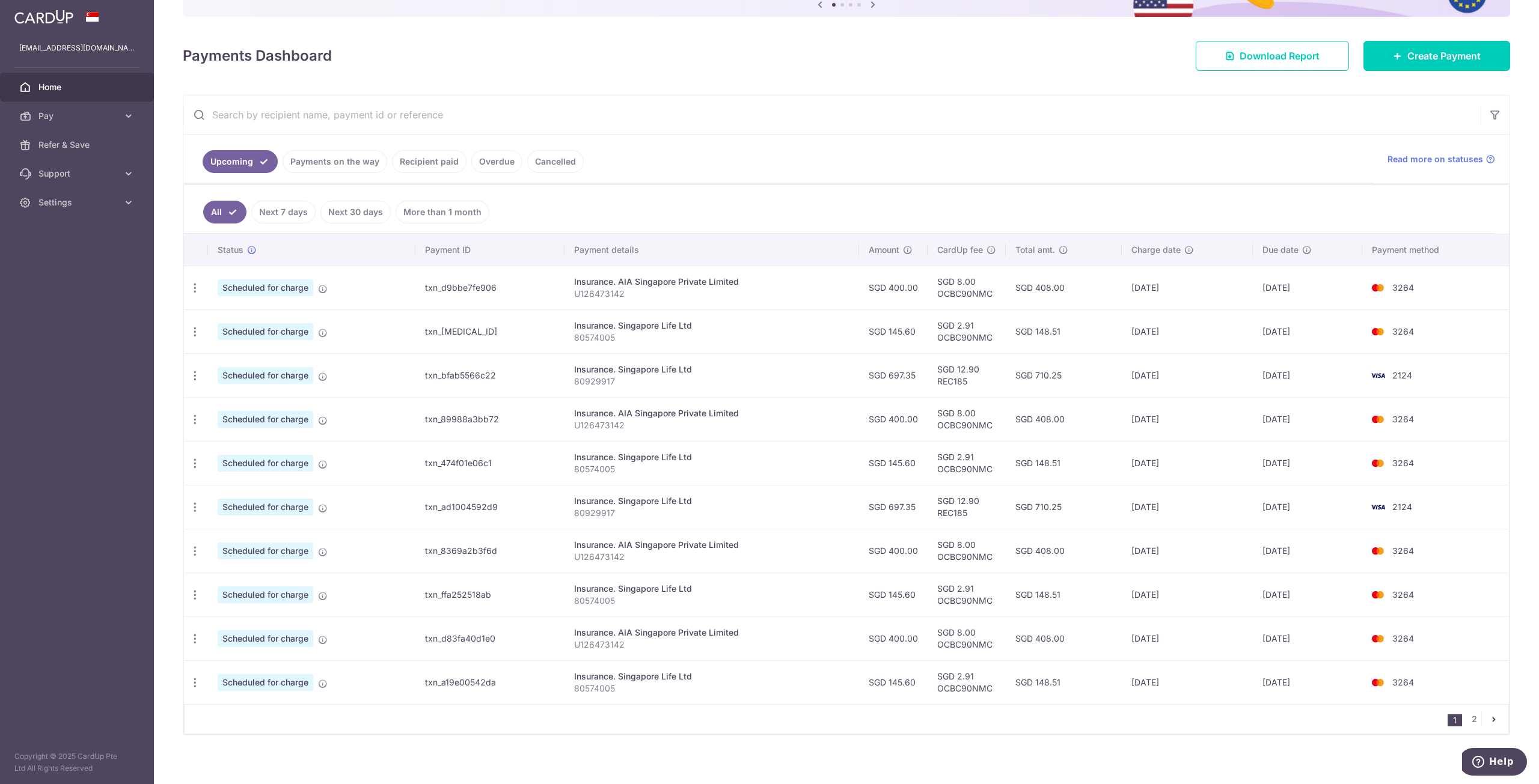
scroll to position [144, 0]
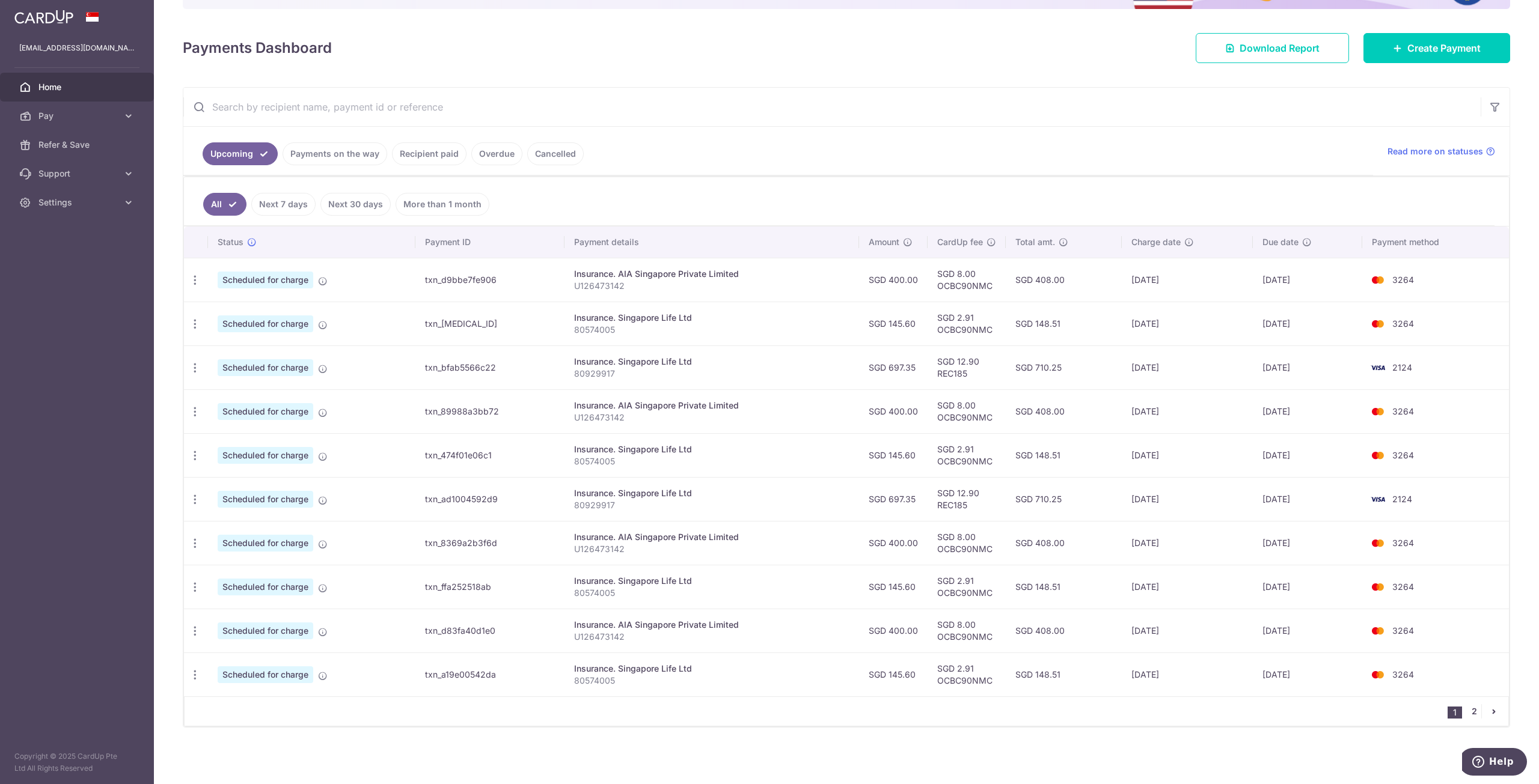
click at [1467, 708] on link "2" at bounding box center [1474, 711] width 15 height 15
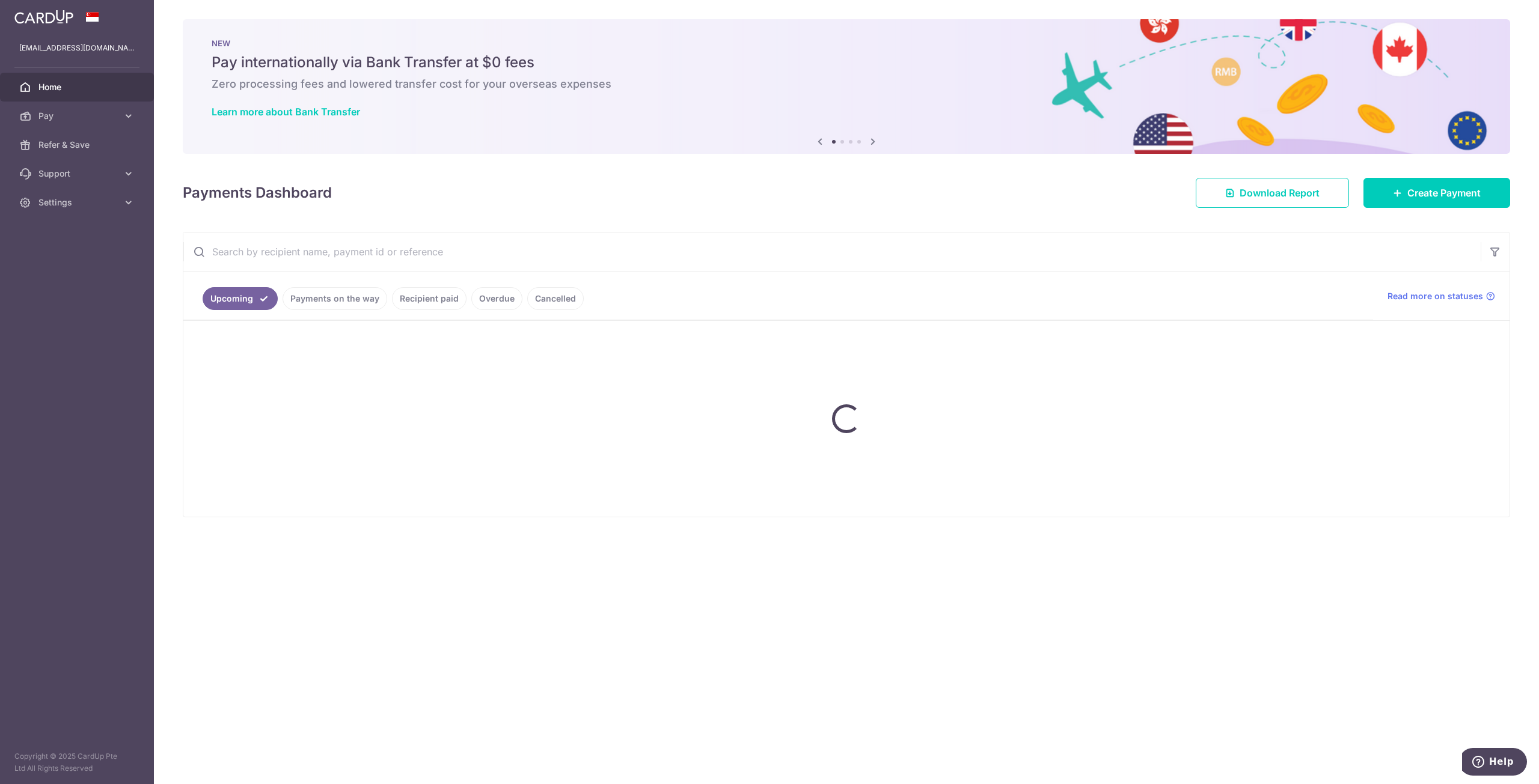
scroll to position [0, 0]
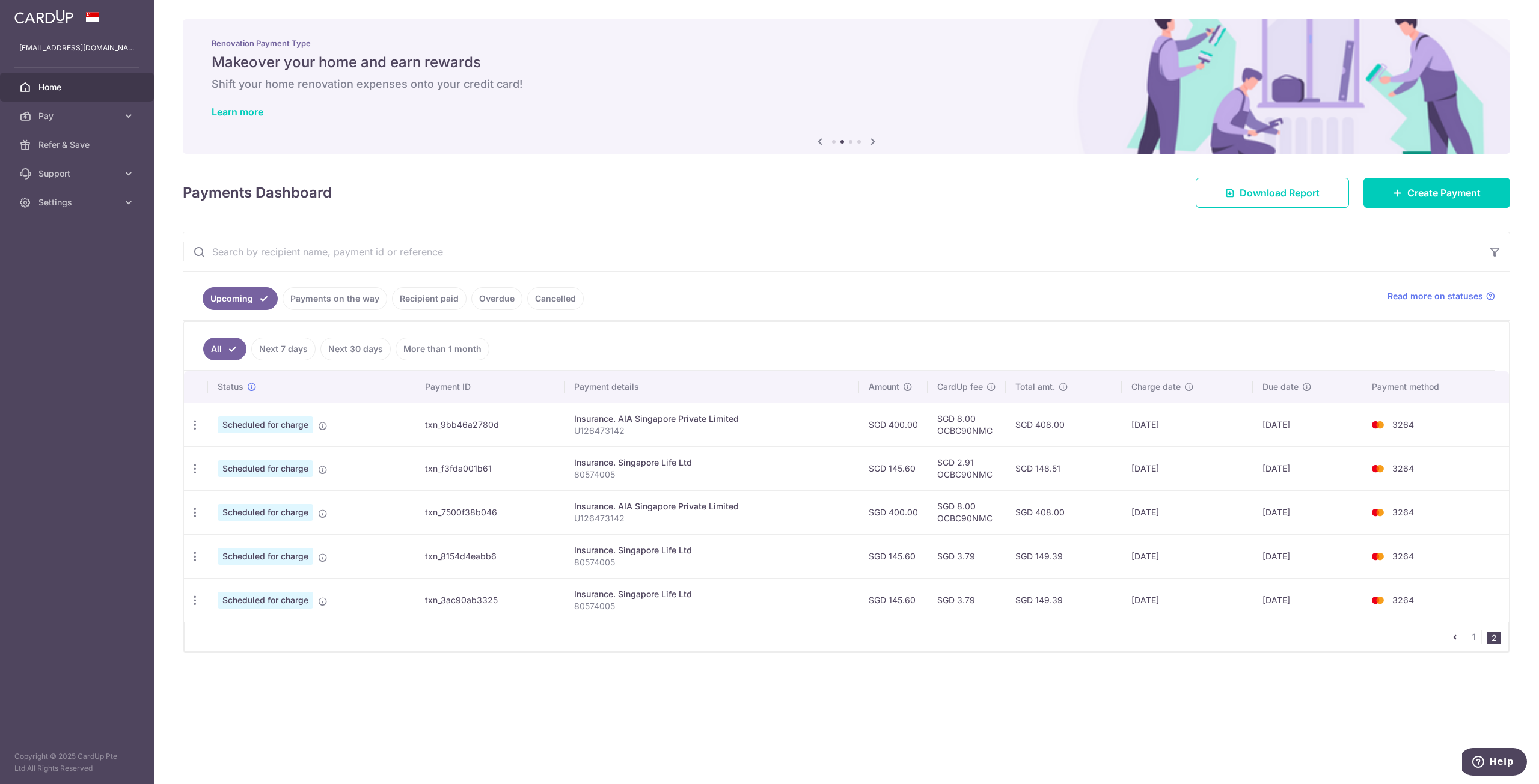
drag, startPoint x: 1164, startPoint y: 552, endPoint x: 1150, endPoint y: 552, distance: 14.0
click at [1150, 552] on td "31/03/2026" at bounding box center [1187, 556] width 131 height 44
click at [1162, 552] on td "31/03/2026" at bounding box center [1187, 556] width 131 height 44
drag, startPoint x: 1165, startPoint y: 552, endPoint x: 1149, endPoint y: 552, distance: 16.0
click at [1149, 552] on td "31/03/2026" at bounding box center [1187, 556] width 131 height 44
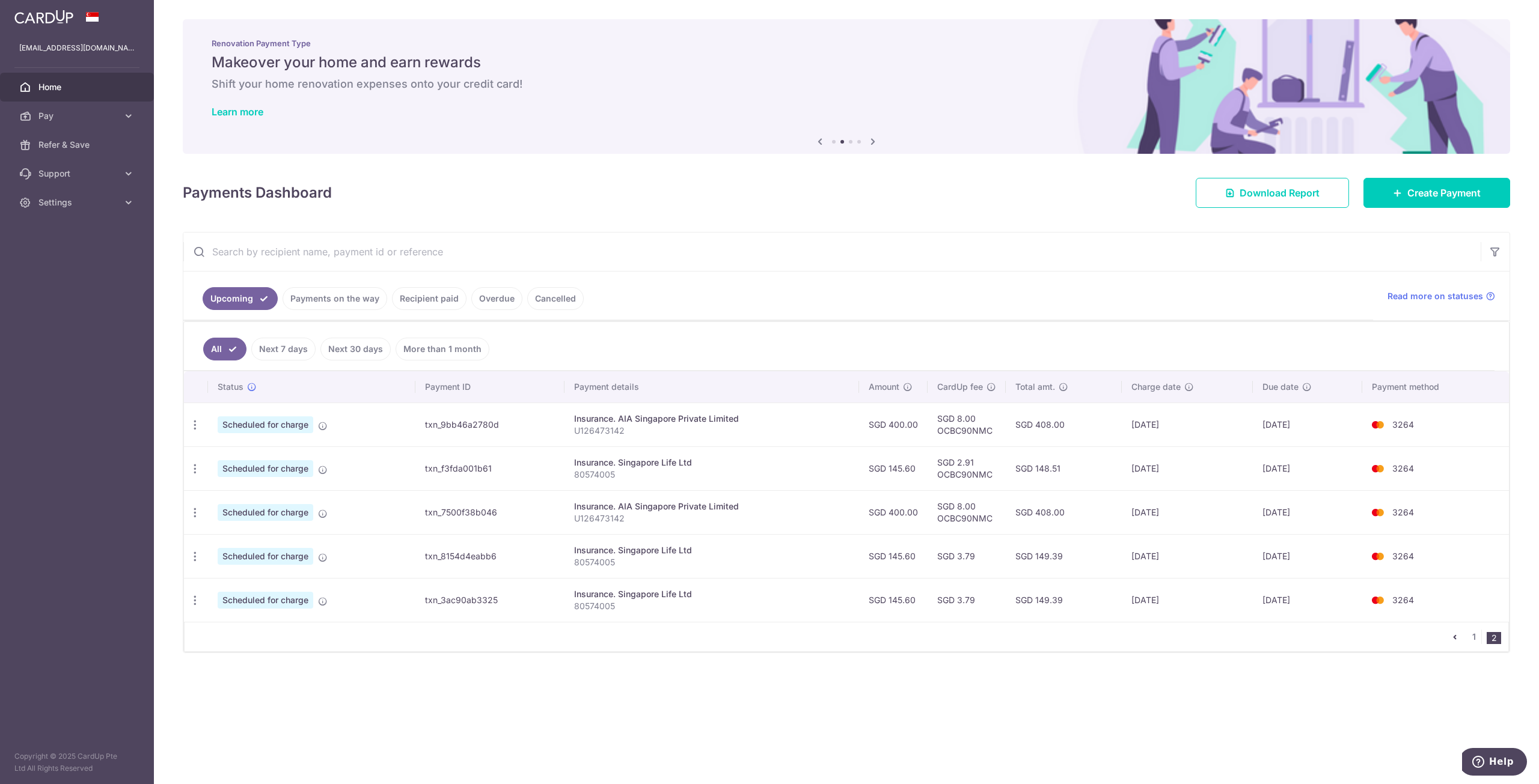
click at [1157, 553] on td "31/03/2026" at bounding box center [1187, 556] width 131 height 44
click at [199, 556] on icon "button" at bounding box center [195, 556] width 13 height 13
click at [227, 592] on span "Update payment" at bounding box center [259, 589] width 82 height 15
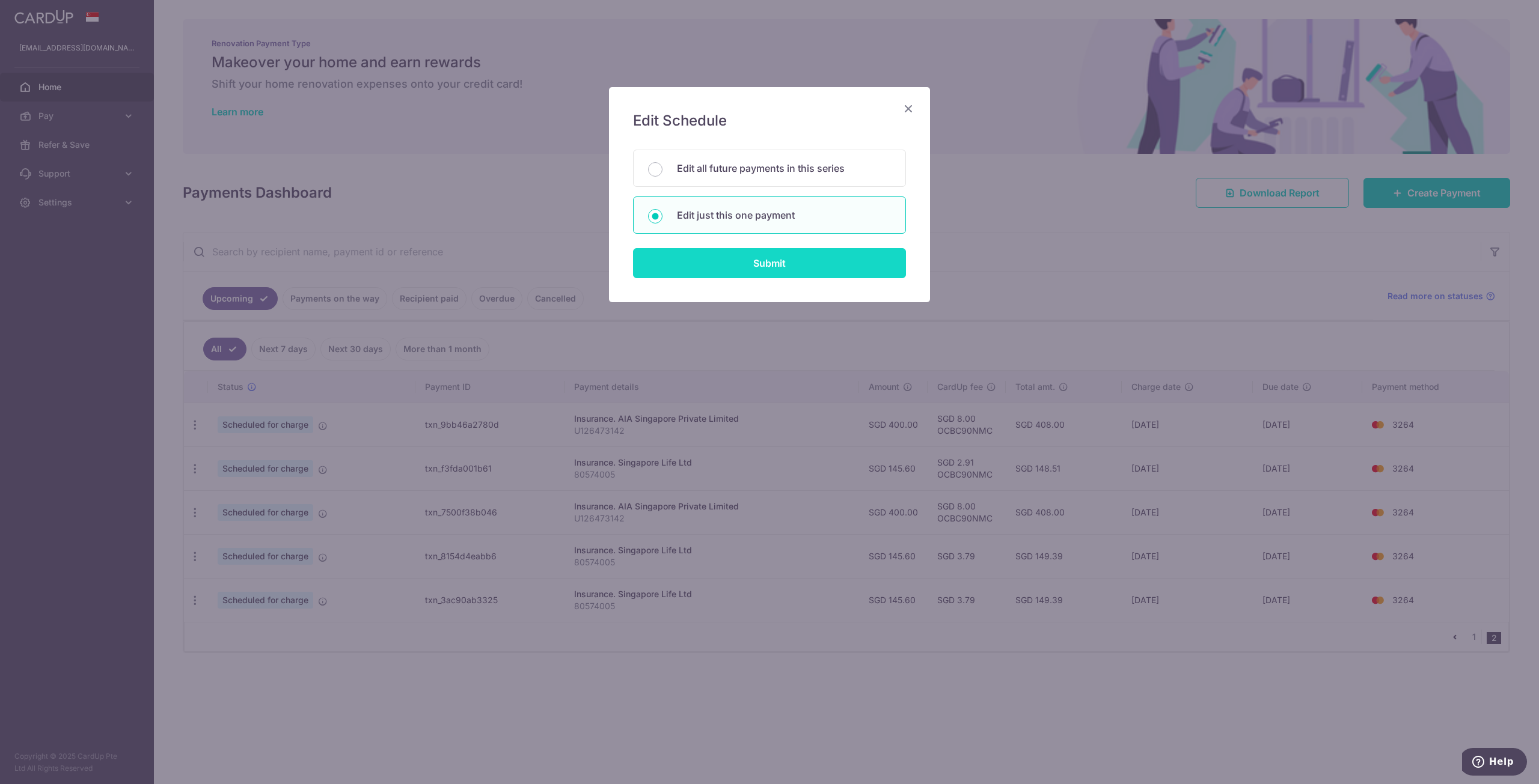
click at [745, 264] on input "Submit" at bounding box center [769, 263] width 273 height 30
radio input "true"
type input "145.60"
type input "04/04/2026"
type input "80574005"
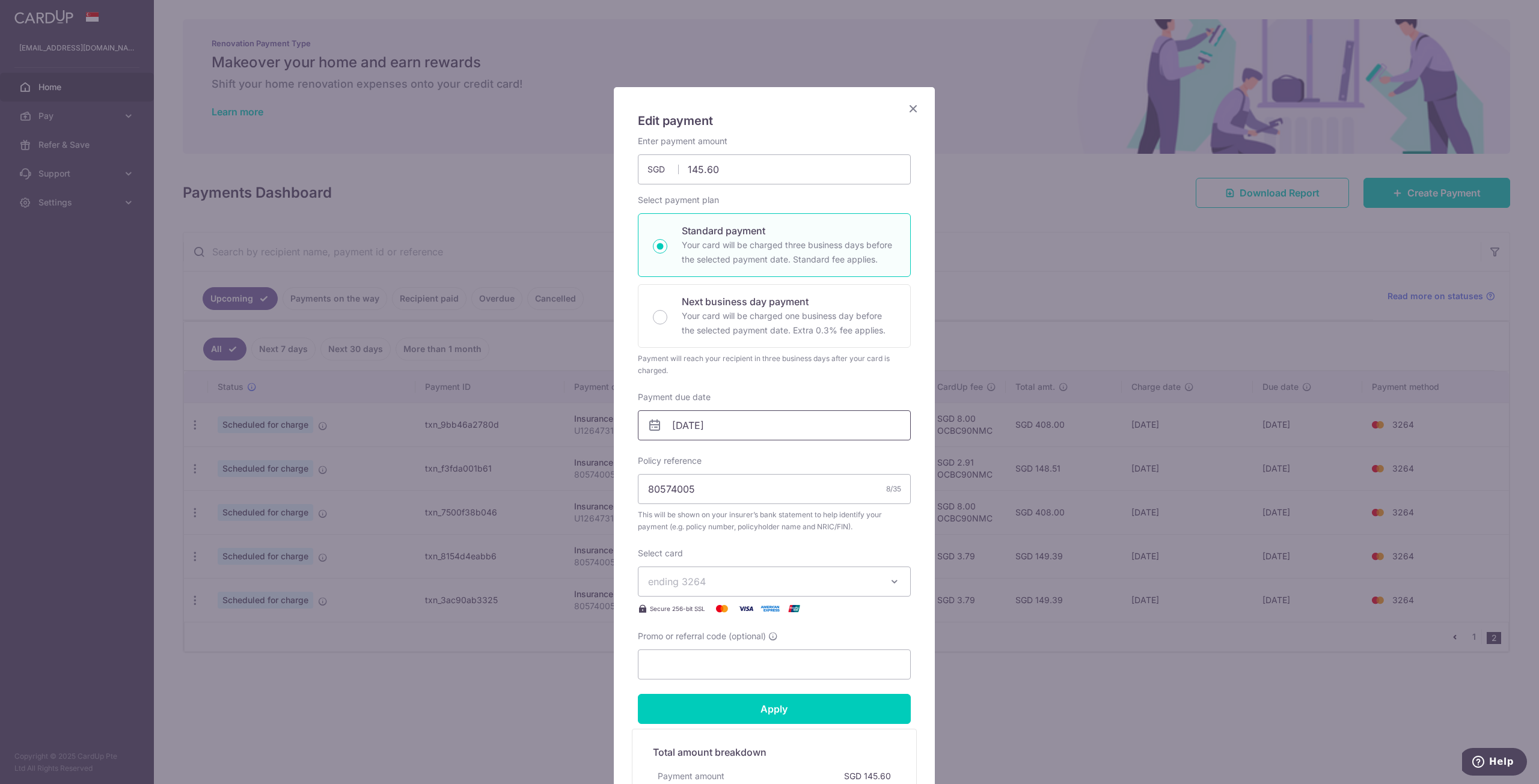
click at [773, 420] on input "04/04/2026" at bounding box center [774, 426] width 273 height 30
click at [734, 511] on link "1" at bounding box center [730, 511] width 19 height 19
type input "01/04/2026"
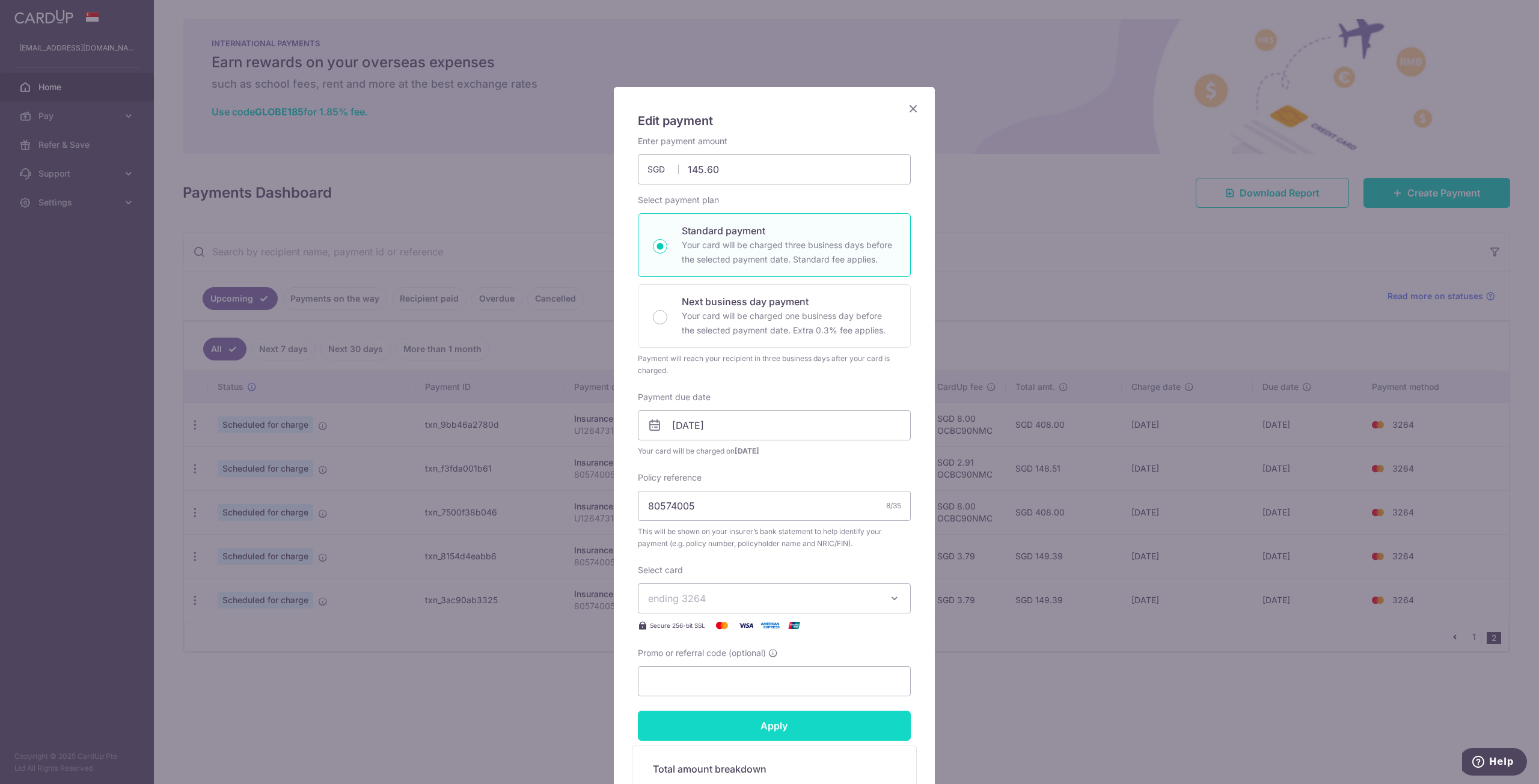
click at [752, 723] on input "Apply" at bounding box center [774, 726] width 273 height 30
type input "Successfully Applied"
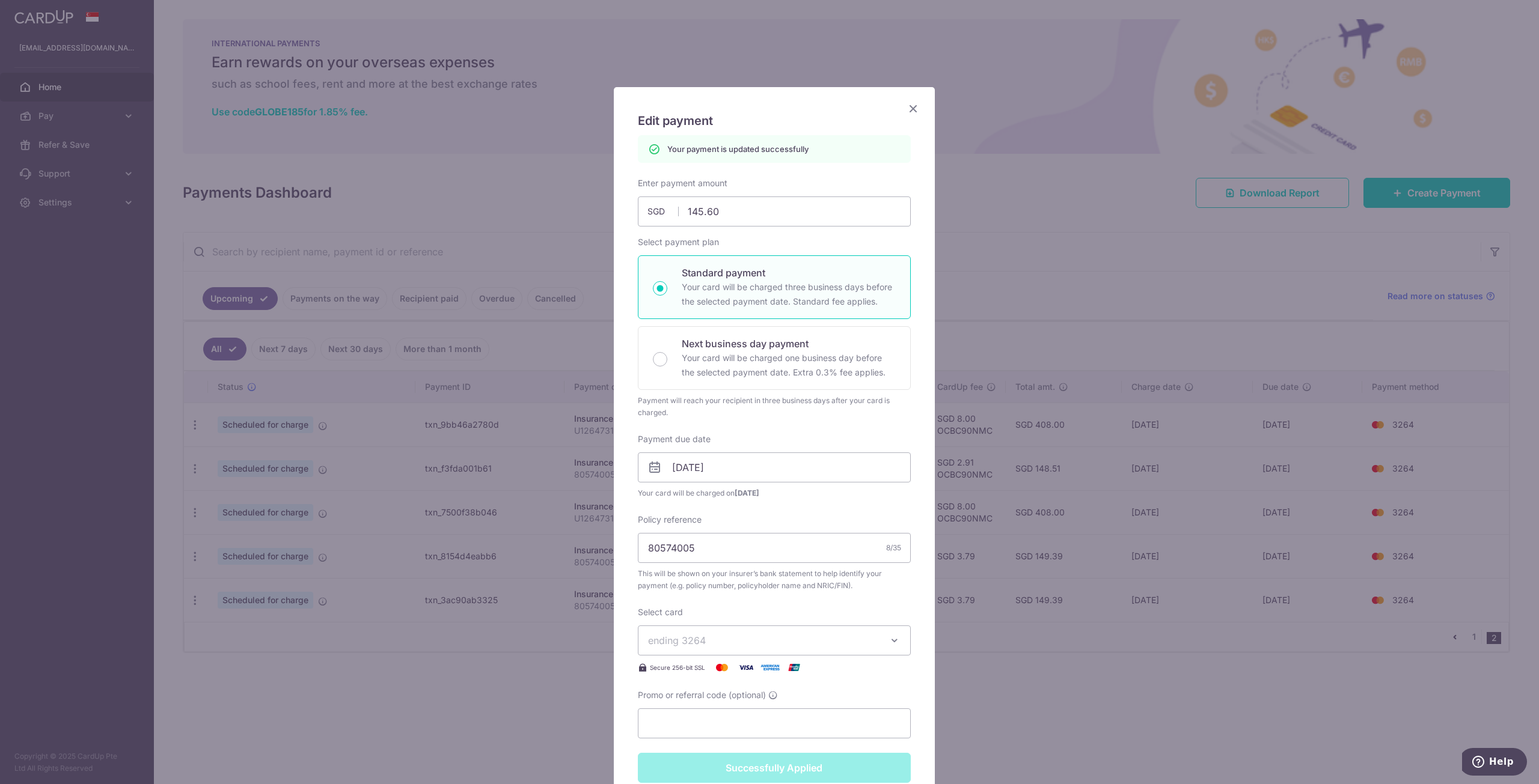
click at [906, 107] on icon "Close" at bounding box center [913, 107] width 15 height 15
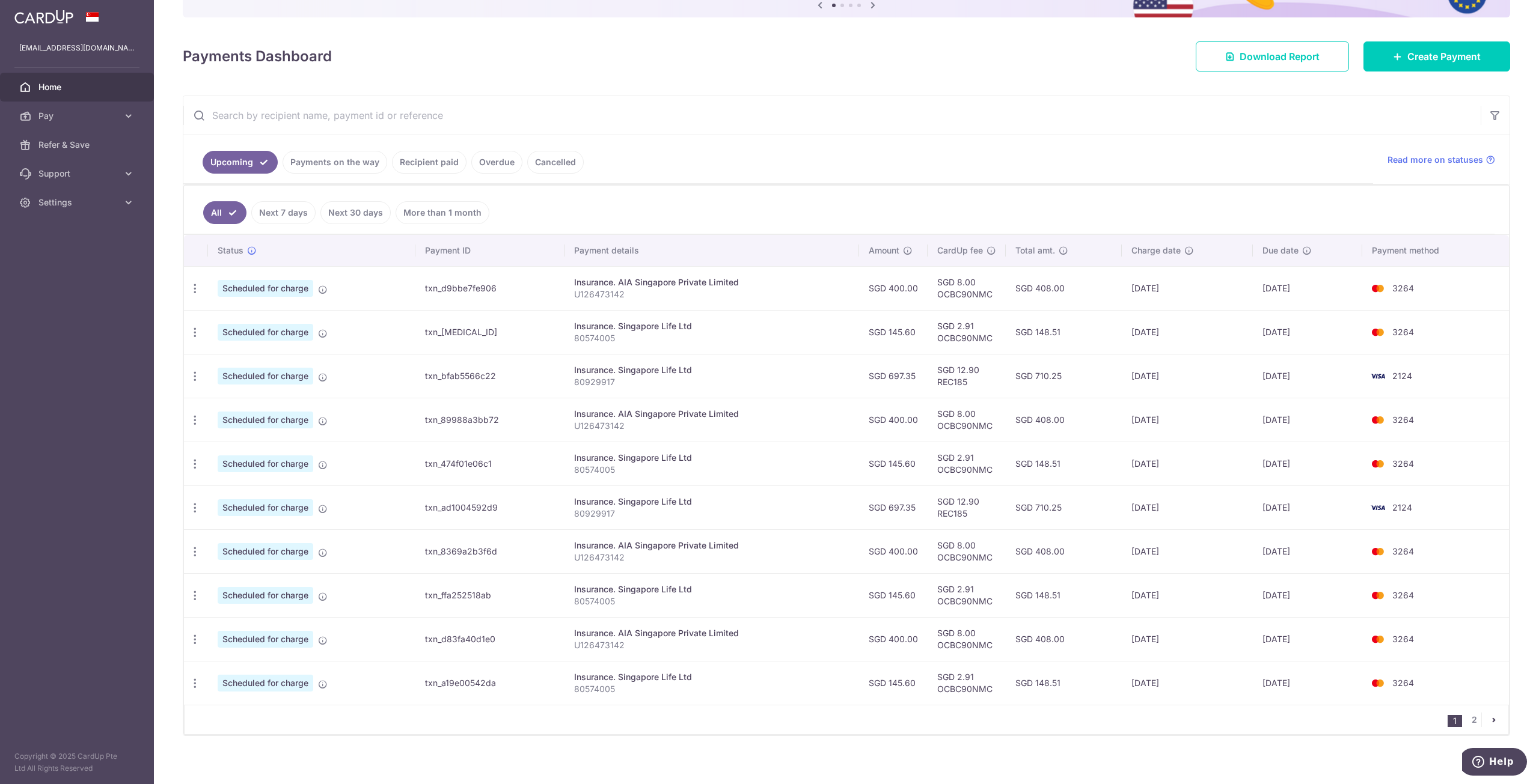
scroll to position [144, 0]
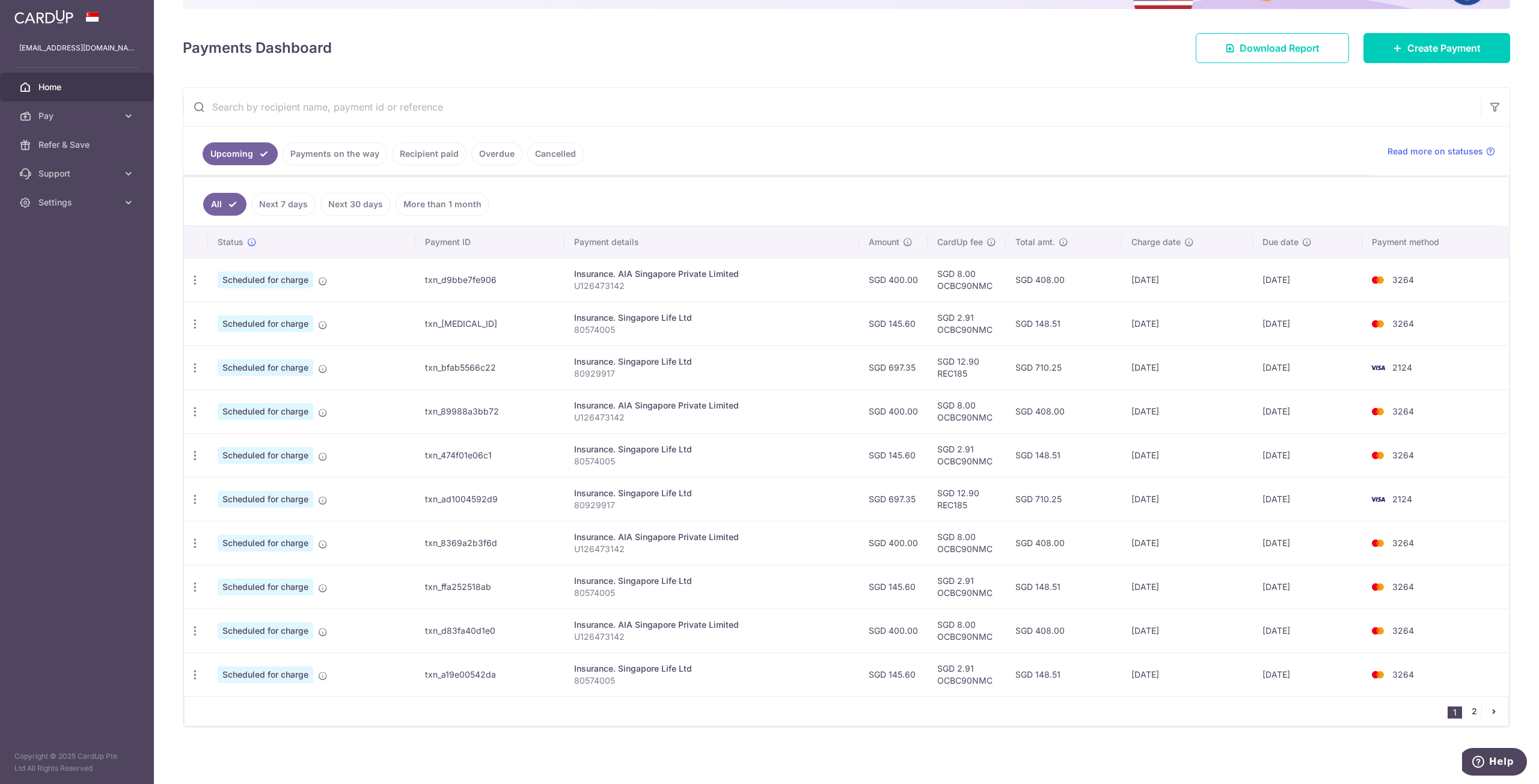
click at [1472, 711] on link "2" at bounding box center [1474, 711] width 15 height 15
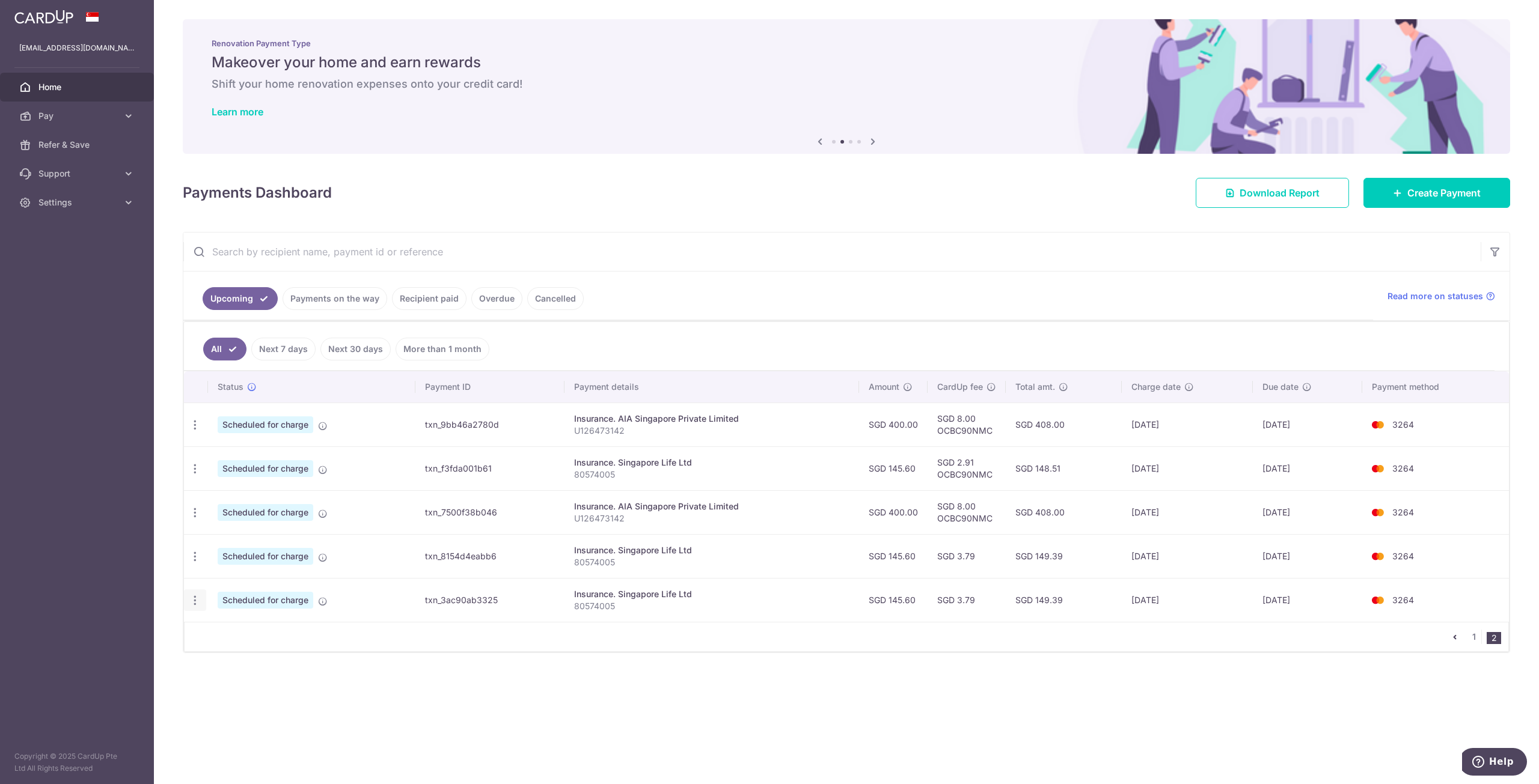
click at [199, 600] on icon "button" at bounding box center [195, 600] width 13 height 13
click at [229, 631] on span "Update payment" at bounding box center [259, 634] width 82 height 15
radio input "true"
type input "145.60"
type input "[DATE]"
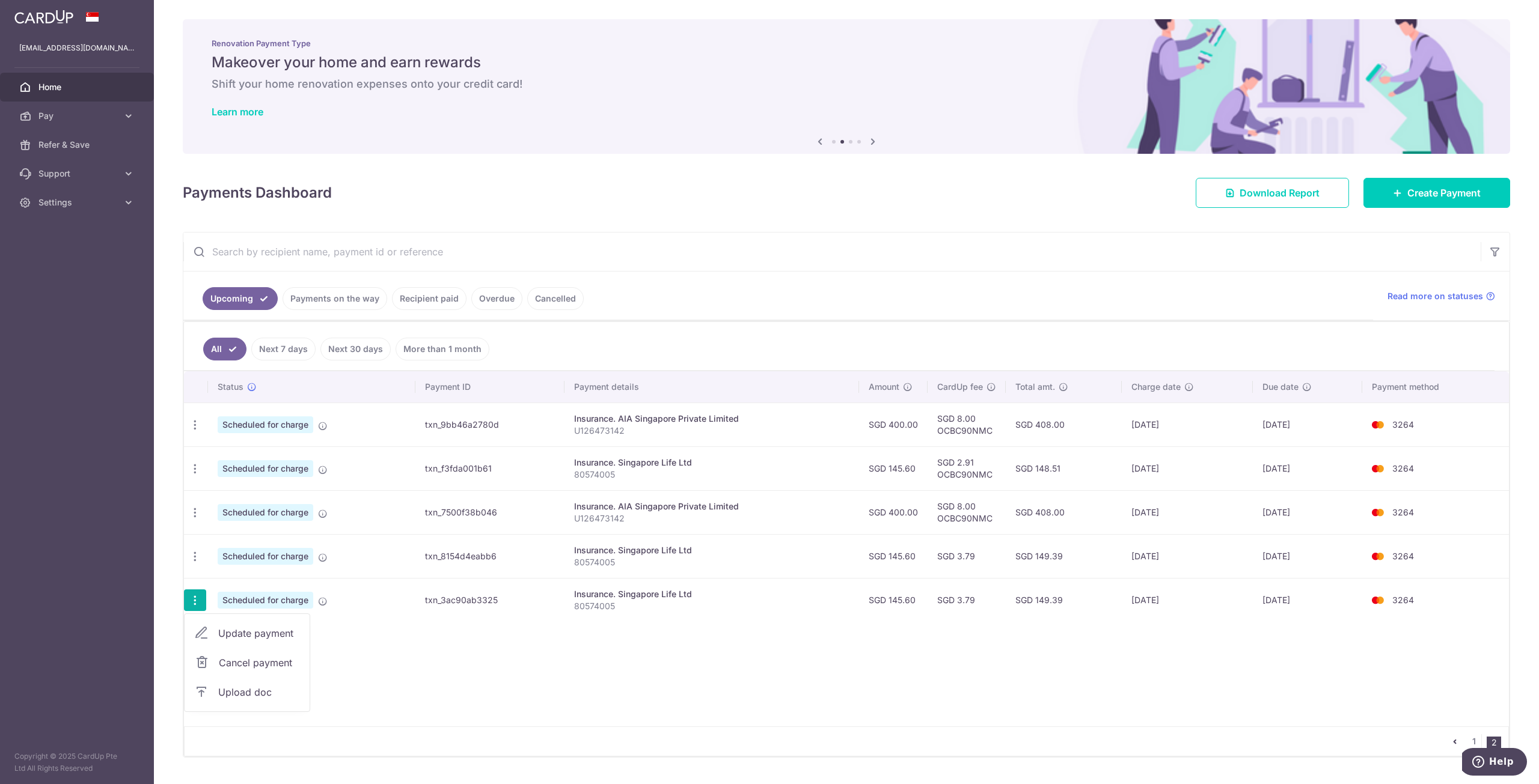
type input "80574005"
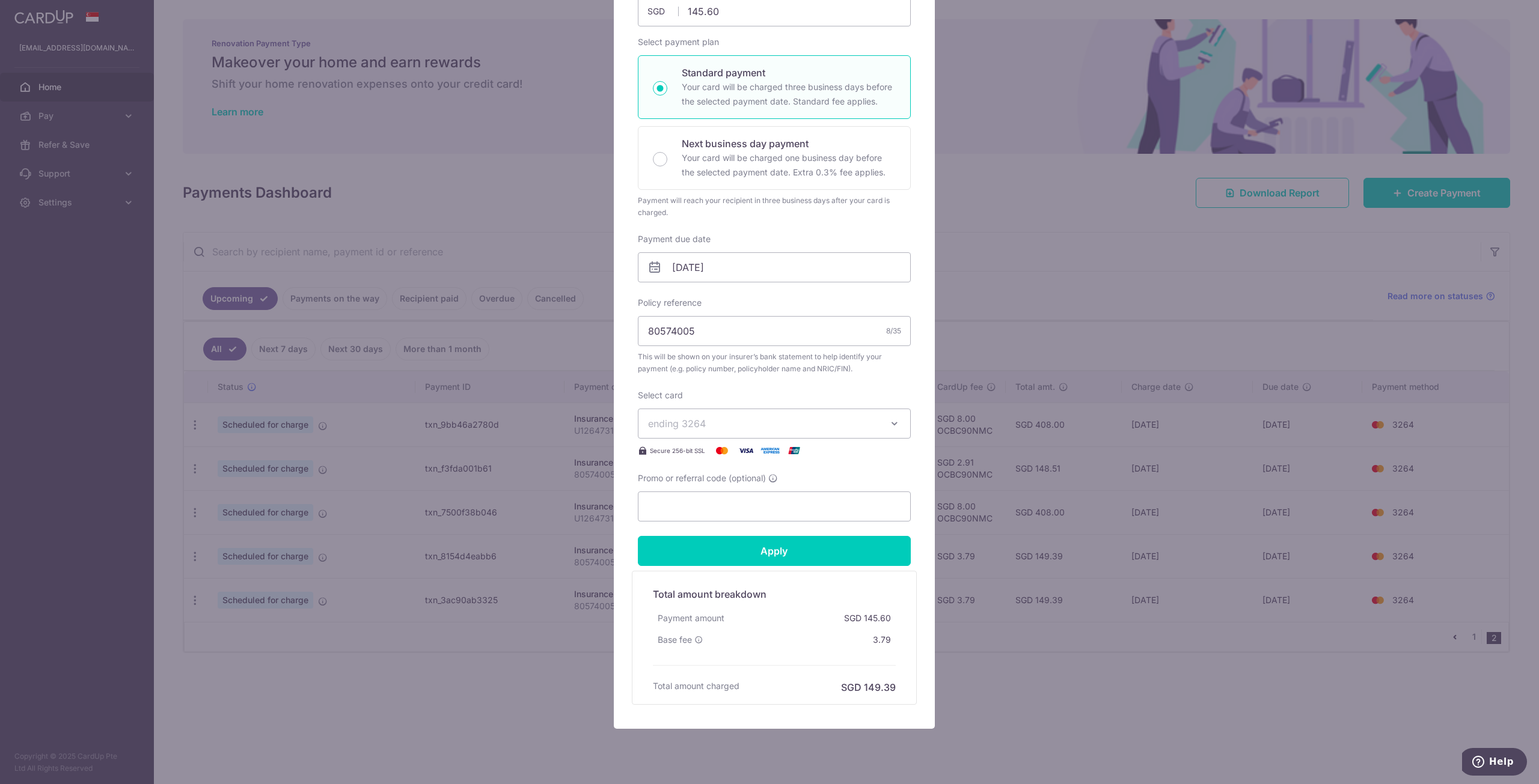
scroll to position [190, 0]
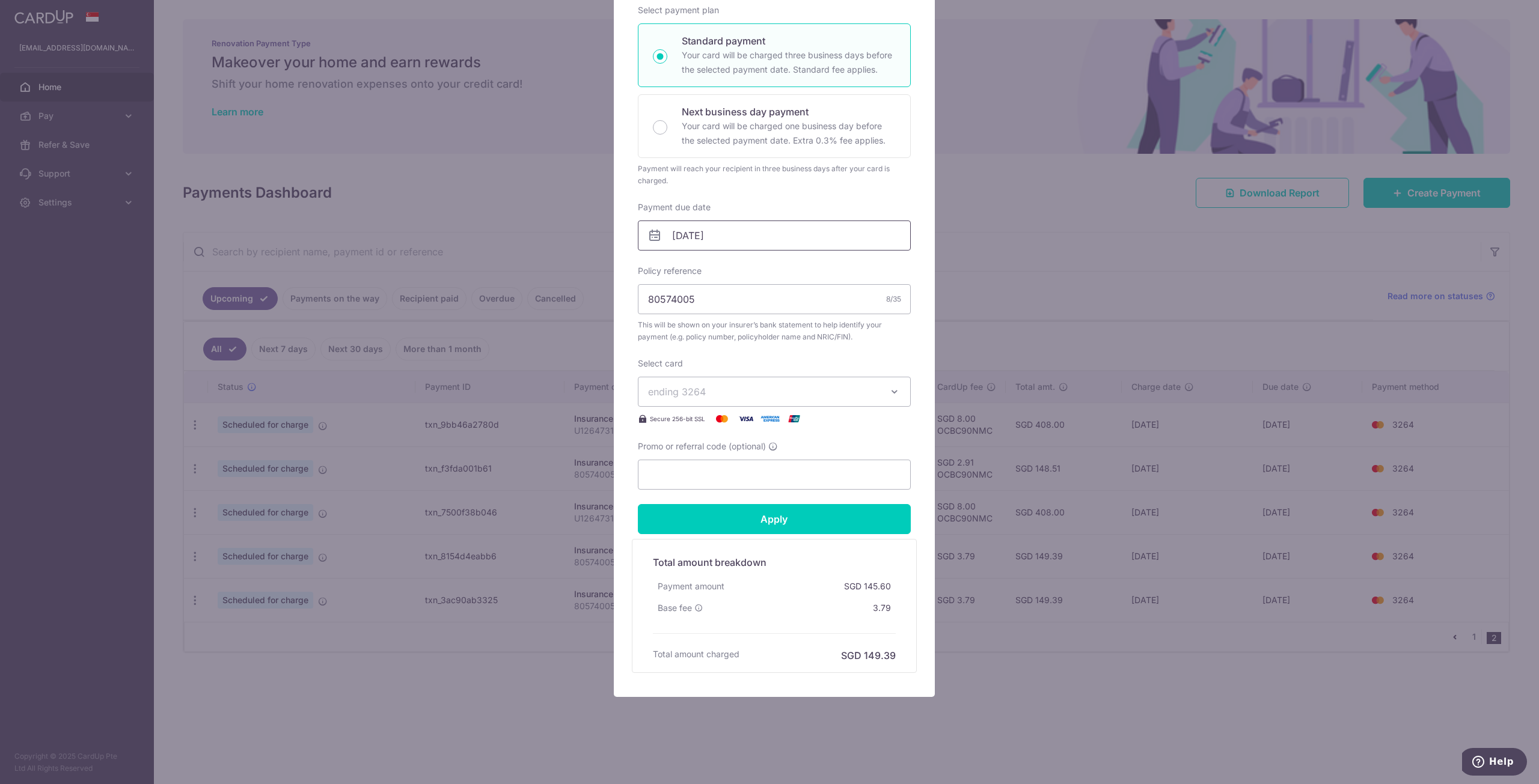
click at [781, 243] on input "[DATE]" at bounding box center [774, 236] width 273 height 30
click at [778, 325] on link "1" at bounding box center [777, 321] width 19 height 19
type input "01/05/2026"
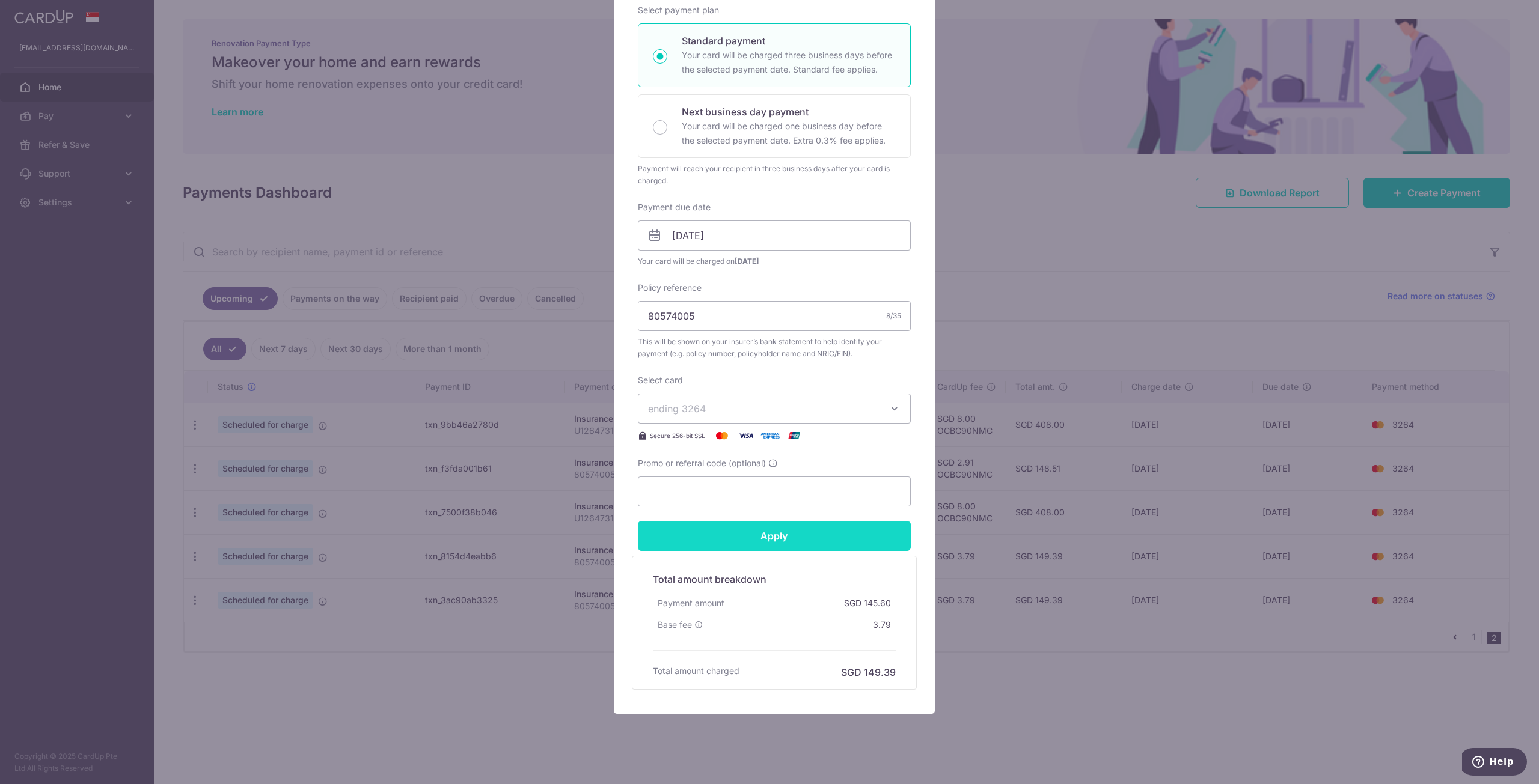
click at [773, 540] on input "Apply" at bounding box center [774, 536] width 273 height 30
type input "Successfully Applied"
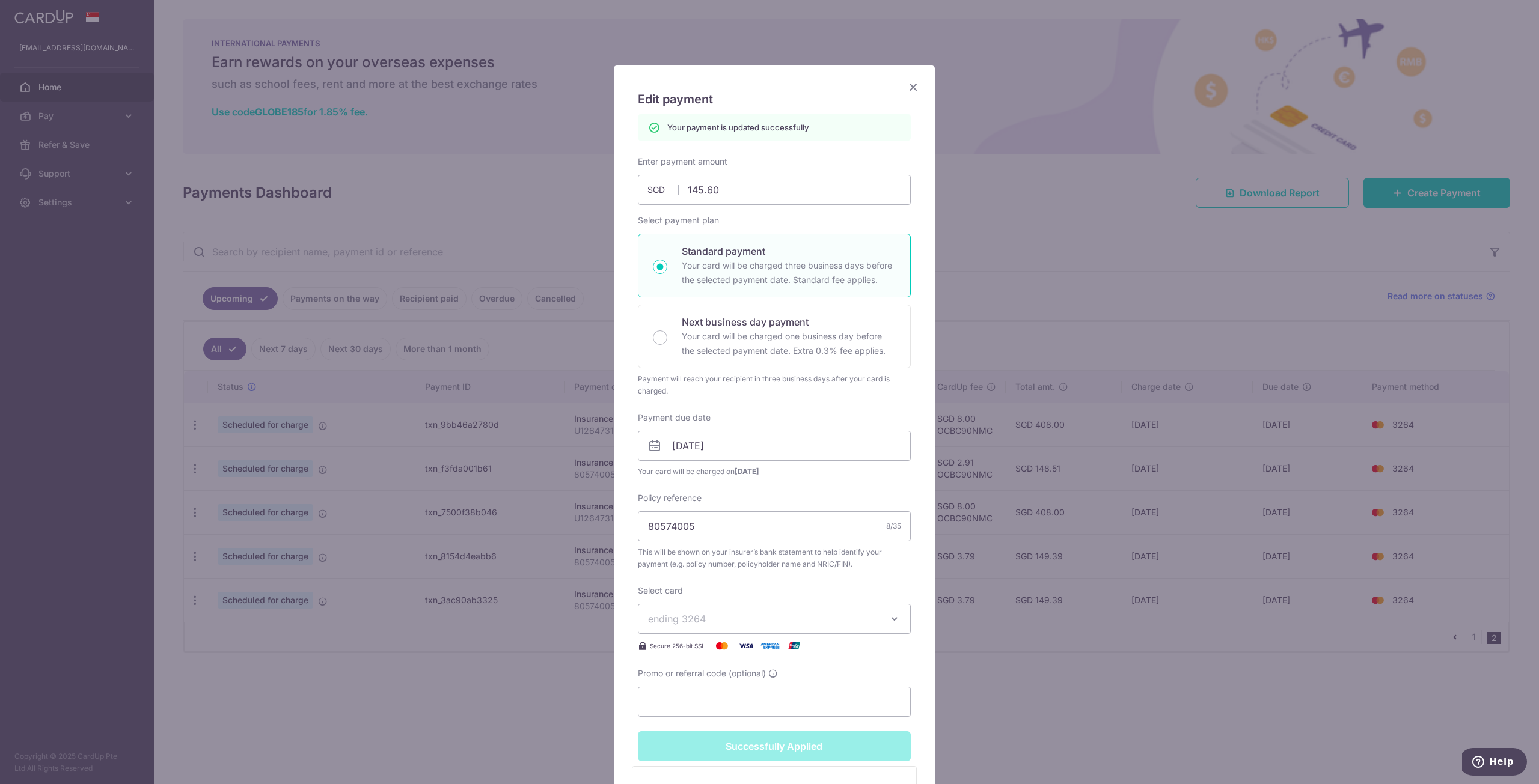
scroll to position [0, 0]
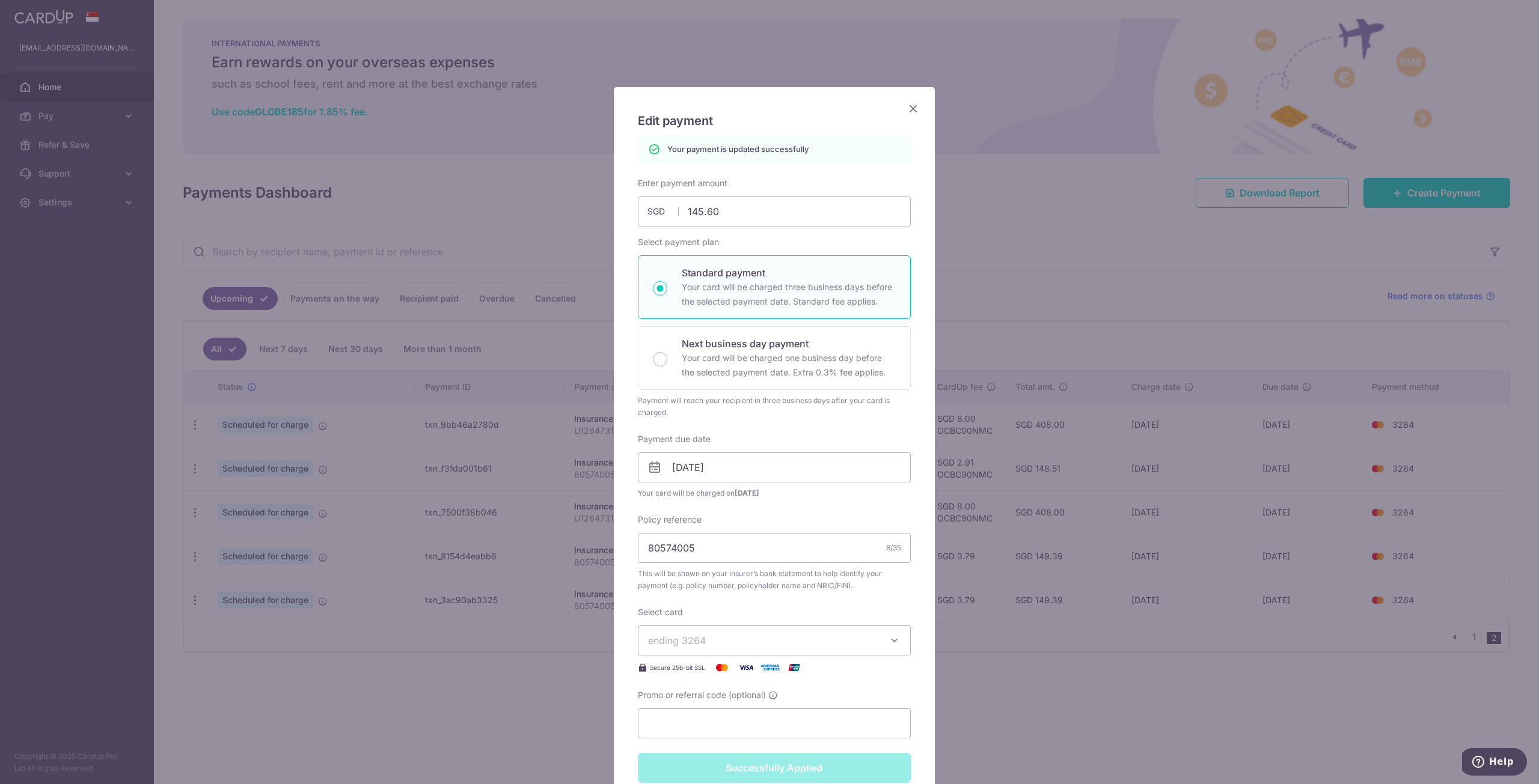
click at [906, 113] on icon "Close" at bounding box center [913, 107] width 15 height 15
